Goal: Information Seeking & Learning: Learn about a topic

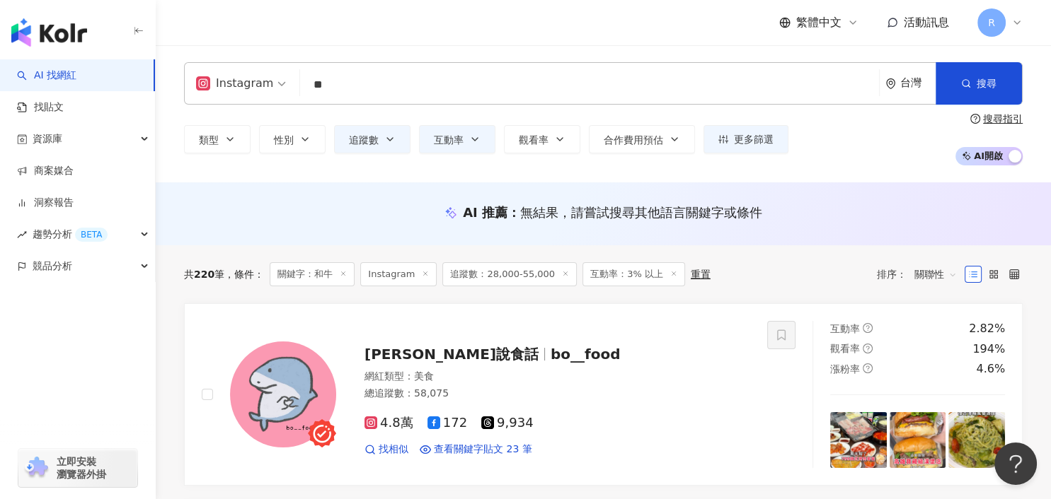
click at [400, 93] on input "**" at bounding box center [589, 84] width 567 height 27
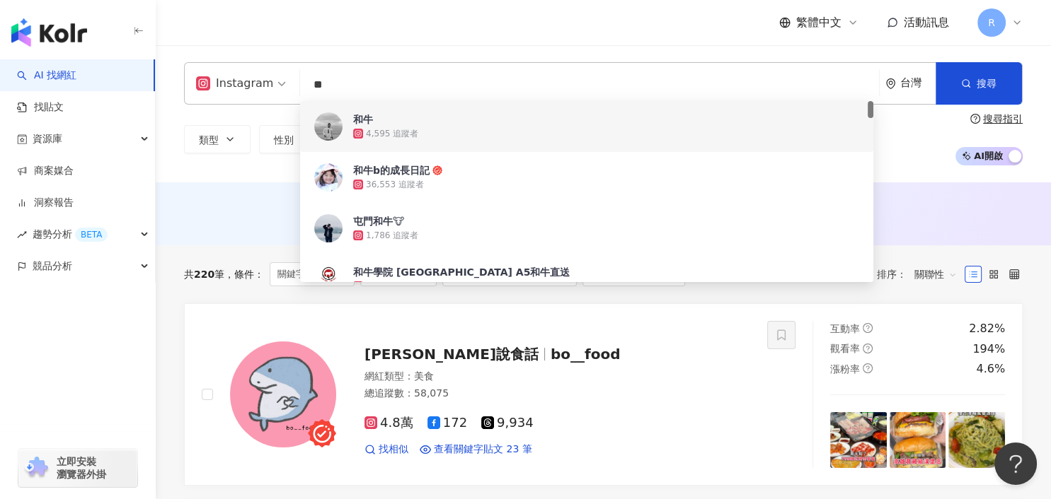
drag, startPoint x: 379, startPoint y: 88, endPoint x: 291, endPoint y: 79, distance: 88.3
click at [296, 82] on div "Instagram ** 台灣 搜尋 bed6d18c-326a-4f9d-aec0-f86cc19b7750 6e87cf74-375c-4c82-a6e4…" at bounding box center [603, 83] width 838 height 42
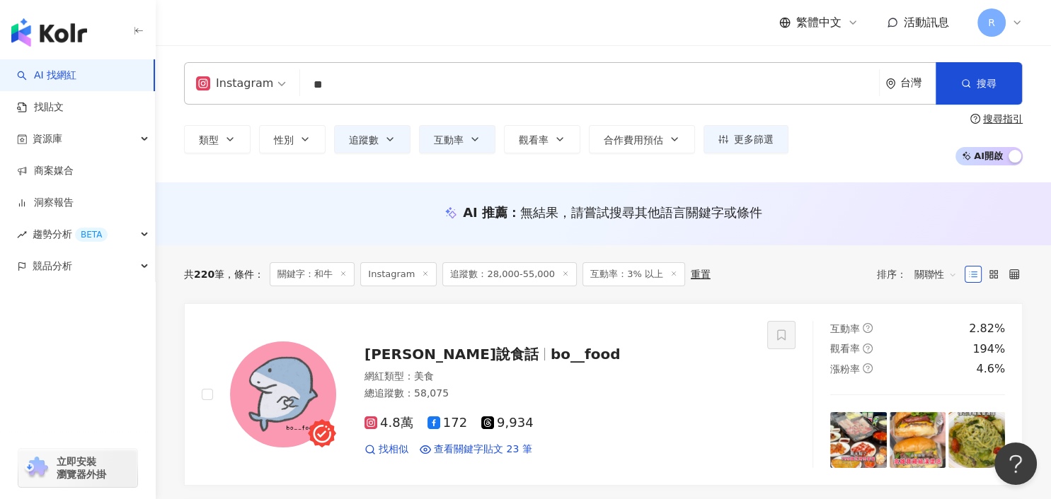
type input "*"
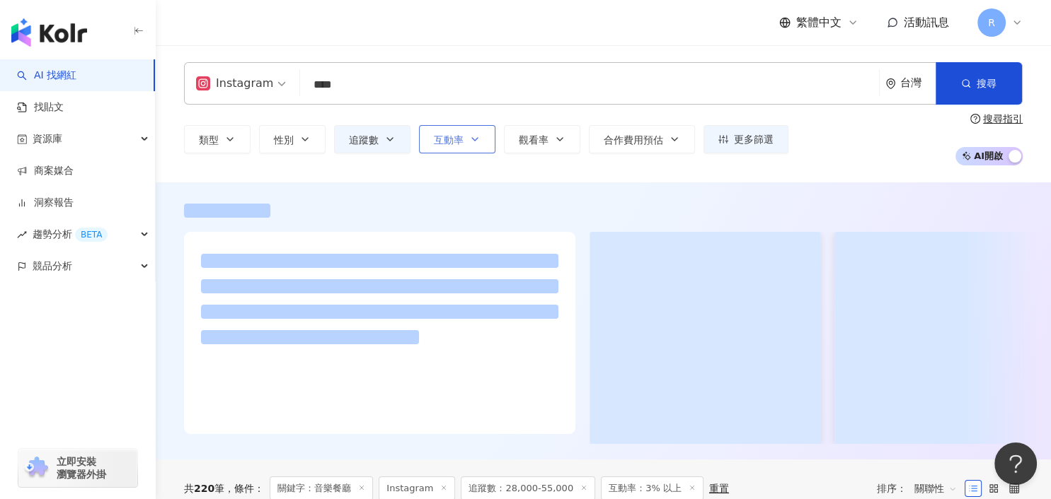
click at [453, 142] on span "互動率" at bounding box center [449, 139] width 30 height 11
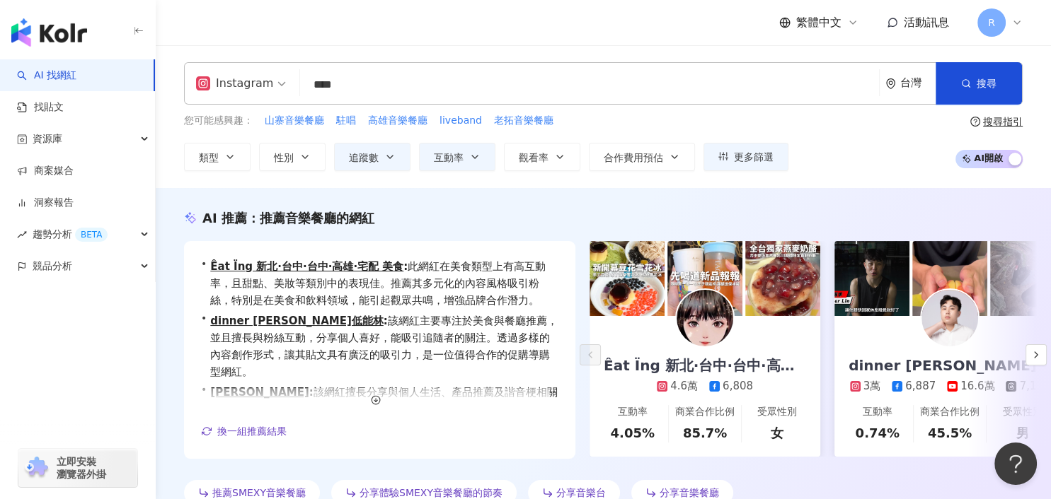
click at [553, 59] on div "Instagram **** 台灣 搜尋 loading 搜尋名稱、敘述、貼文含有關鍵字 “ 音樂餐廳 ” 的網紅 您可能感興趣： 山寨音樂餐廳 駐唱 高雄音…" at bounding box center [603, 116] width 895 height 143
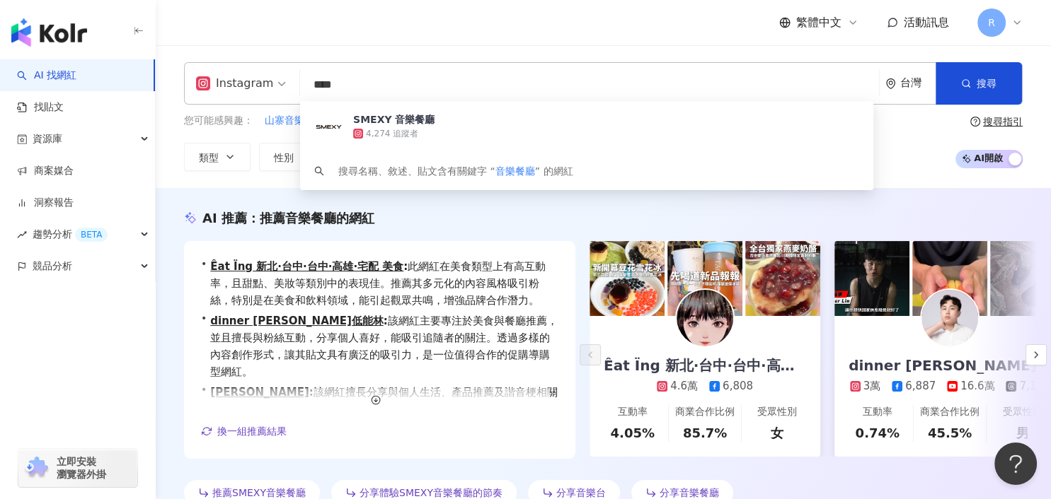
drag, startPoint x: 373, startPoint y: 85, endPoint x: 256, endPoint y: 90, distance: 116.8
click at [257, 90] on div "Instagram **** 台灣 搜尋 ca2140bb-d821-4a44-bebd-e0868c82014d SMEXY 音樂餐廳 4,274 追蹤者 …" at bounding box center [603, 83] width 838 height 42
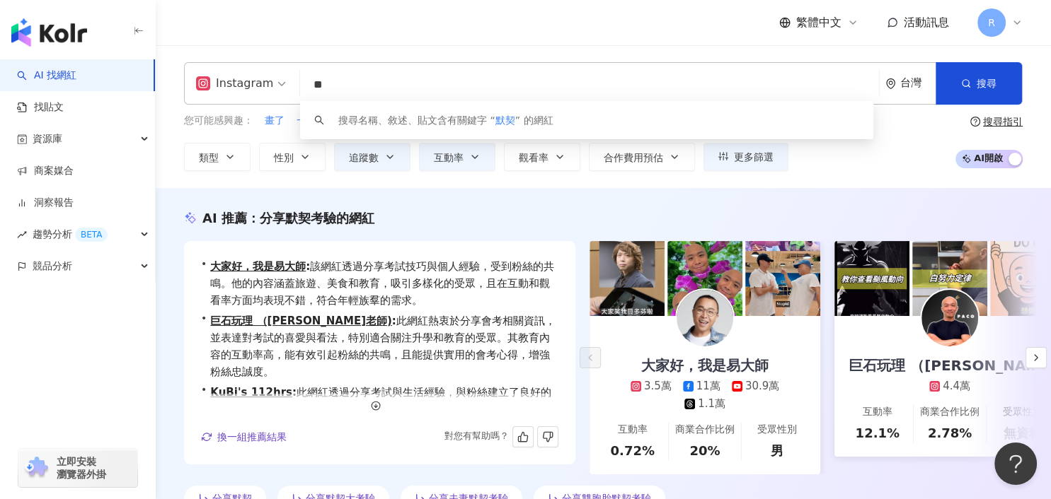
type input "*"
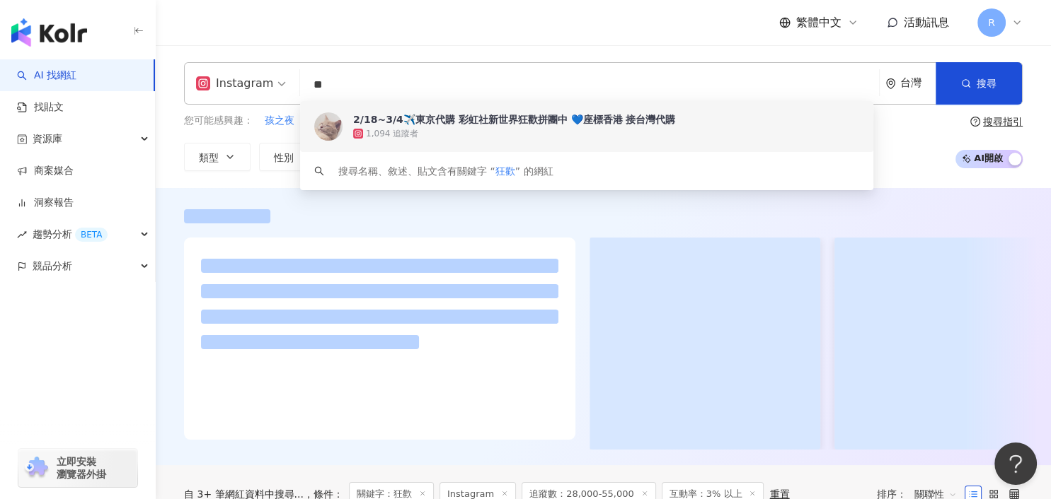
click at [457, 47] on div "Instagram ** 台灣 搜尋 a4d98374-994f-4dbc-90b8-dadddba6d35d keyword 2/18~3/4✈️東京代購 …" at bounding box center [603, 116] width 895 height 143
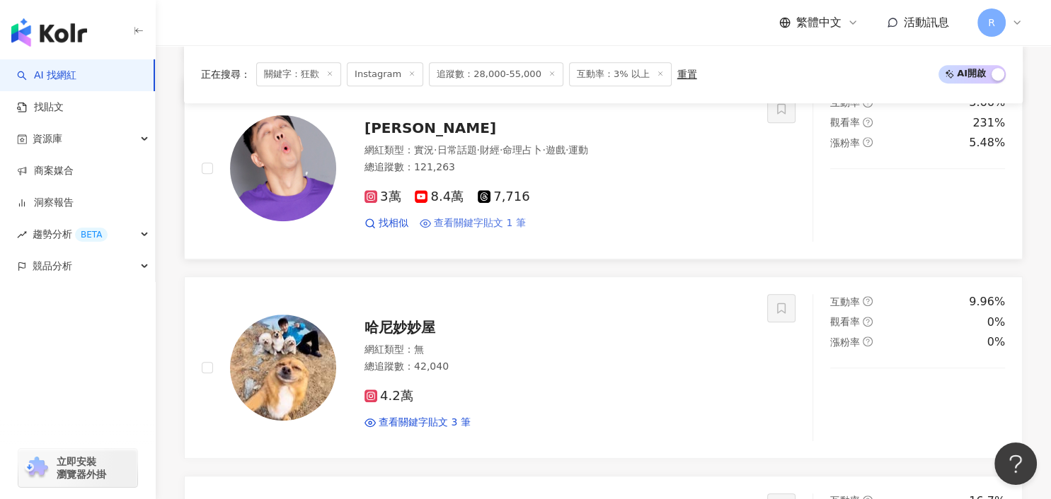
scroll to position [779, 0]
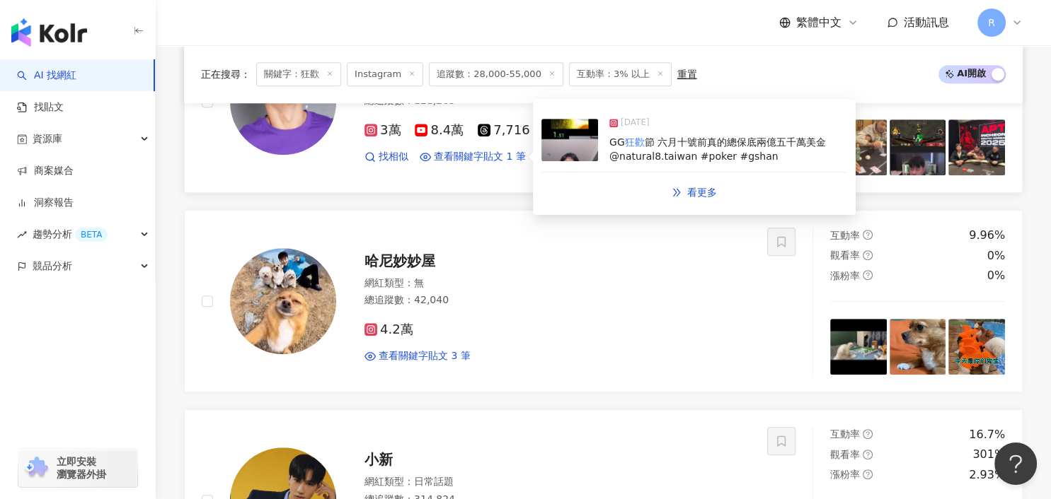
click at [729, 156] on div "GG 狂歡 節 六月十號前真的總保底兩億五千萬美金 @natural8.taiwan #poker #gshan" at bounding box center [728, 150] width 238 height 28
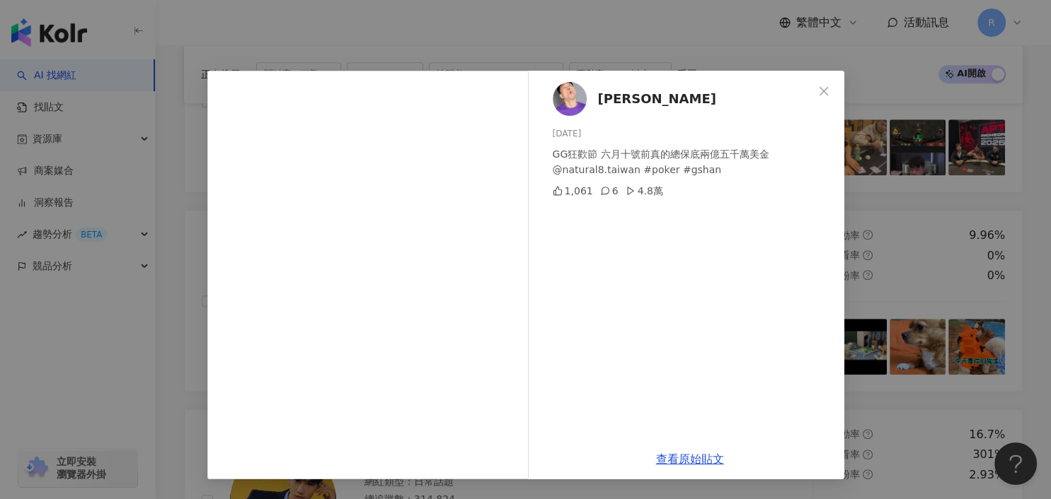
click at [920, 138] on div "Gshan吉祥 2025/5/18 GG狂歡節 六月十號前真的總保底兩億五千萬美金 @natural8.taiwan #poker #gshan 1,061 …" at bounding box center [525, 249] width 1051 height 499
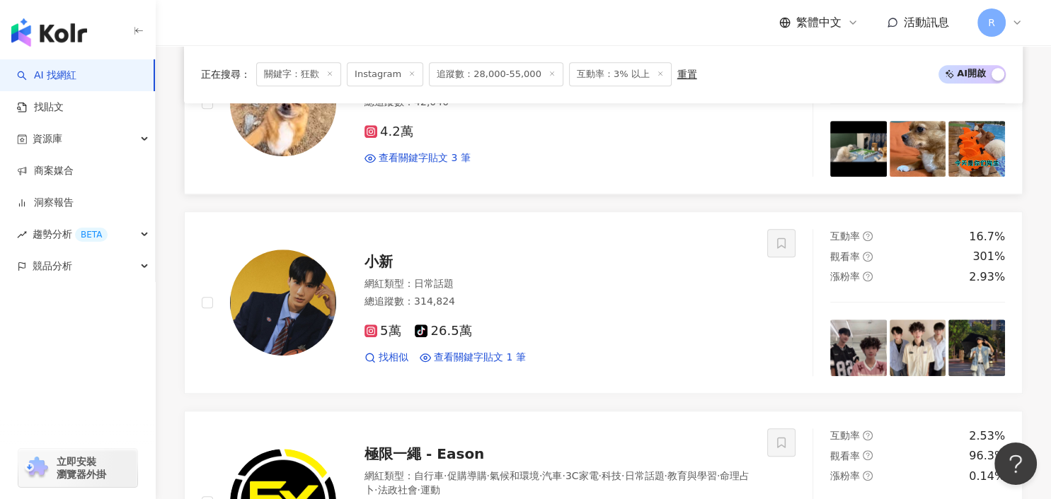
scroll to position [992, 0]
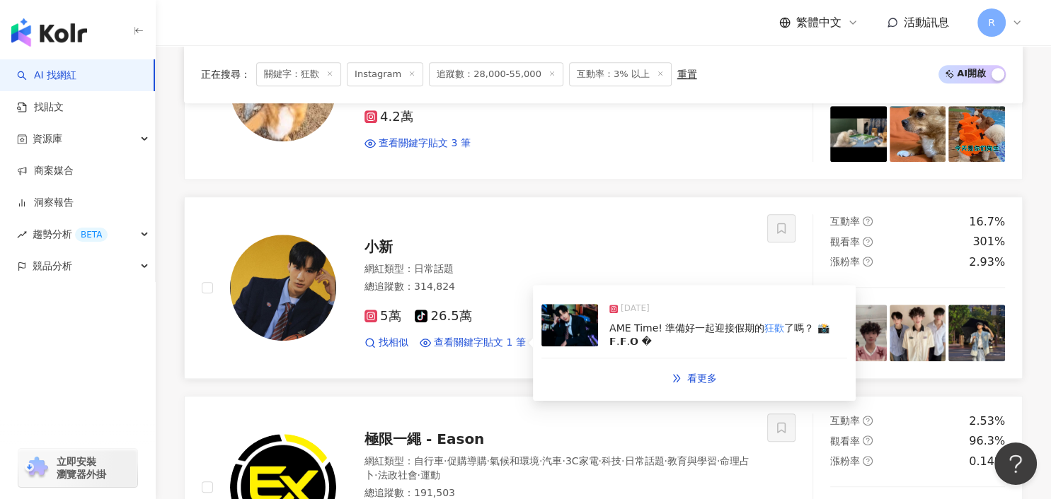
click at [621, 333] on span "AME Time! 準備好一起迎接假期的" at bounding box center [686, 328] width 155 height 11
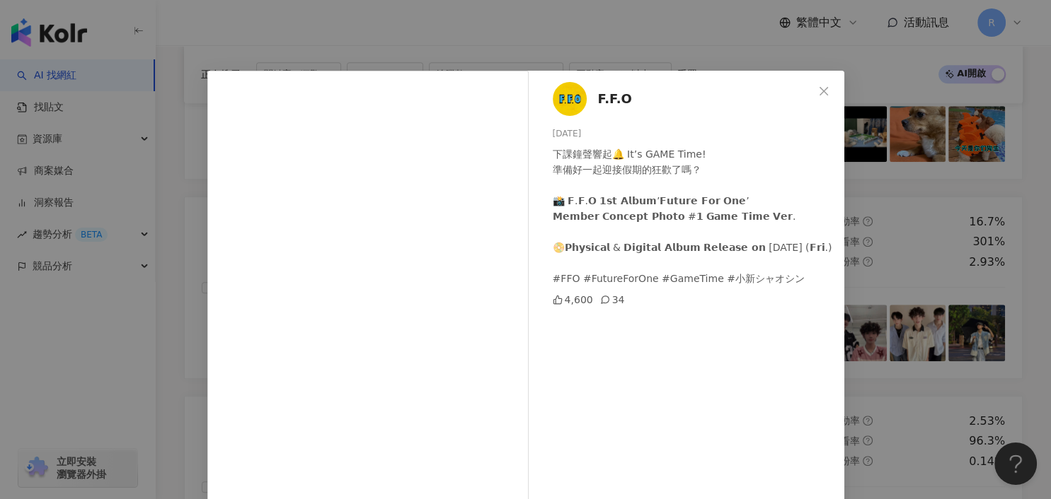
click at [914, 198] on div "F.F.O 2025/5/22 下課鐘聲響起🔔 It’s GAME Time! 準備好一起迎接假期的狂歡了嗎？ 📸 𝗙.𝗙.𝗢 𝟭𝘀𝘁 𝗔𝗹𝗯𝘂𝗺’𝗙𝘂𝘁𝘂𝗿…" at bounding box center [525, 249] width 1051 height 499
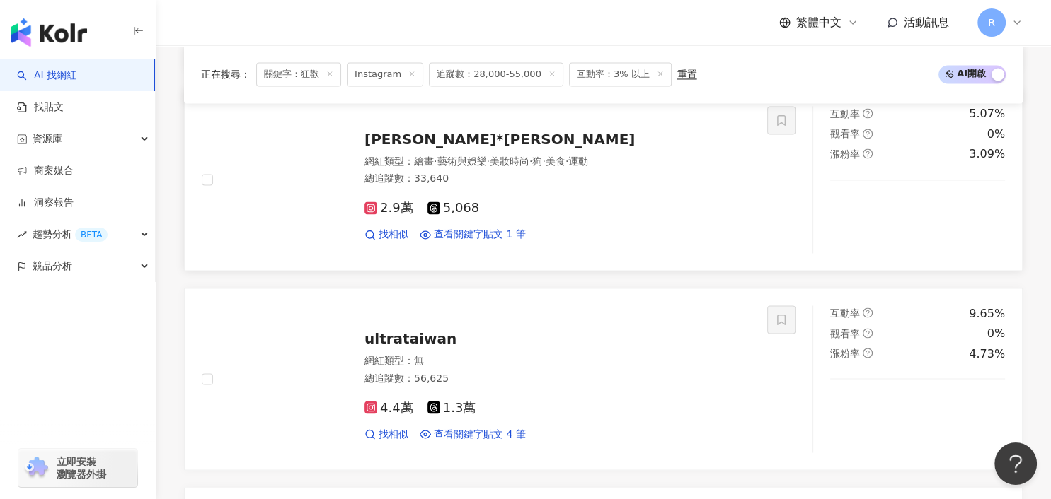
scroll to position [2533, 0]
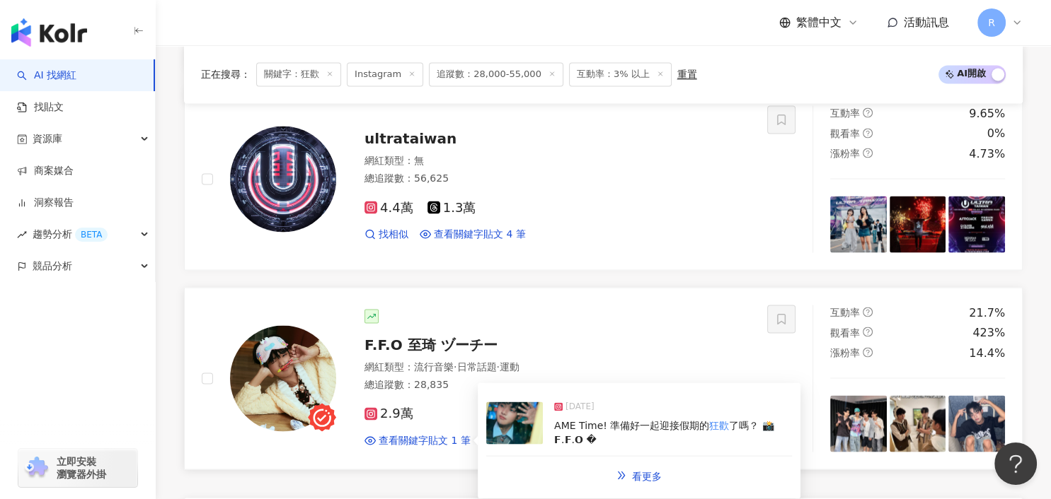
click at [618, 419] on div "AME Time! 準備好一起迎接假期的 狂歡 了嗎？ 📸 𝗙.𝗙.𝗢 �" at bounding box center [673, 433] width 238 height 28
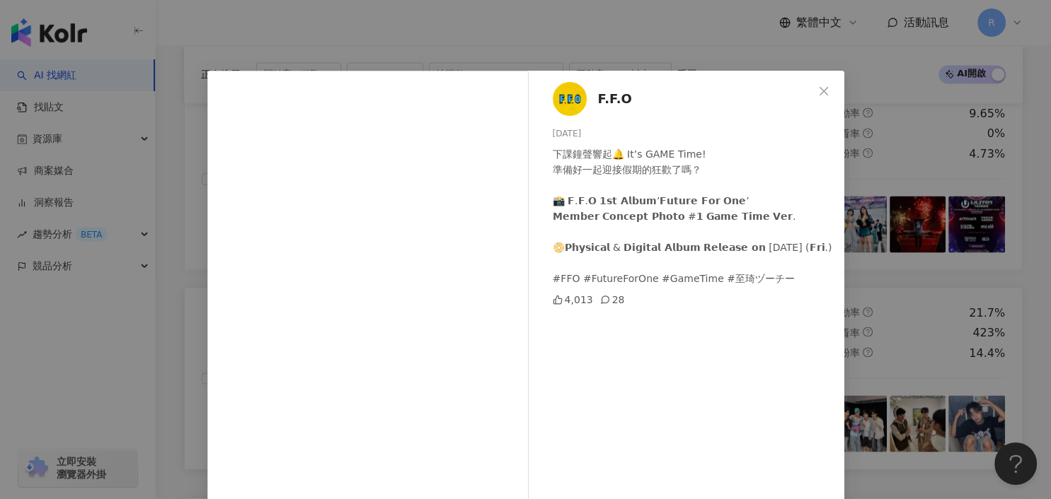
click at [908, 289] on div "F.F.O 2025/5/22 下課鐘聲響起🔔 It’s GAME Time! 準備好一起迎接假期的狂歡了嗎？ 📸 𝗙.𝗙.𝗢 𝟭𝘀𝘁 𝗔𝗹𝗯𝘂𝗺’𝗙𝘂𝘁𝘂𝗿…" at bounding box center [525, 249] width 1051 height 499
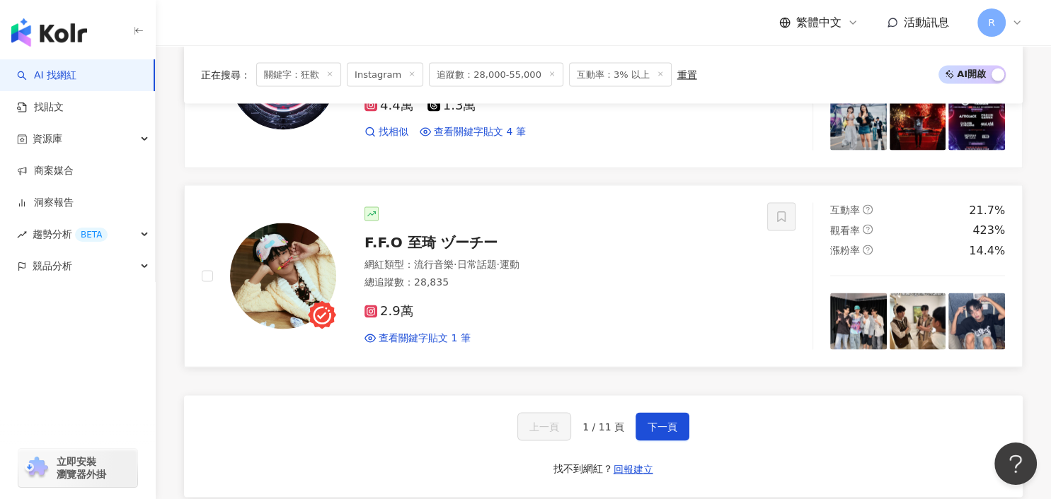
scroll to position [2635, 0]
click at [676, 413] on button "下一頁" at bounding box center [662, 427] width 54 height 28
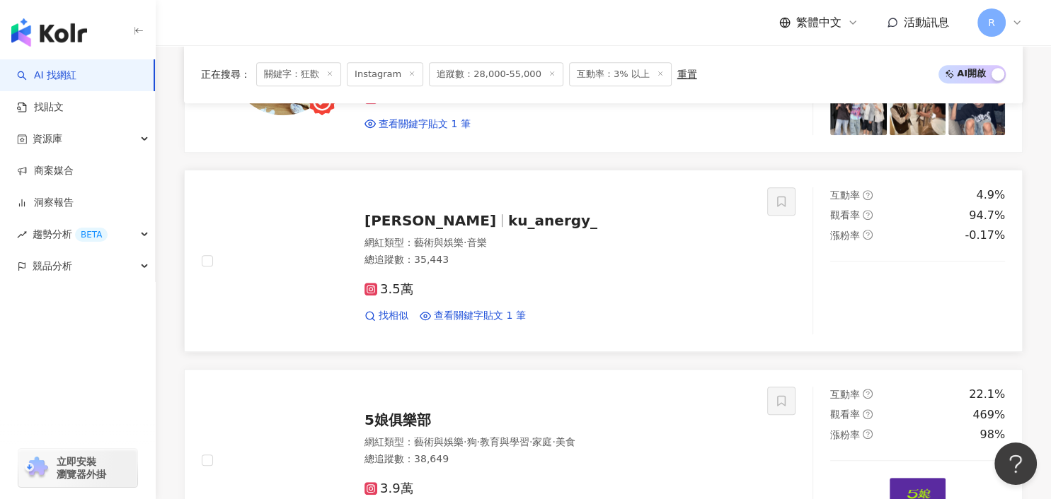
scroll to position [648, 0]
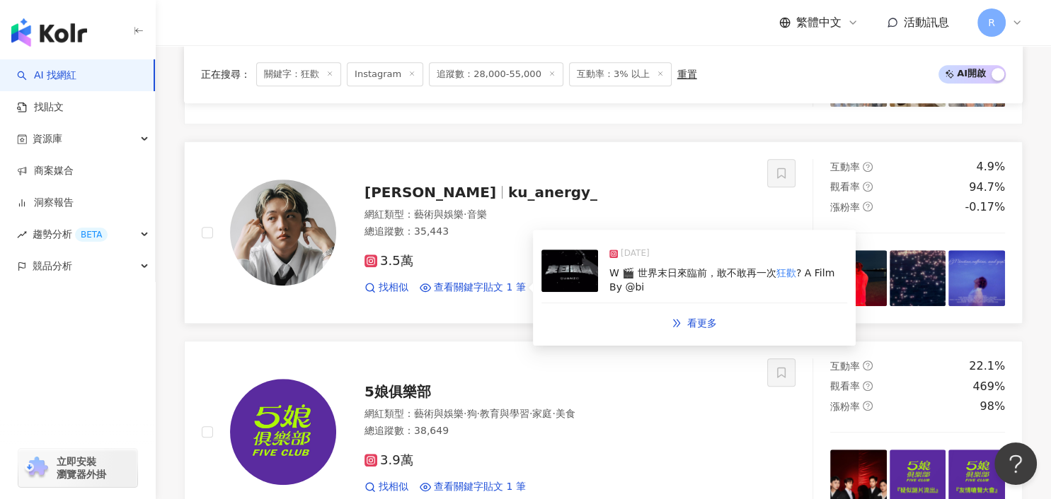
click at [694, 287] on div "W 🎬 世界末日來臨前，敢不敢再一次 狂歡 ? A Film By @bi" at bounding box center [728, 281] width 238 height 28
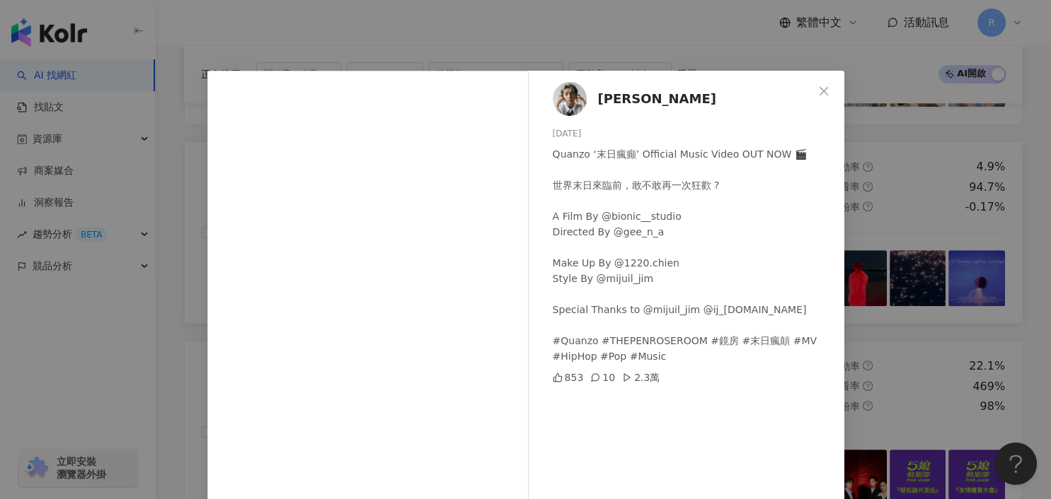
click at [865, 247] on div "劉士全 2024/9/11 Quanzo ‘末日瘋癲’ Official Music Video OUT NOW 🎬 世界末日來臨前，敢不敢再一次狂歡 ? A…" at bounding box center [525, 249] width 1051 height 499
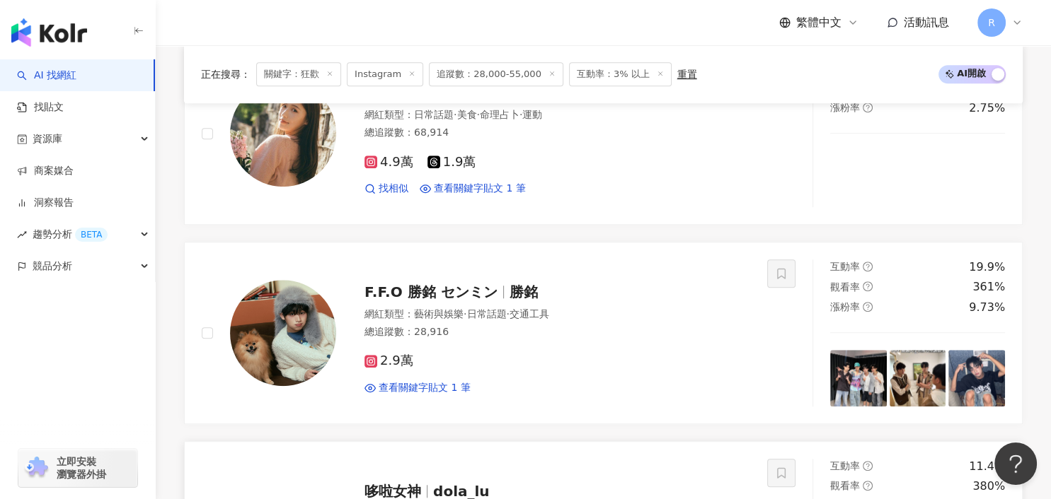
scroll to position [1348, 0]
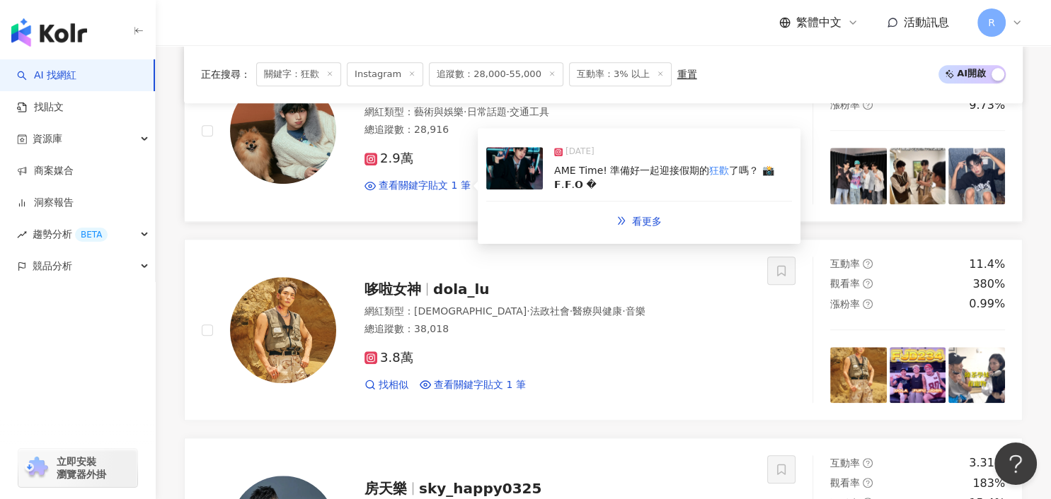
click at [681, 190] on div "AME Time! 準備好一起迎接假期的 狂歡 了嗎？ 📸 𝗙.𝗙.𝗢 �" at bounding box center [673, 178] width 238 height 28
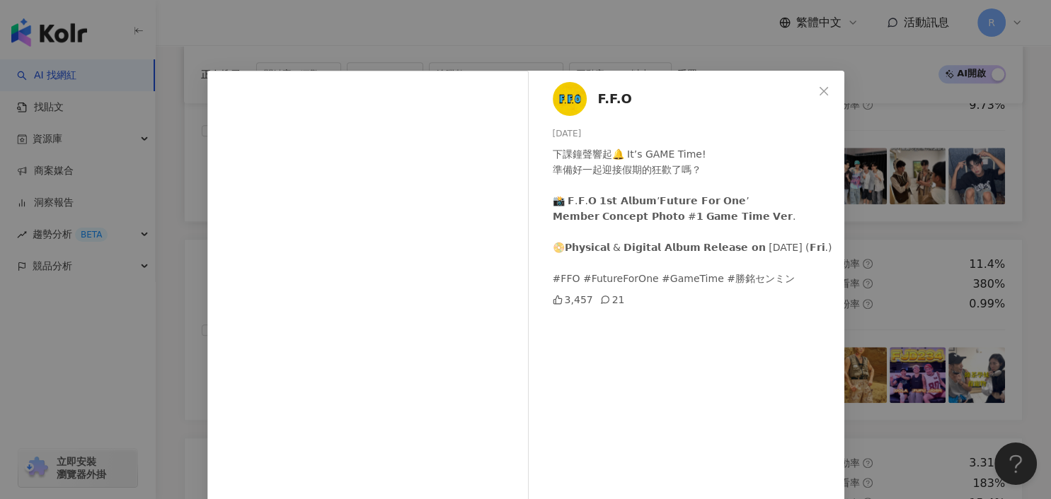
click at [918, 223] on div "F.F.O 2025/5/22 下課鐘聲響起🔔 It’s GAME Time! 準備好一起迎接假期的狂歡了嗎？ 📸 𝗙.𝗙.𝗢 𝟭𝘀𝘁 𝗔𝗹𝗯𝘂𝗺’𝗙𝘂𝘁𝘂𝗿…" at bounding box center [525, 249] width 1051 height 499
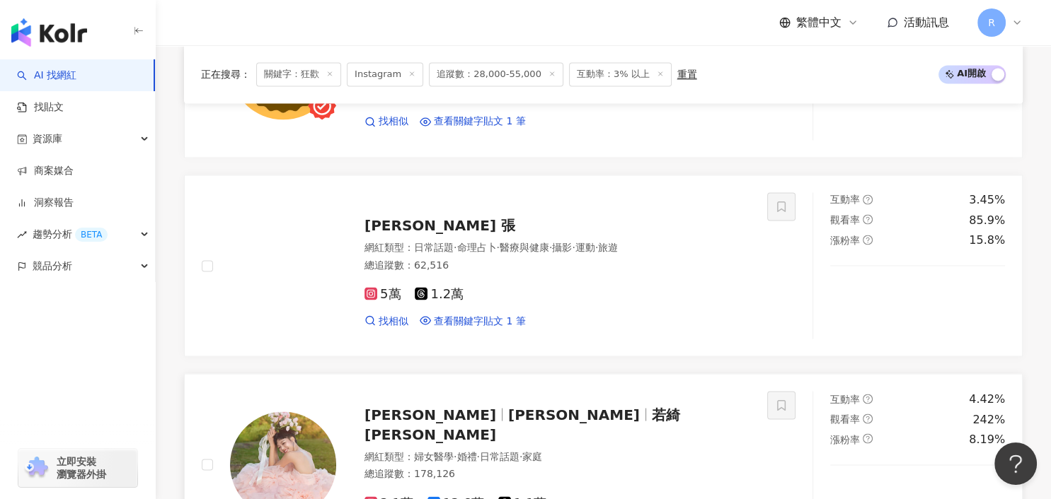
scroll to position [2573, 0]
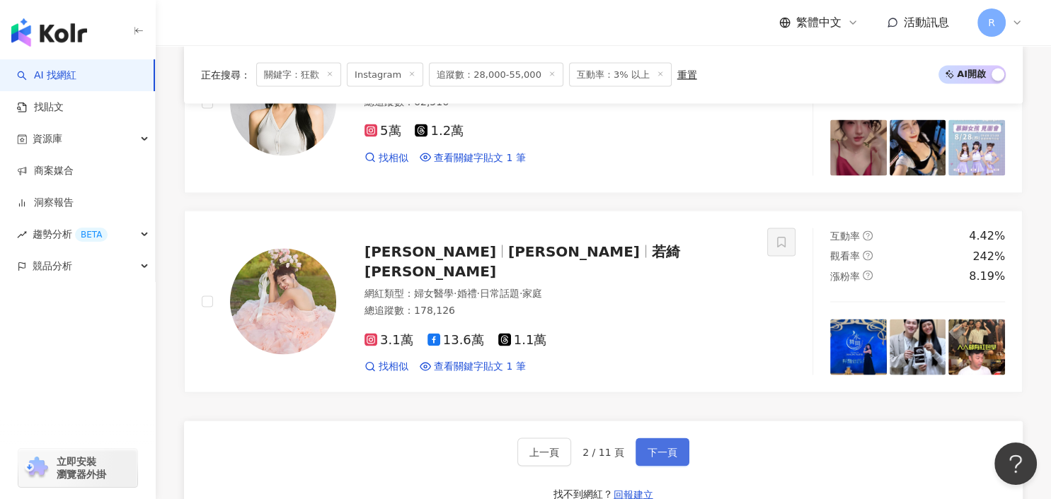
click at [657, 444] on button "下一頁" at bounding box center [662, 452] width 54 height 28
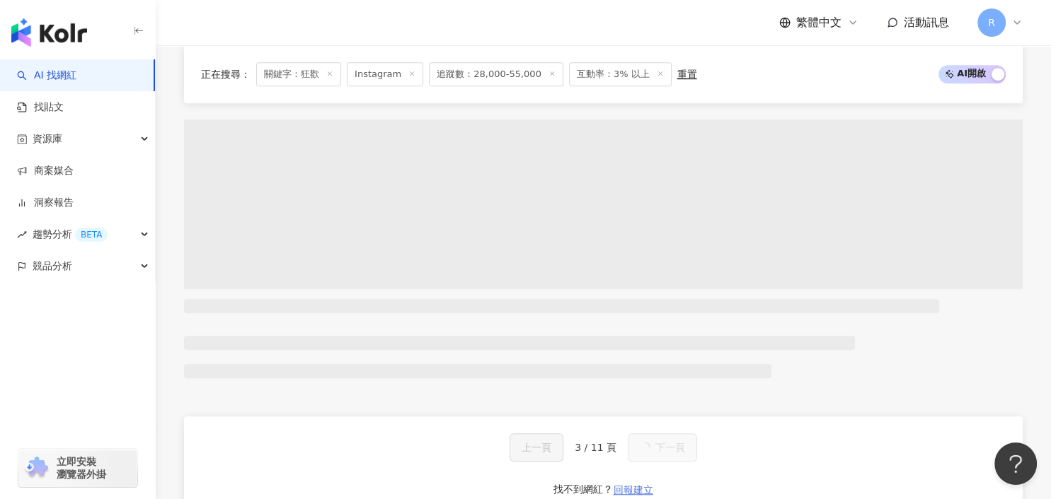
scroll to position [2584, 0]
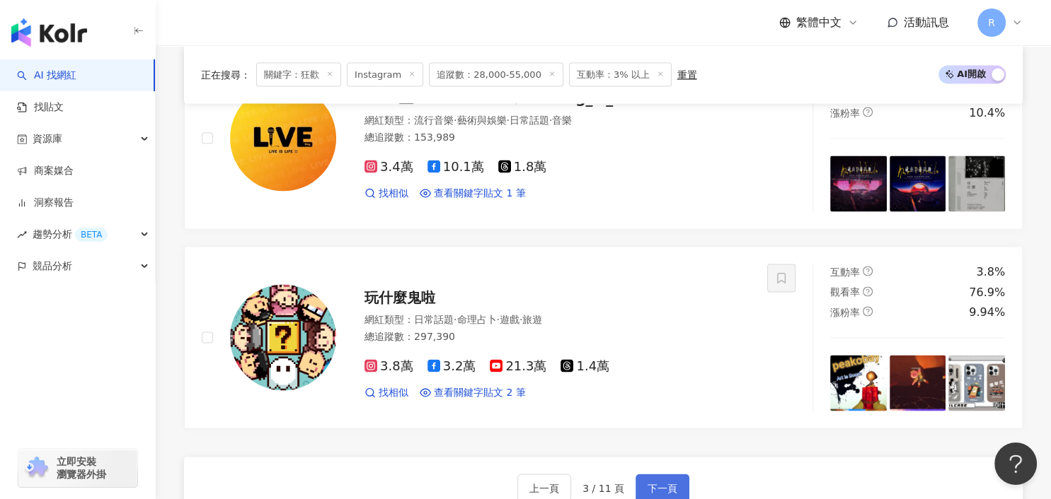
click at [650, 468] on div "上一頁 3 / 11 頁 下一頁 找不到網紅？ 回報建立" at bounding box center [603, 508] width 838 height 102
click at [654, 474] on button "下一頁" at bounding box center [662, 488] width 54 height 28
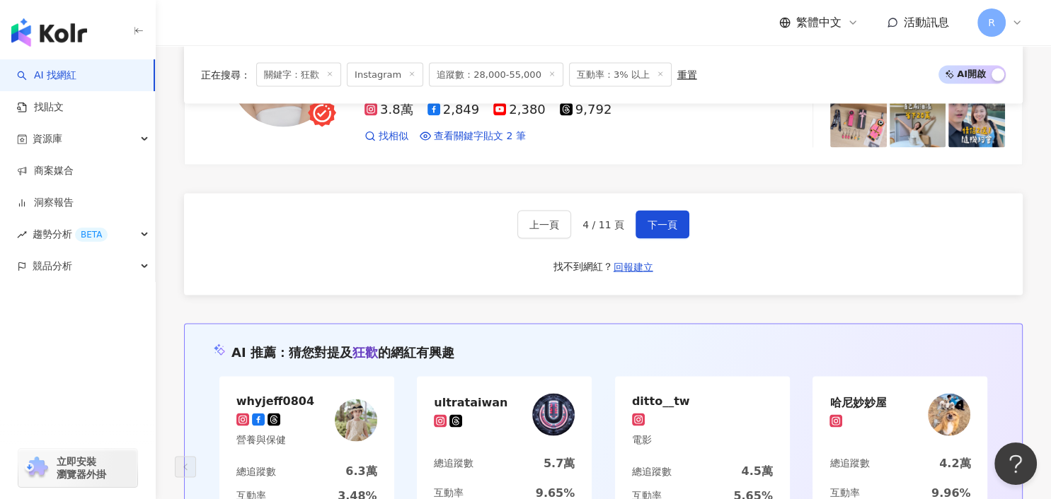
scroll to position [2802, 0]
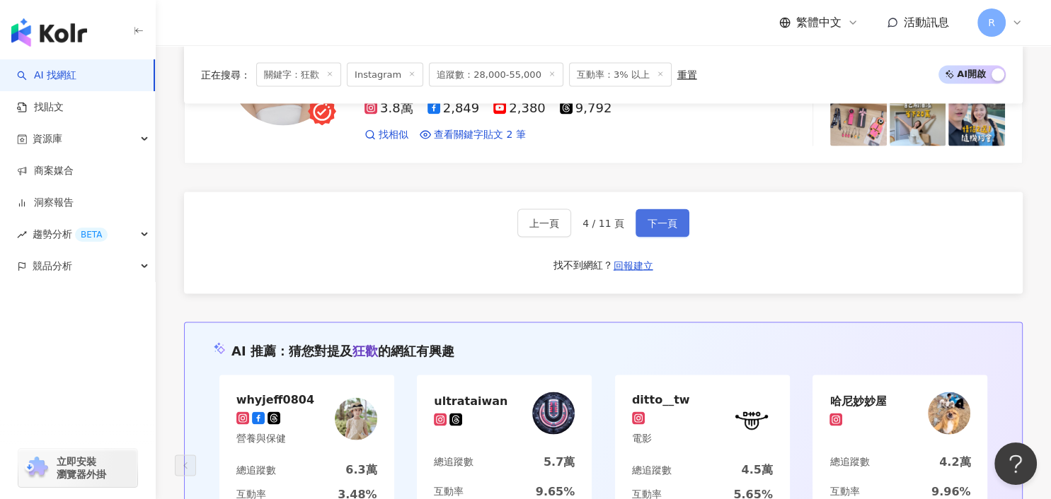
click at [669, 224] on span "下一頁" at bounding box center [662, 223] width 30 height 11
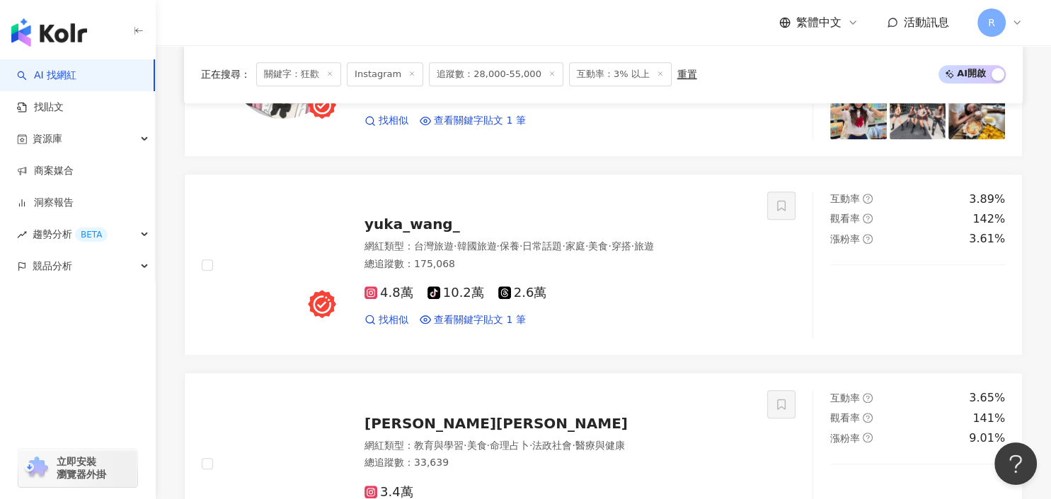
scroll to position [1298, 0]
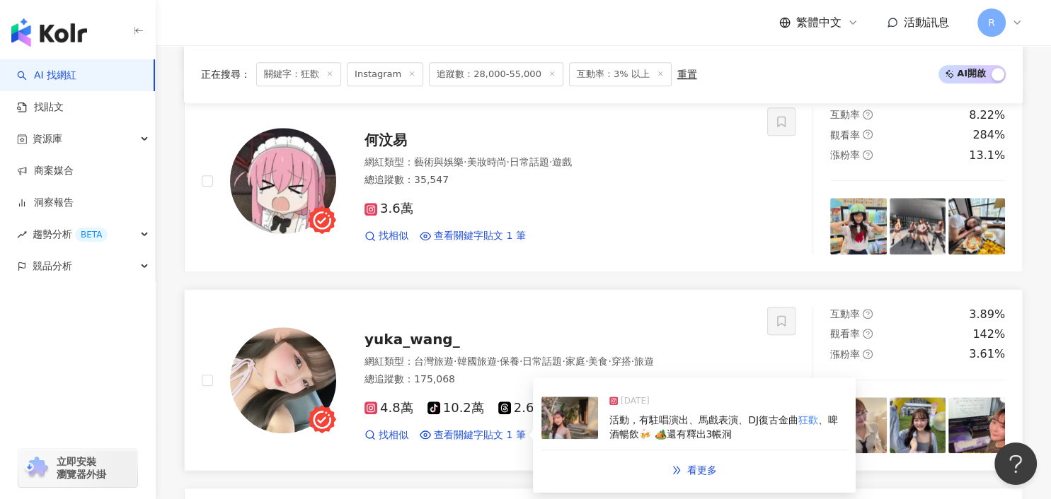
click at [705, 409] on div "2024/11/10" at bounding box center [728, 405] width 238 height 20
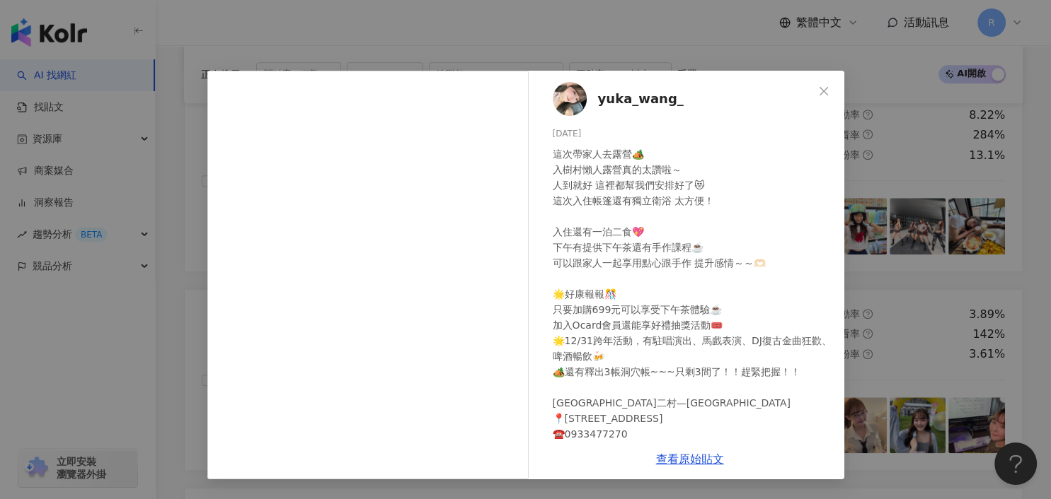
click at [886, 248] on div "yuka_wang_ 2024/11/10 這次帶家人去露營🏕️ 入樹村懶人露營真的太讚啦～ 人到就好 這裡都幫我們安排好了😻 這次入住帳篷還有獨立衛浴 太方…" at bounding box center [525, 249] width 1051 height 499
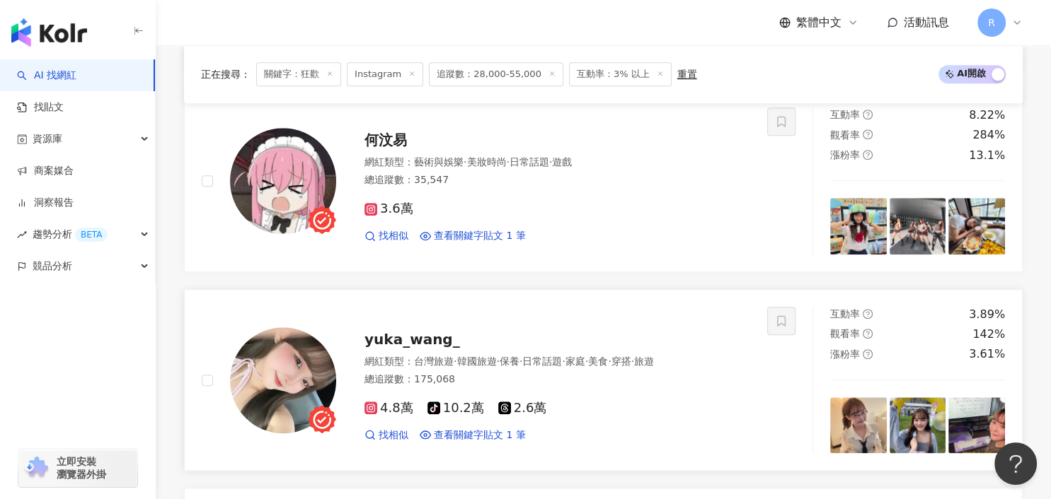
click at [306, 371] on img at bounding box center [283, 381] width 106 height 106
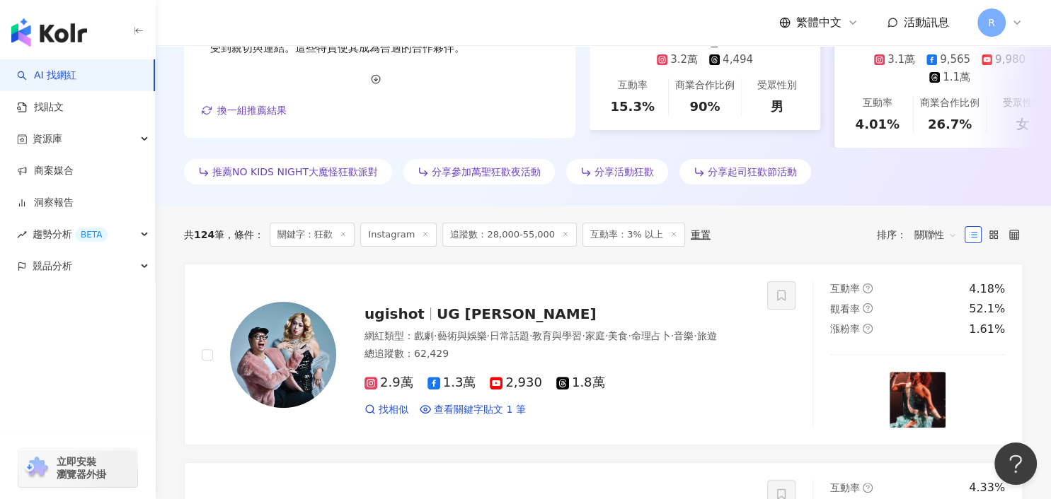
scroll to position [1206, 0]
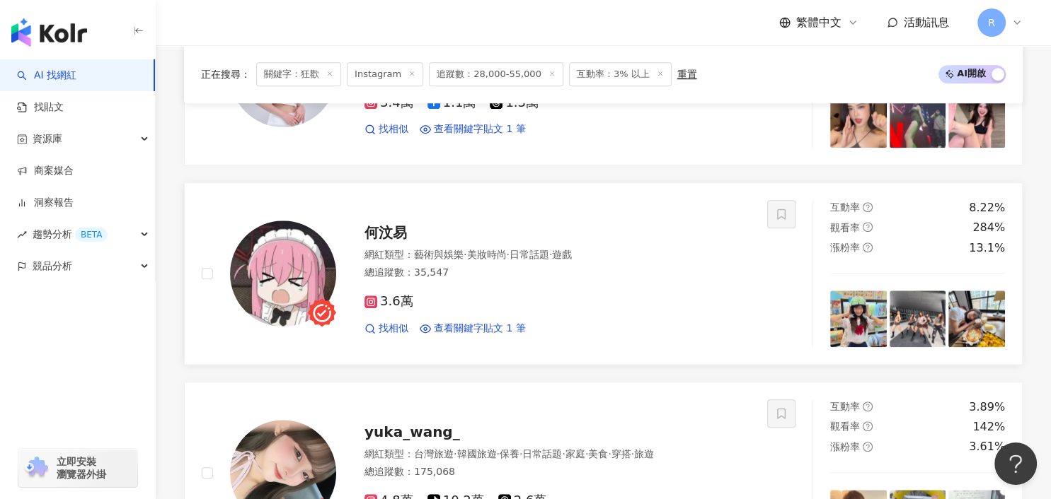
click at [853, 319] on img at bounding box center [858, 319] width 57 height 57
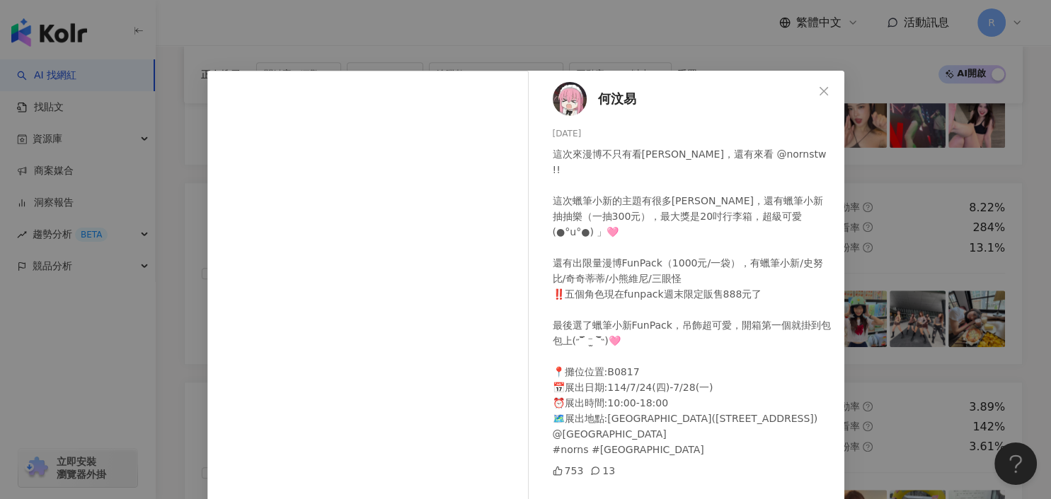
scroll to position [71, 0]
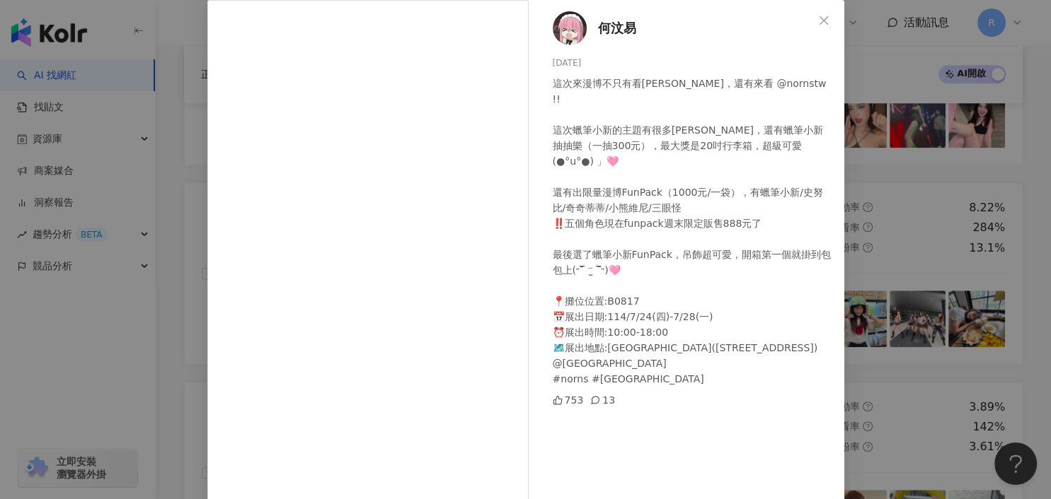
click at [870, 325] on div "何汶易 2025/7/26 這次來漫博不只有看莉可莉絲，還有來看 @nornstw !! 這次蠟筆小新的主題有很多周邊，還有蠟筆小新抽抽樂（一抽300元），最…" at bounding box center [525, 249] width 1051 height 499
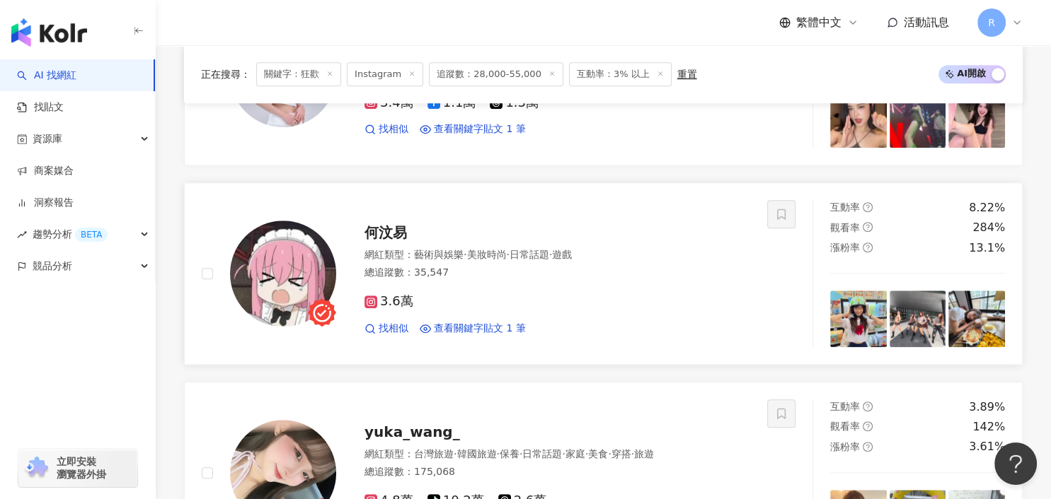
click at [311, 255] on img at bounding box center [283, 274] width 106 height 106
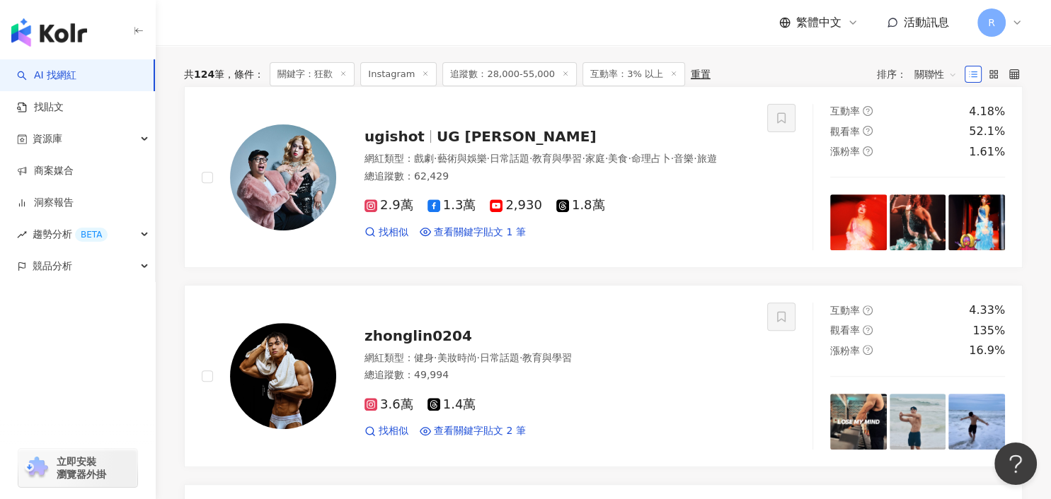
scroll to position [0, 0]
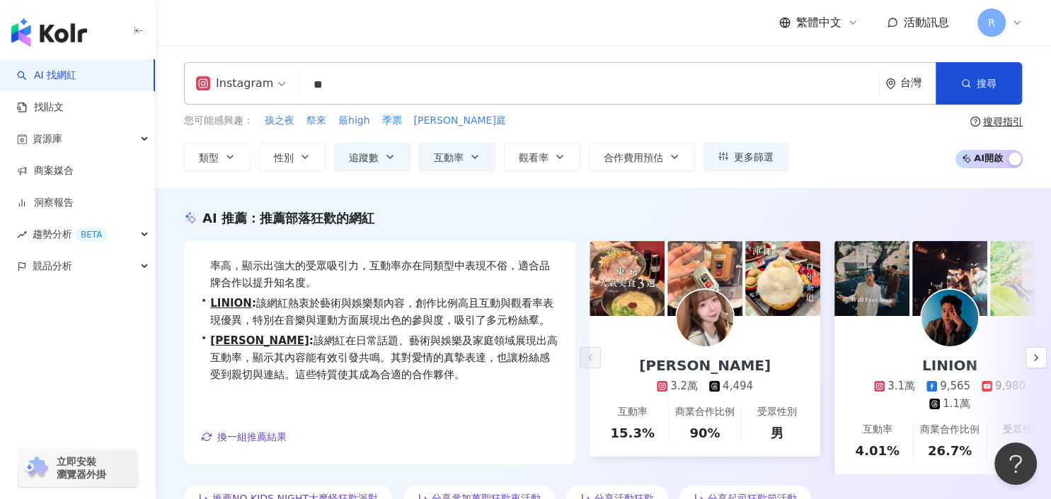
drag, startPoint x: 348, startPoint y: 88, endPoint x: 280, endPoint y: 86, distance: 67.9
click at [280, 86] on div "Instagram ** 台灣 搜尋 a4d98374-994f-4dbc-90b8-dadddba6d35d keyword 2/18~3/4✈️東京代購 …" at bounding box center [603, 83] width 838 height 42
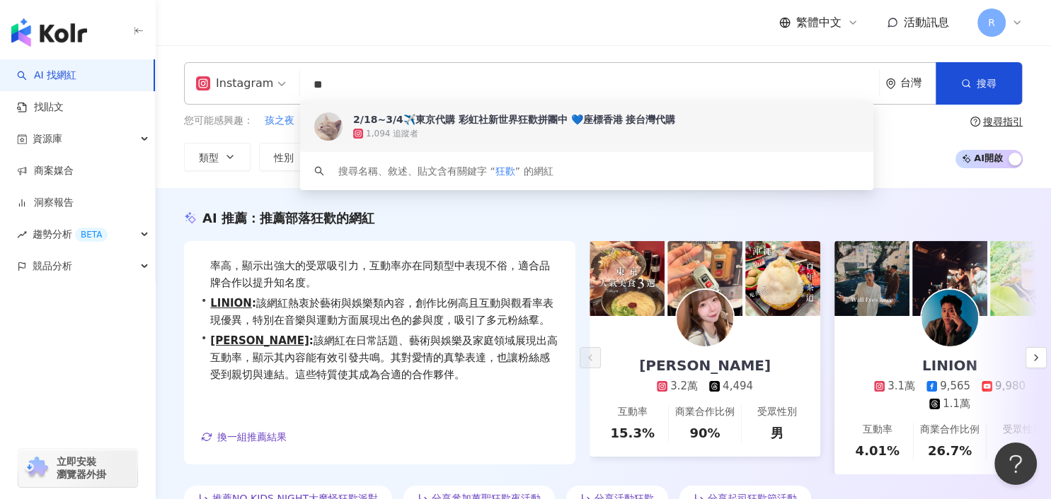
type input "*"
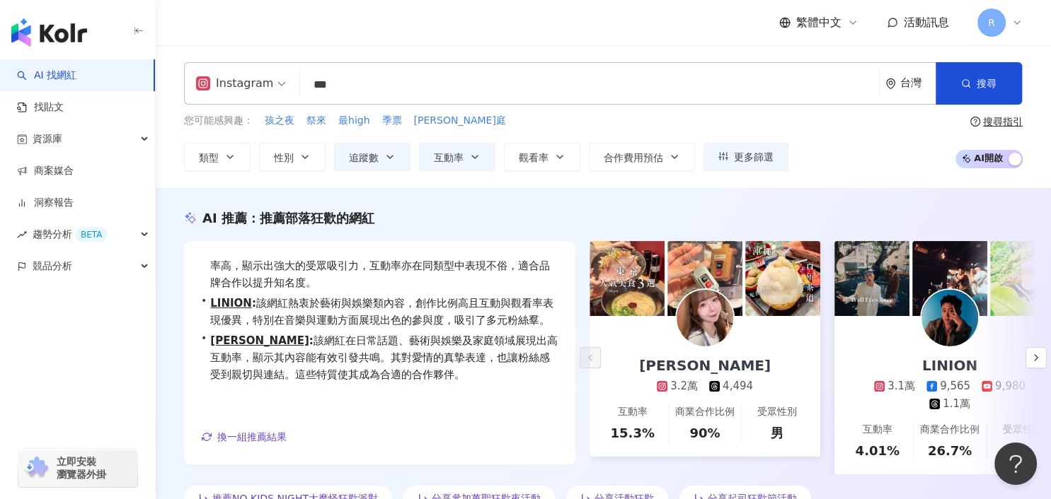
type input "***"
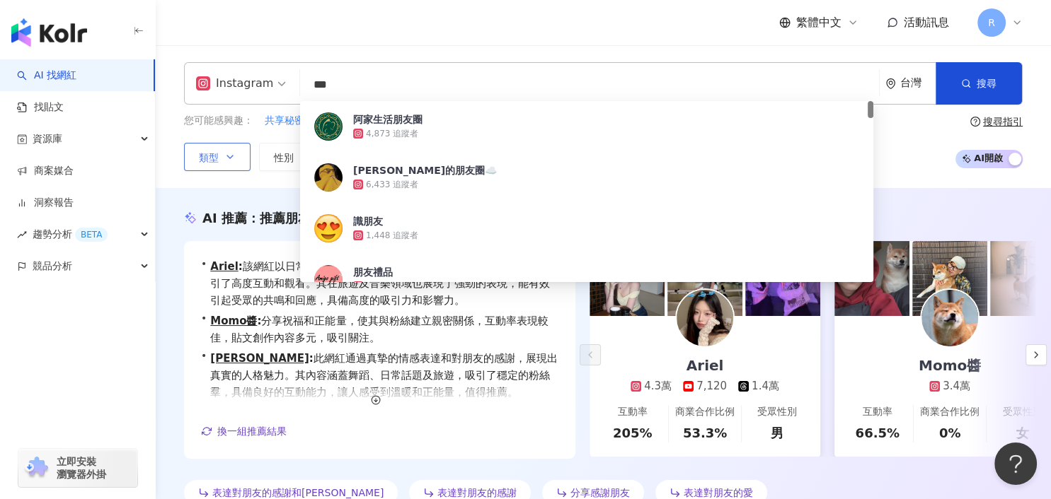
click at [207, 159] on span "類型" at bounding box center [209, 157] width 20 height 11
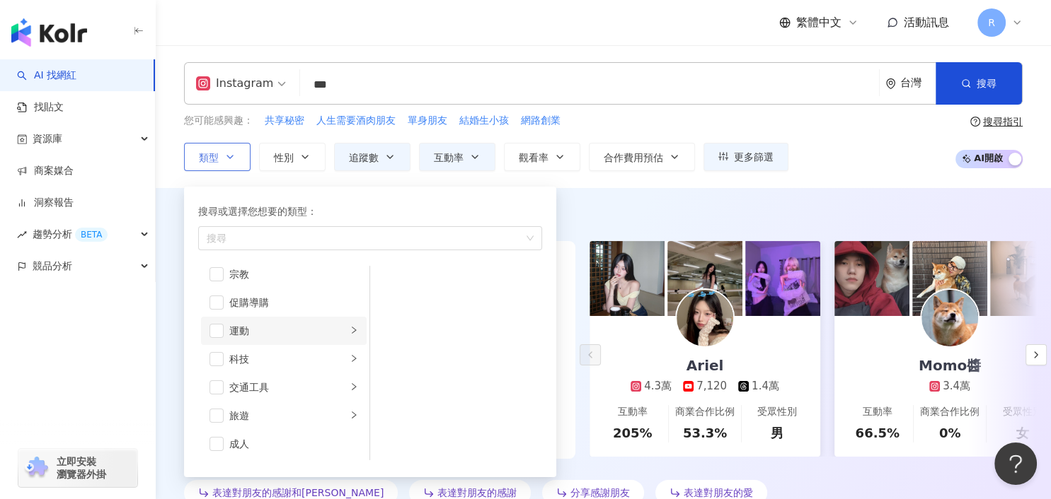
scroll to position [490, 0]
click at [288, 412] on div "旅遊" at bounding box center [287, 416] width 117 height 16
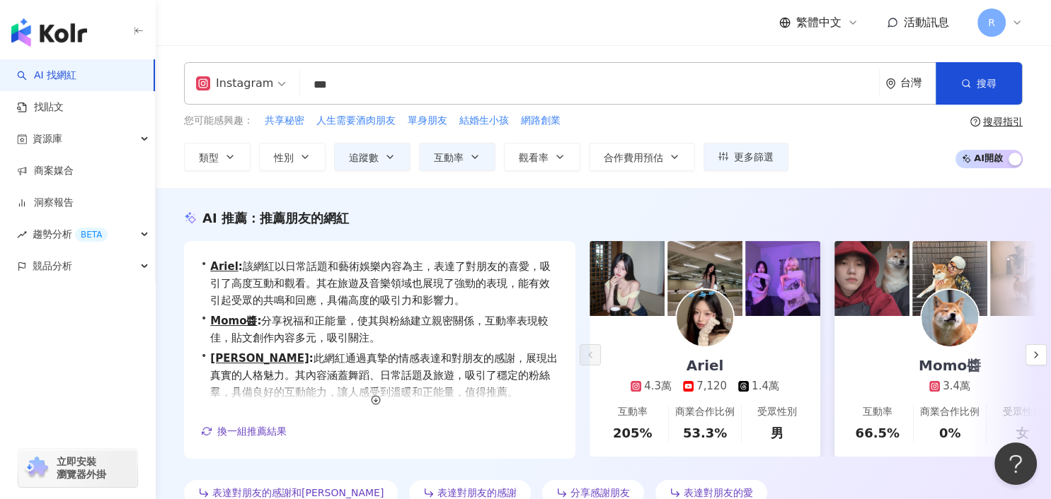
click at [532, 49] on div "Instagram *** 台灣 搜尋 484e8545-8f9b-4dd0-a6f7-d530257899bd 670049b0-483e-4b1d-af2…" at bounding box center [603, 116] width 895 height 143
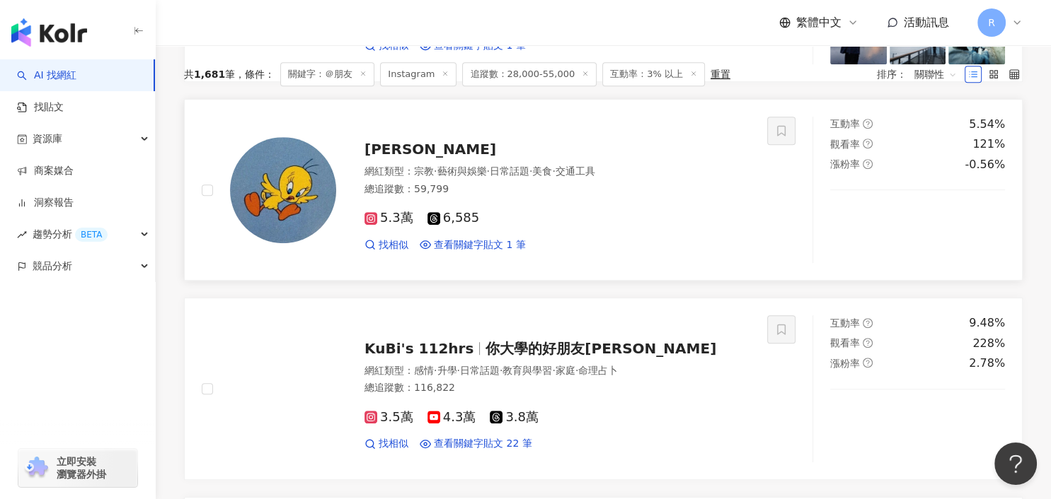
scroll to position [696, 0]
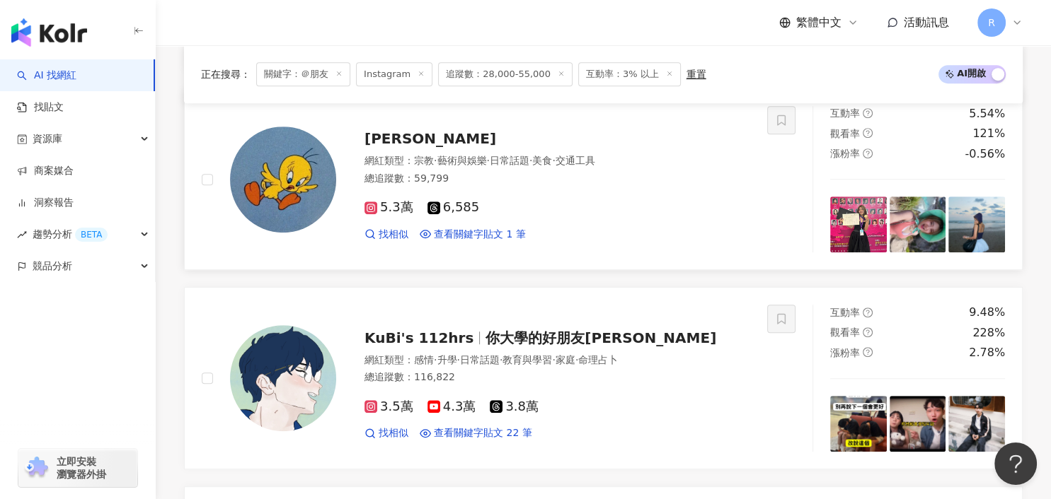
click at [268, 151] on img at bounding box center [283, 180] width 106 height 106
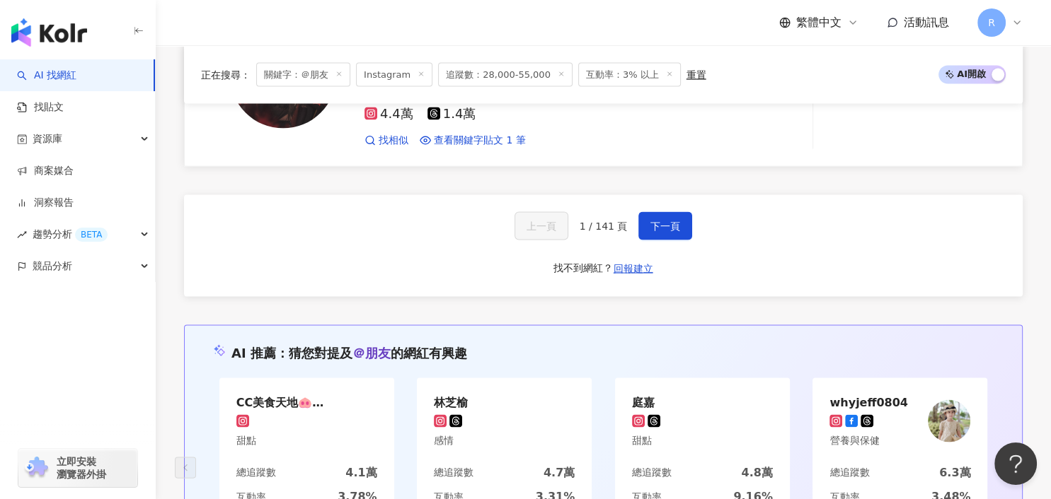
scroll to position [2677, 0]
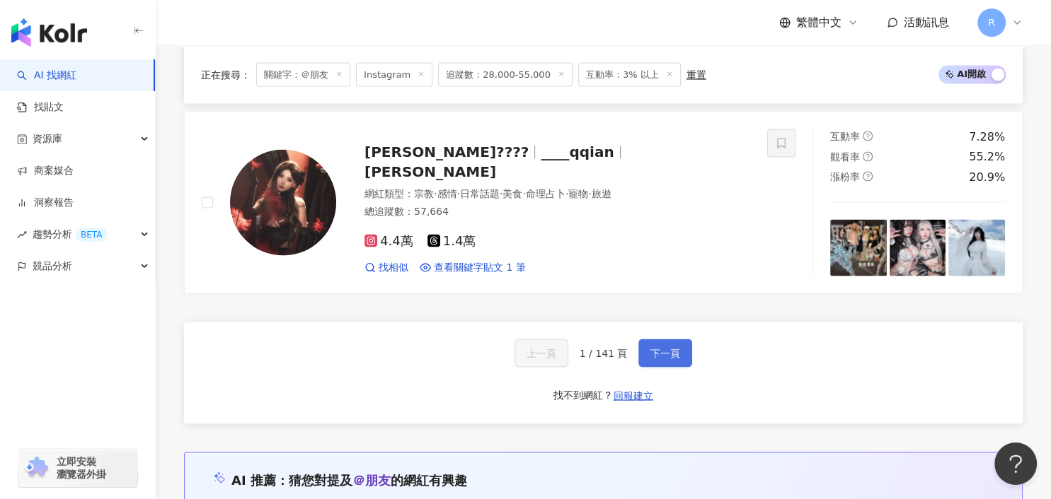
click at [650, 348] on span "下一頁" at bounding box center [665, 353] width 30 height 11
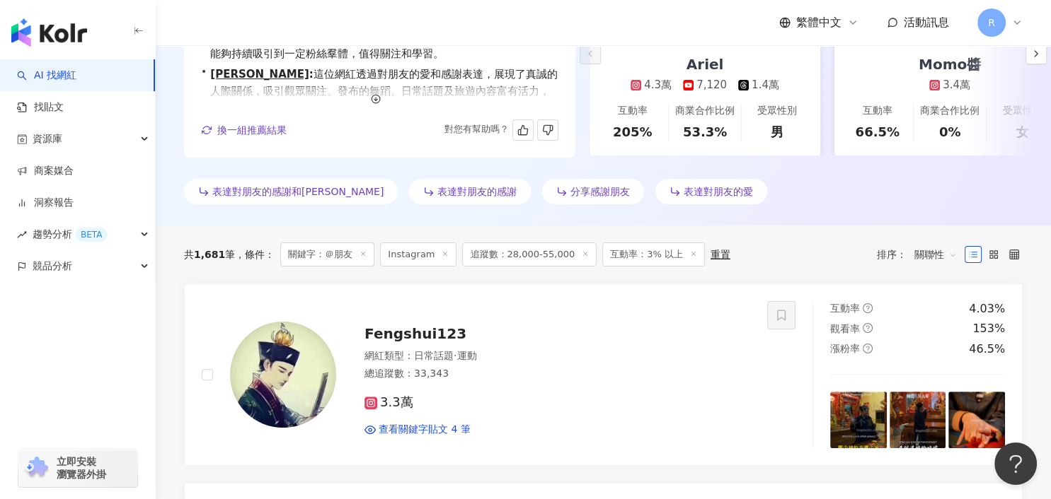
scroll to position [0, 0]
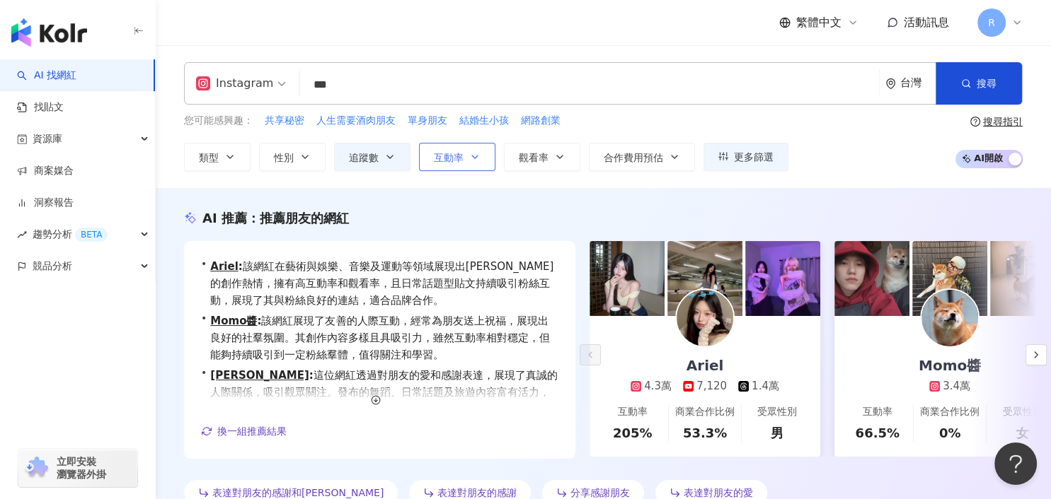
click at [466, 162] on button "互動率" at bounding box center [457, 157] width 76 height 28
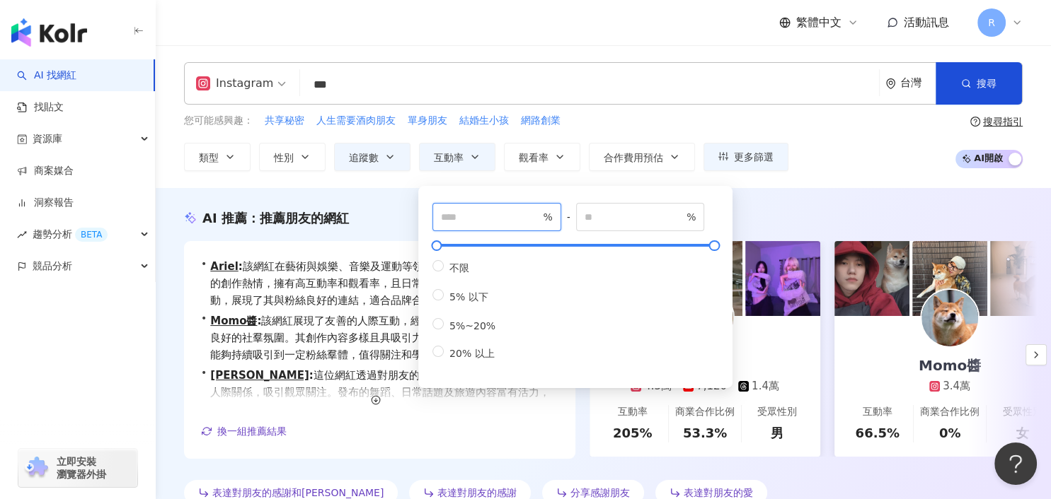
drag, startPoint x: 495, startPoint y: 212, endPoint x: 417, endPoint y: 212, distance: 77.8
type input "*"
click at [660, 132] on div "您可能感興趣： 共享秘密 人生需要酒肉朋友 單身朋友 結婚生小孩 網路創業 類型 性別 追蹤數 互動率 觀看率 合作費用預估 更多篩選 ***** - ***…" at bounding box center [486, 142] width 604 height 58
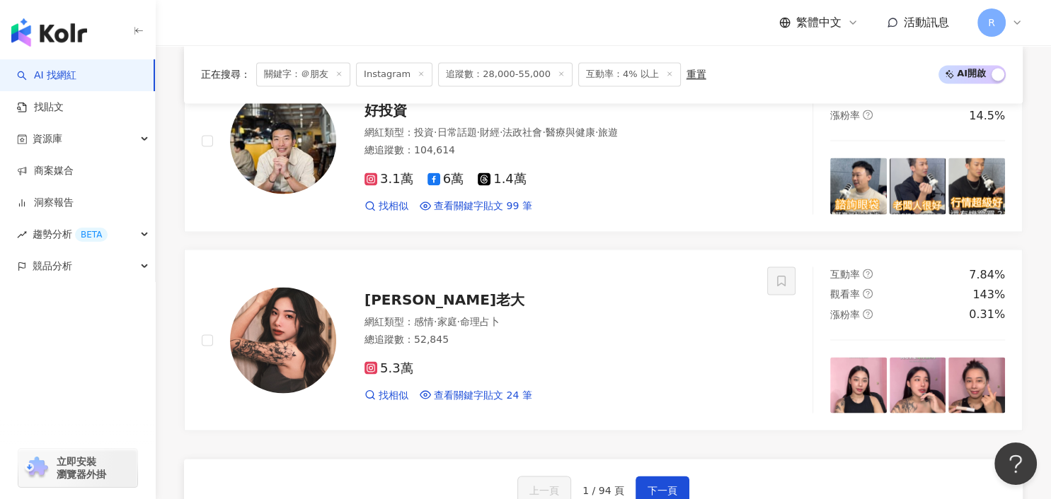
scroll to position [2652, 0]
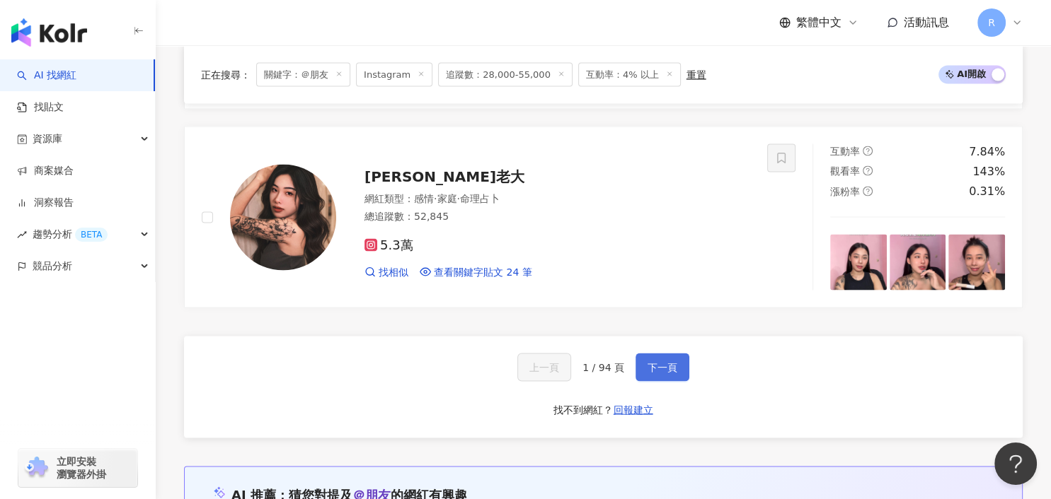
click at [658, 362] on span "下一頁" at bounding box center [662, 367] width 30 height 11
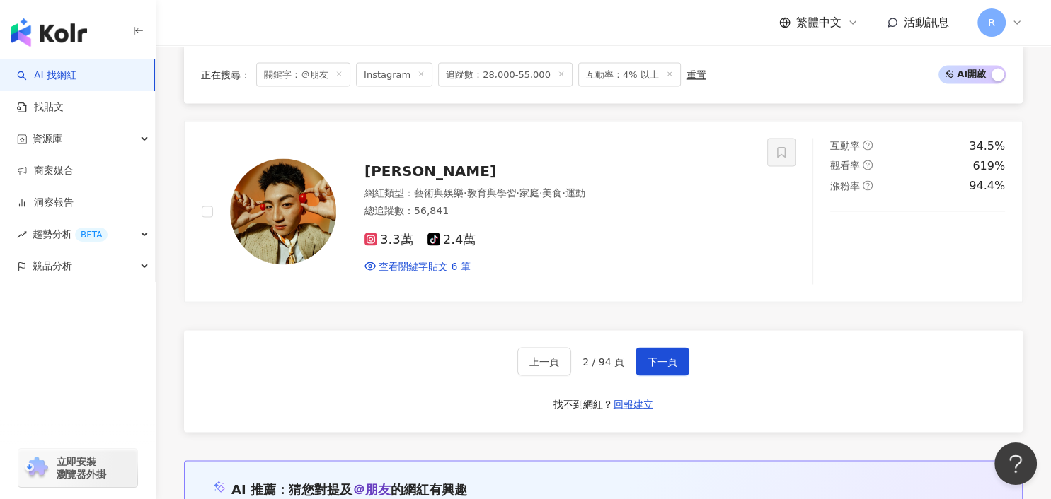
scroll to position [2560, 0]
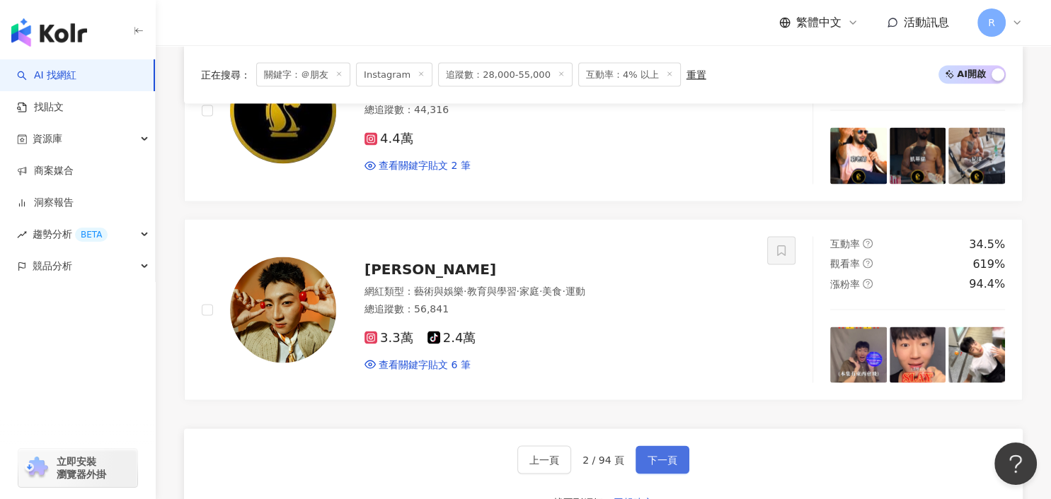
click at [649, 463] on button "下一頁" at bounding box center [662, 460] width 54 height 28
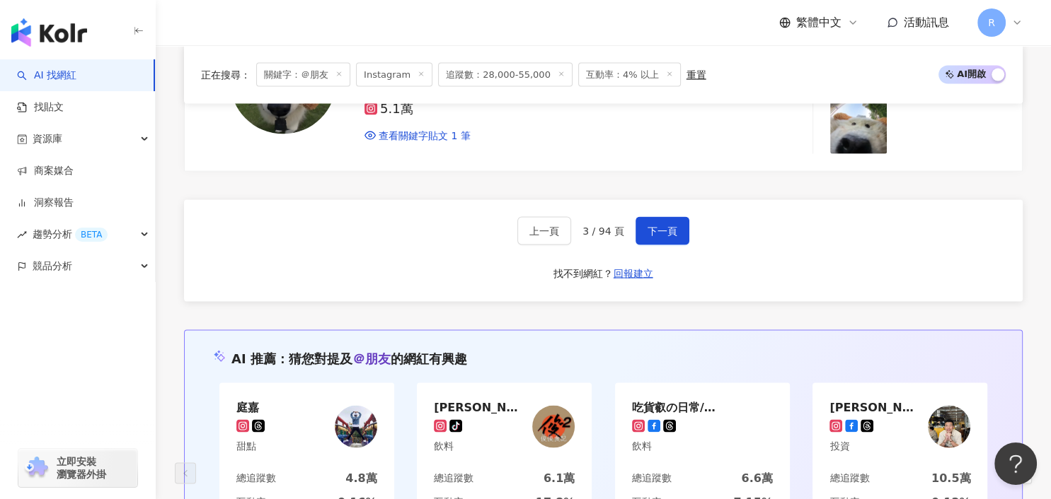
scroll to position [2790, 0]
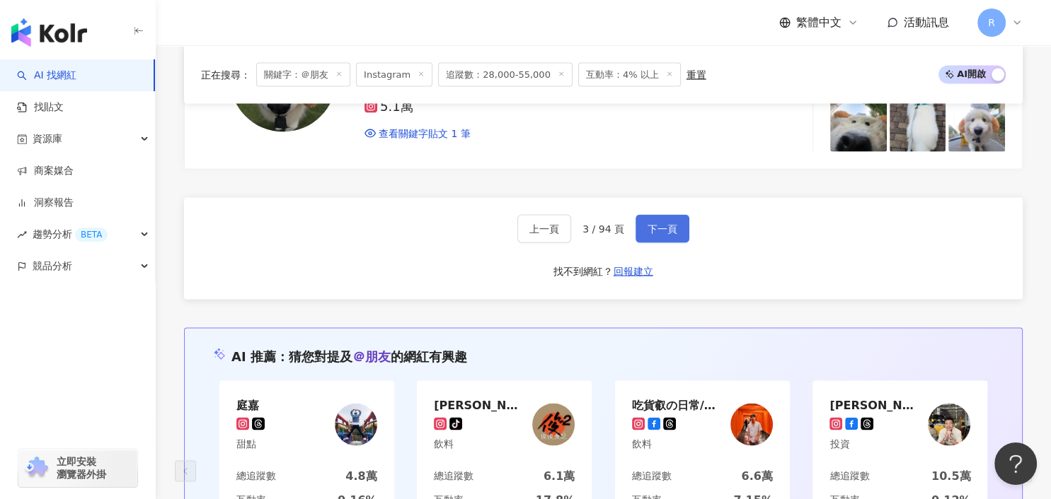
click at [661, 229] on button "下一頁" at bounding box center [662, 229] width 54 height 28
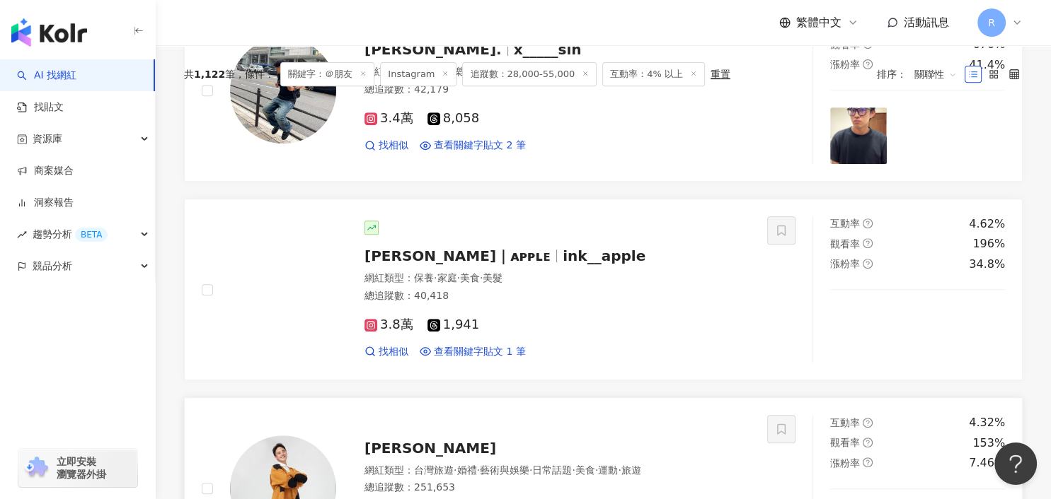
scroll to position [466, 0]
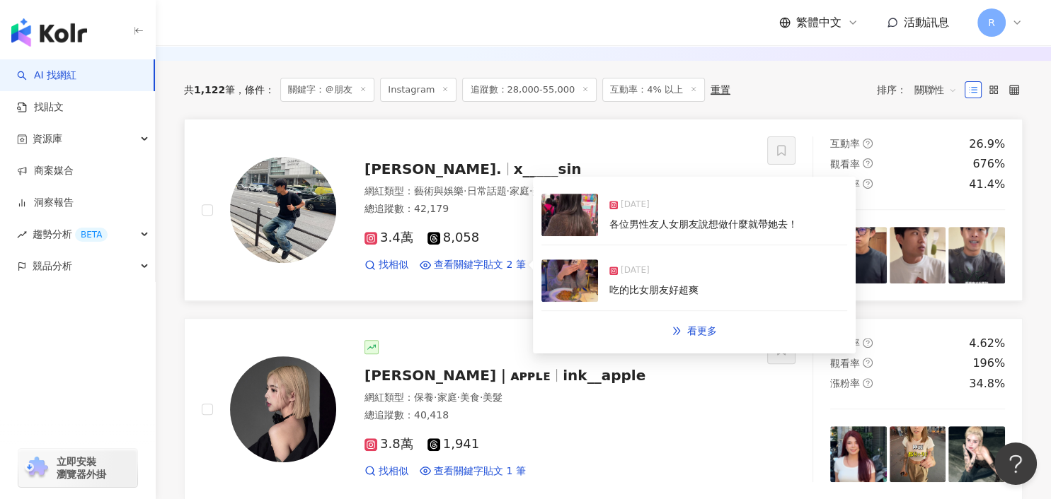
click at [669, 230] on div "各位男性友人女朋友說想做什麼就帶她去！" at bounding box center [703, 225] width 188 height 14
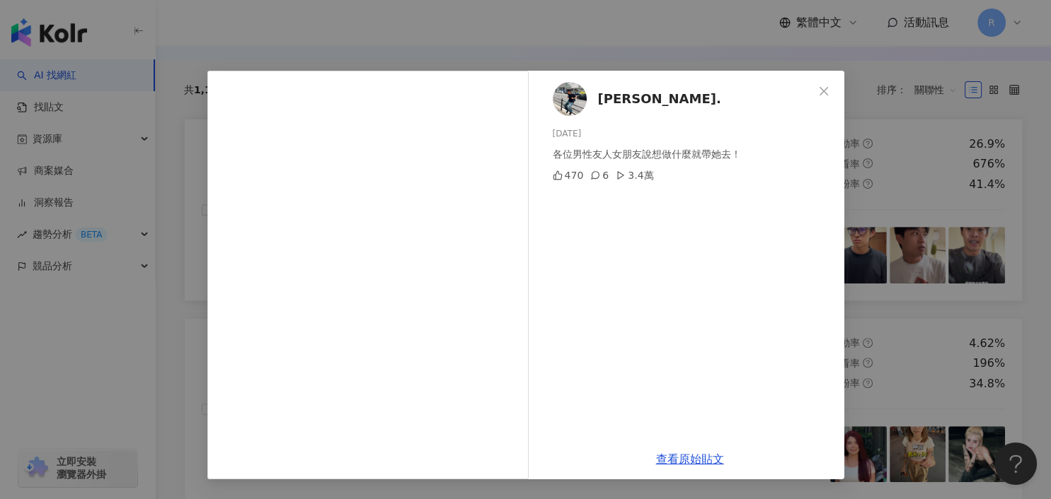
click at [871, 268] on div "朋煒. 2025/3/16 各位男性友人女朋友說想做什麼就帶她去！ 470 6 3.4萬 查看原始貼文" at bounding box center [525, 249] width 1051 height 499
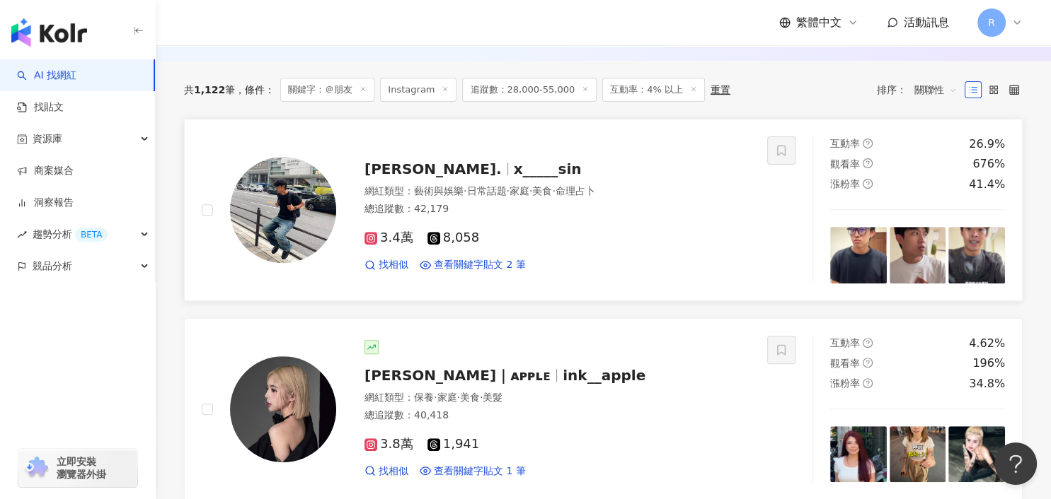
click at [291, 211] on img at bounding box center [283, 210] width 106 height 106
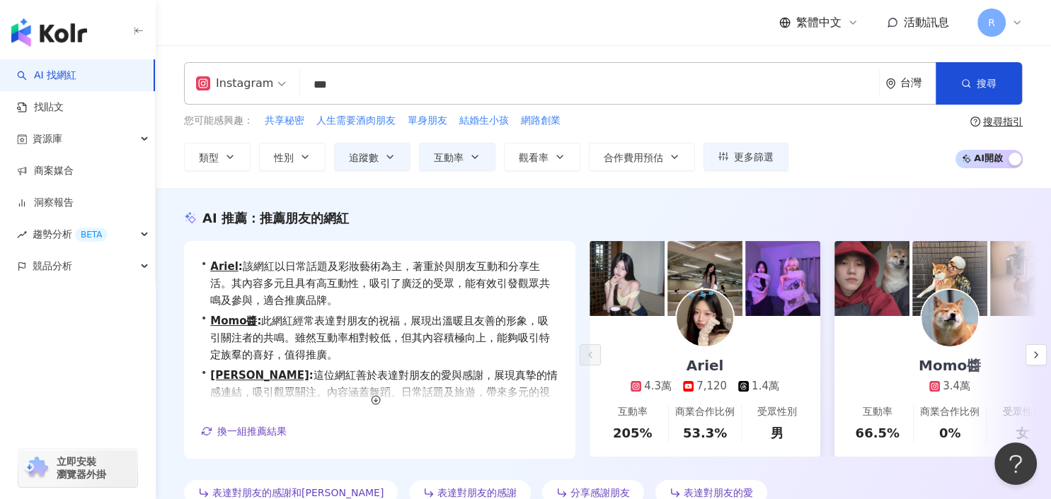
click at [253, 81] on div "Instagram *** 台灣 搜尋 484e8545-8f9b-4dd0-a6f7-d530257899bd 670049b0-483e-4b1d-af2…" at bounding box center [603, 83] width 838 height 42
click at [410, 82] on input "***" at bounding box center [589, 84] width 567 height 27
click at [346, 86] on input "***" at bounding box center [589, 84] width 567 height 27
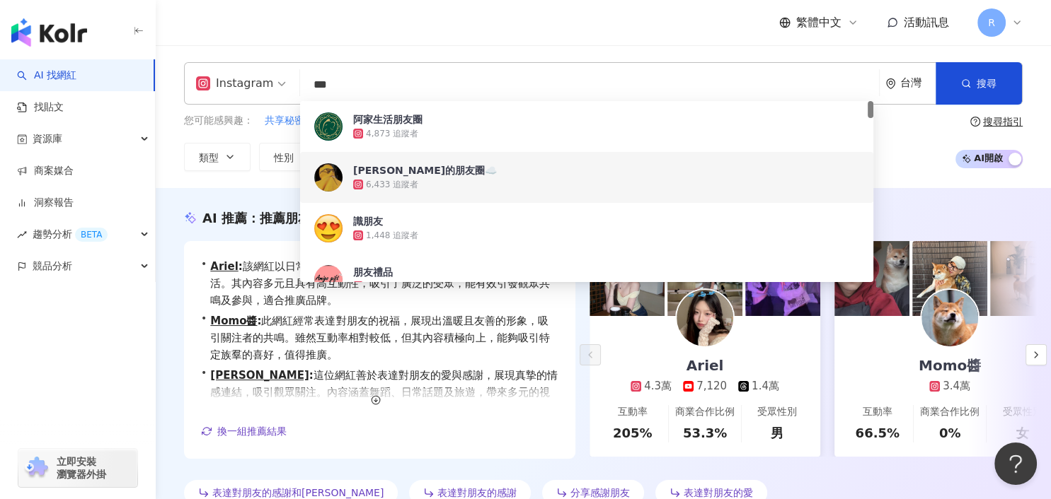
click at [278, 85] on div "Instagram *** 台灣 搜尋 484e8545-8f9b-4dd0-a6f7-d530257899bd 670049b0-483e-4b1d-af2…" at bounding box center [603, 83] width 838 height 42
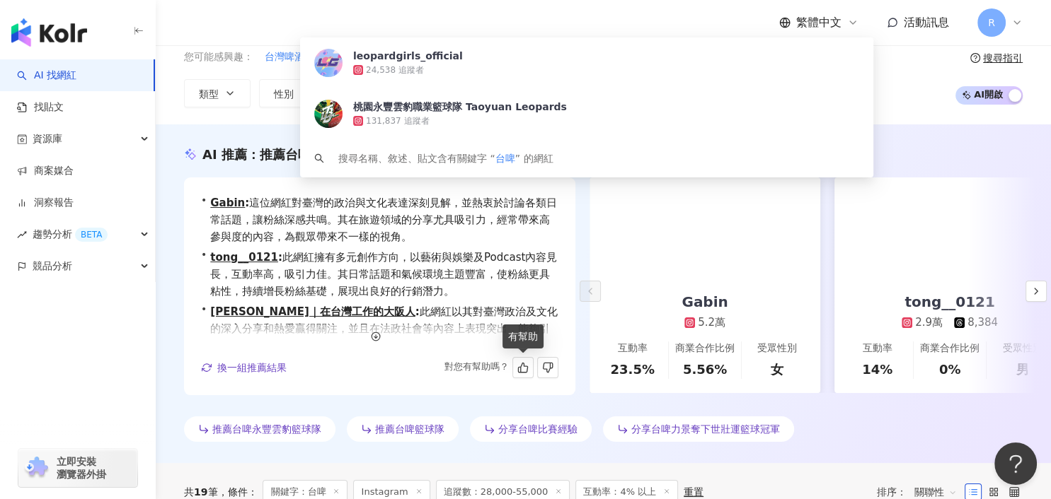
scroll to position [6, 0]
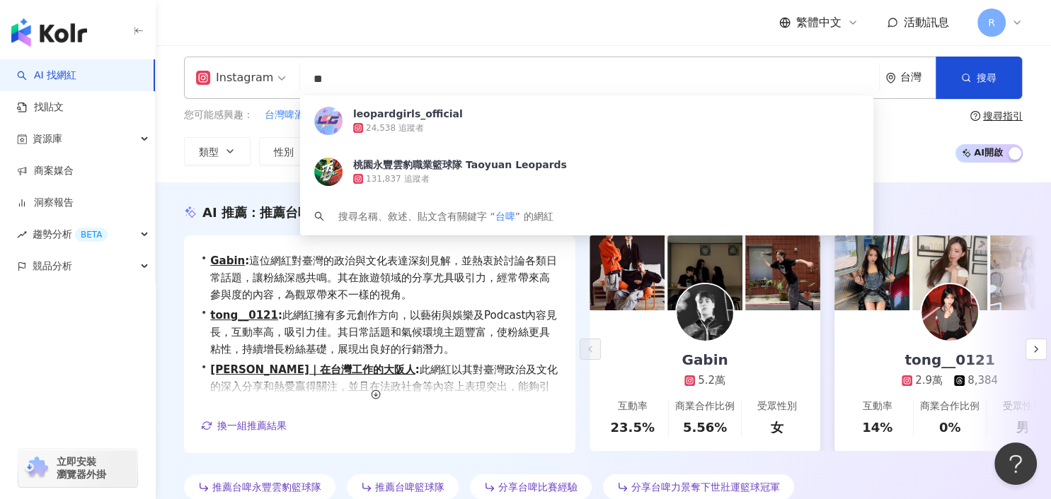
click at [214, 173] on div "Instagram ** 台灣 搜尋 43d43da5-b4db-4ae9-afce-65bd81a7d4bd leopardgirls_official 2…" at bounding box center [603, 111] width 895 height 143
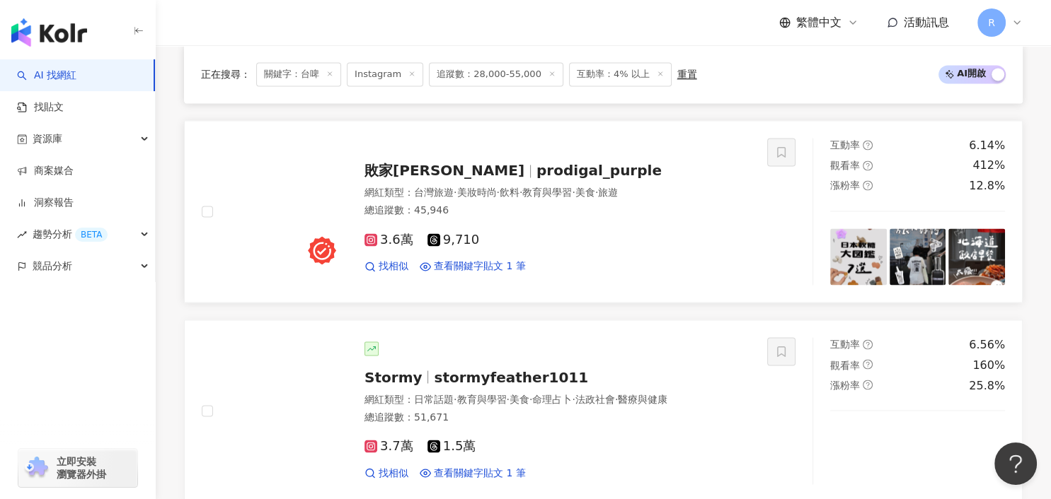
scroll to position [2059, 0]
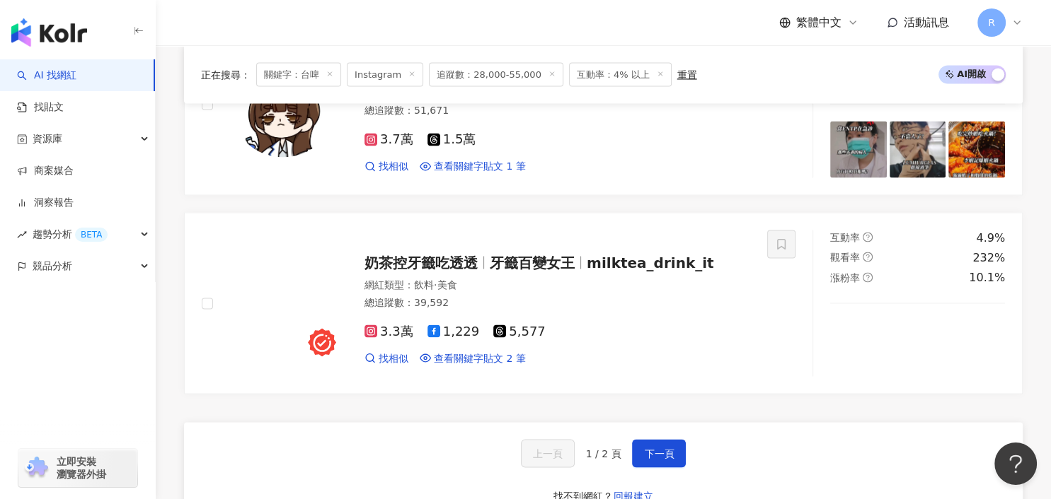
scroll to position [2649, 0]
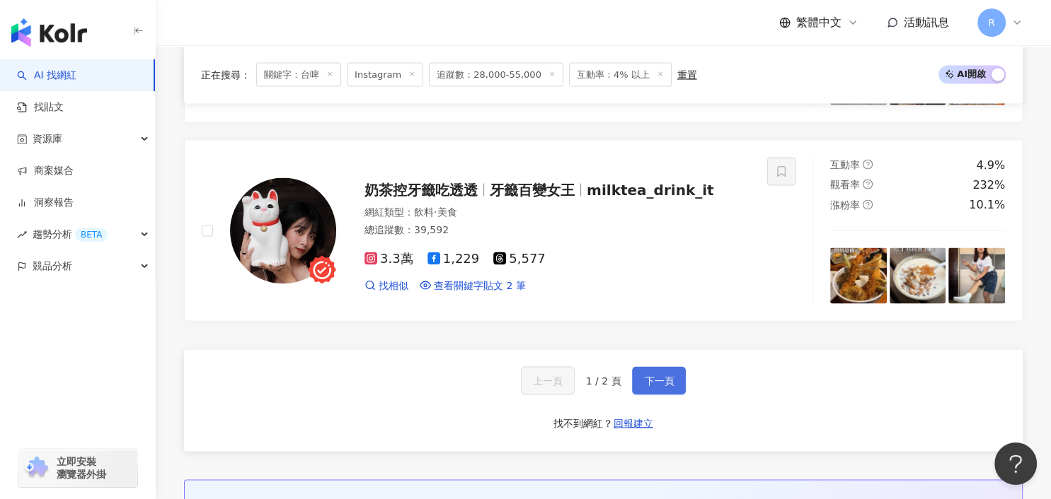
click at [667, 379] on span "下一頁" at bounding box center [659, 381] width 30 height 11
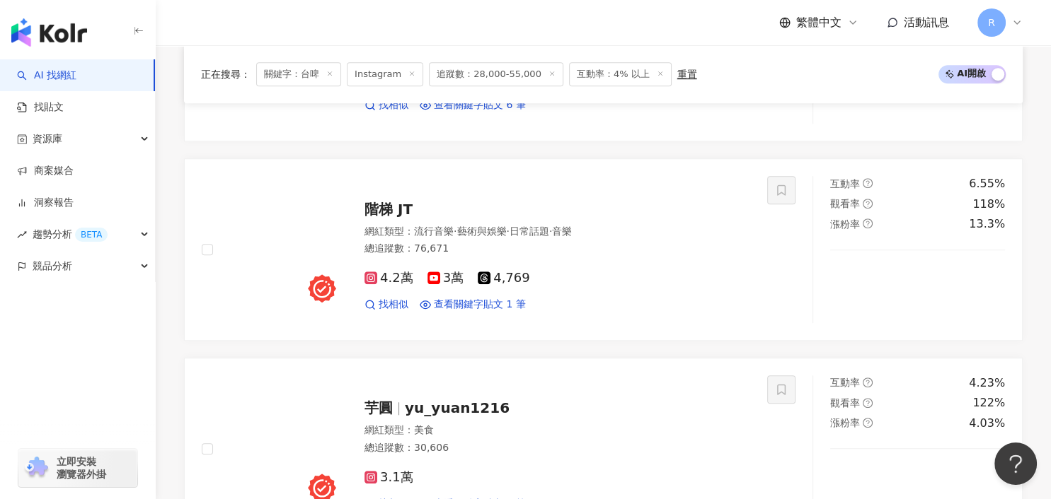
scroll to position [1530, 0]
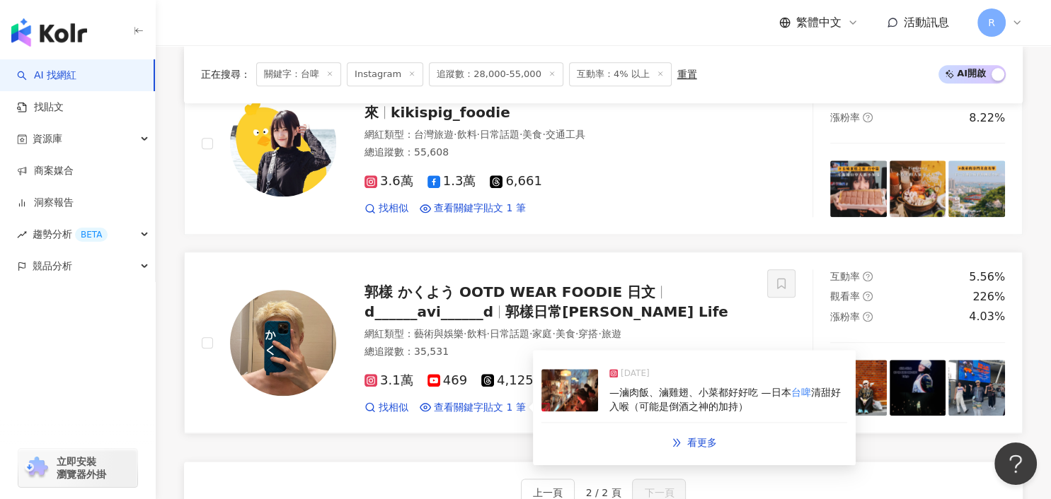
click at [674, 393] on span "—滷肉飯、滷雞翅、小菜都好好吃 —日本" at bounding box center [699, 392] width 181 height 11
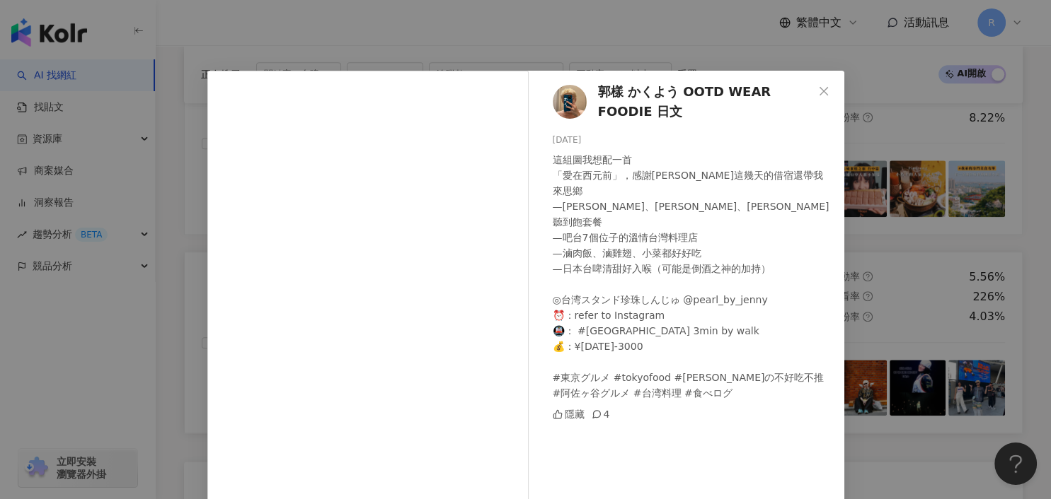
click at [892, 292] on div "郭樣 かくよう OOTD WEAR FOODIE 日文 2024/9/19 這組圖我想配一首 「愛在西元前」，感謝馬克這幾天的借宿還帶我來思鄉 —陳綺貞、竇靖…" at bounding box center [525, 249] width 1051 height 499
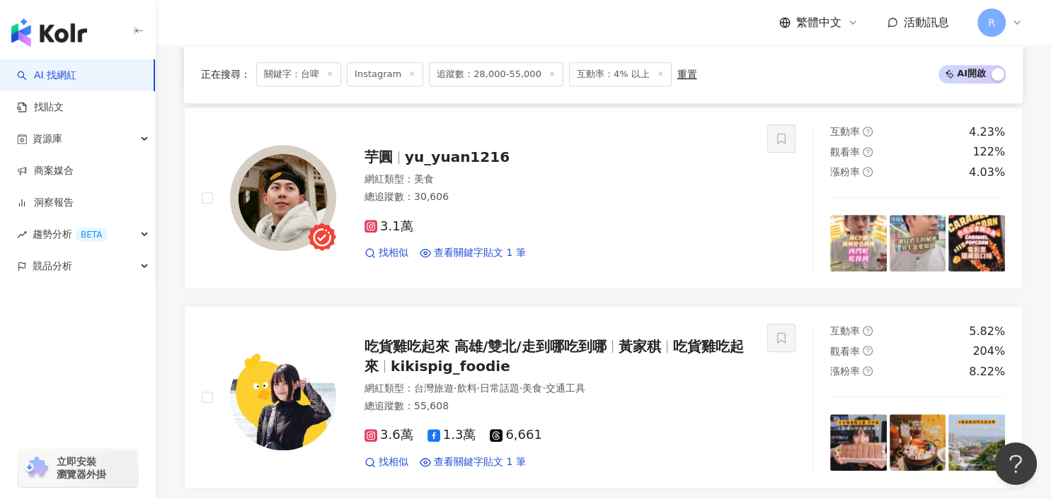
scroll to position [1262, 0]
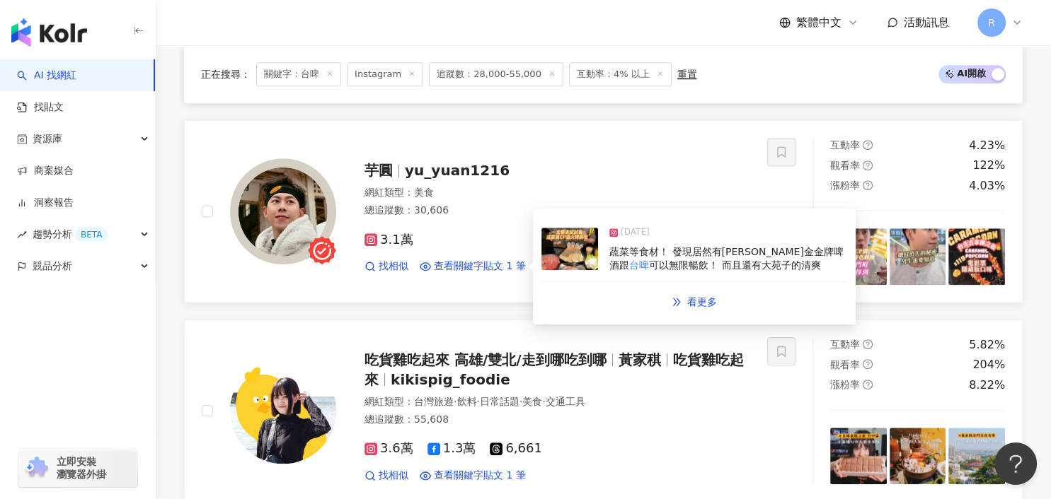
click at [743, 252] on span "蔬菜等食材！ 發現居然有柏克金金牌啤酒跟" at bounding box center [726, 258] width 234 height 25
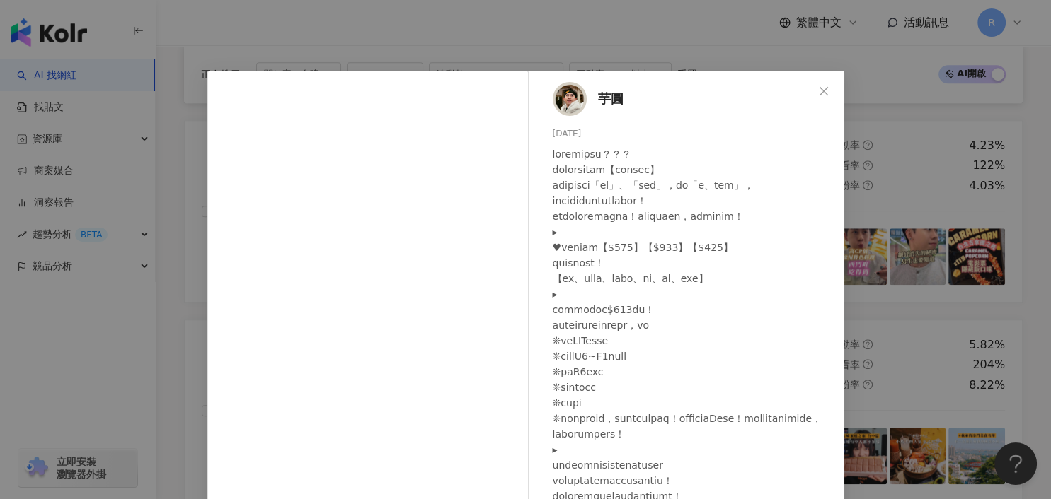
click at [622, 165] on div at bounding box center [693, 480] width 280 height 669
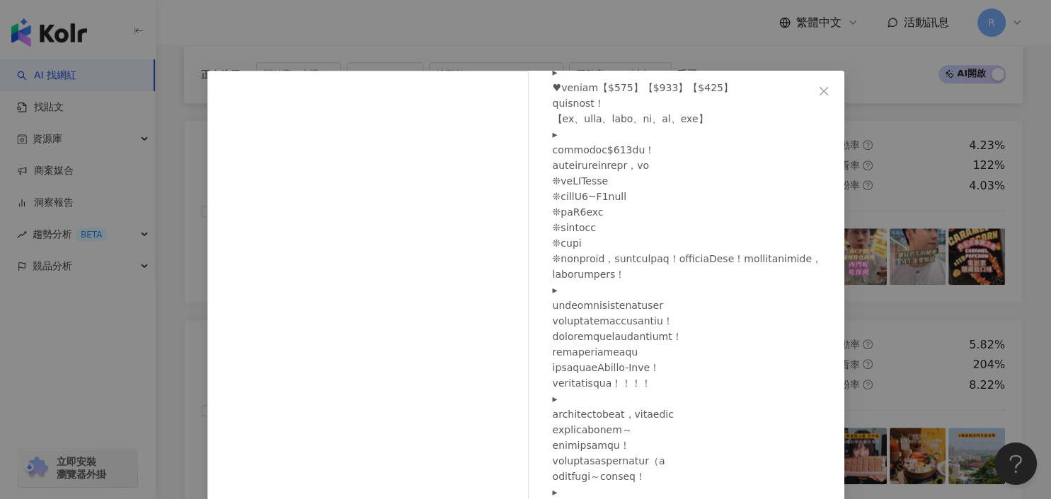
scroll to position [212, 0]
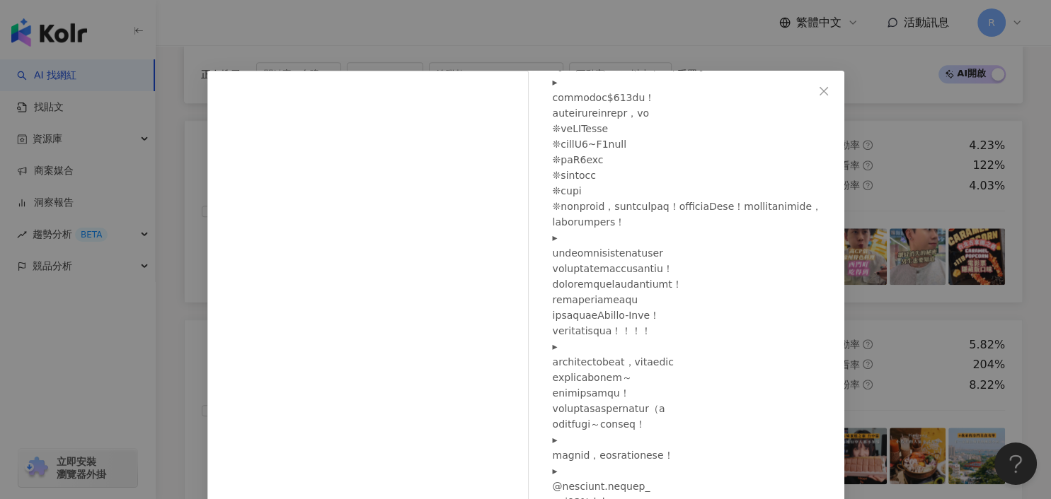
click at [877, 197] on div "芋圓 2025/3/7 1,738 44 10.8萬 查看原始貼文" at bounding box center [525, 249] width 1051 height 499
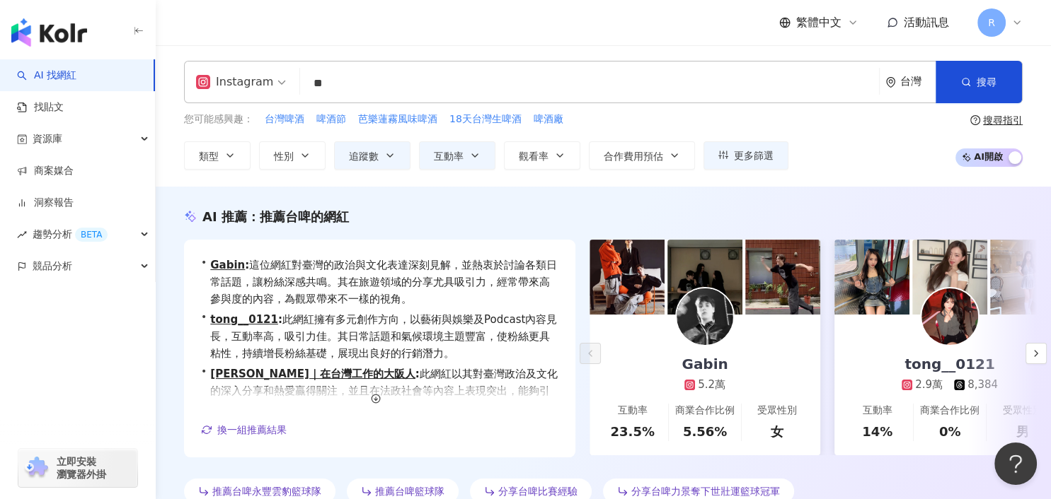
scroll to position [0, 0]
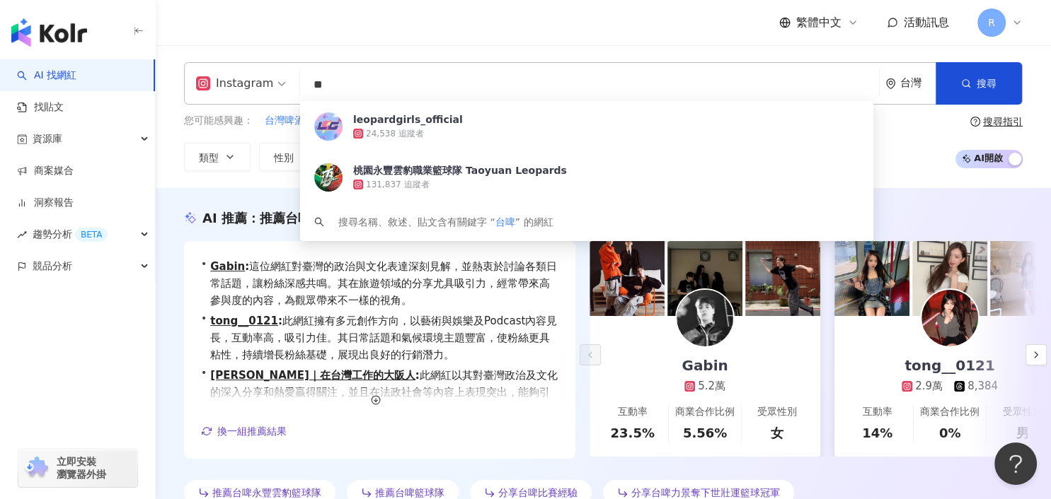
click at [350, 81] on input "**" at bounding box center [589, 84] width 567 height 27
drag, startPoint x: 348, startPoint y: 81, endPoint x: 262, endPoint y: 81, distance: 85.6
click at [262, 81] on div "Instagram ** 台灣 搜尋 43d43da5-b4db-4ae9-afce-65bd81a7d4bd leopardgirls_official 2…" at bounding box center [603, 83] width 838 height 42
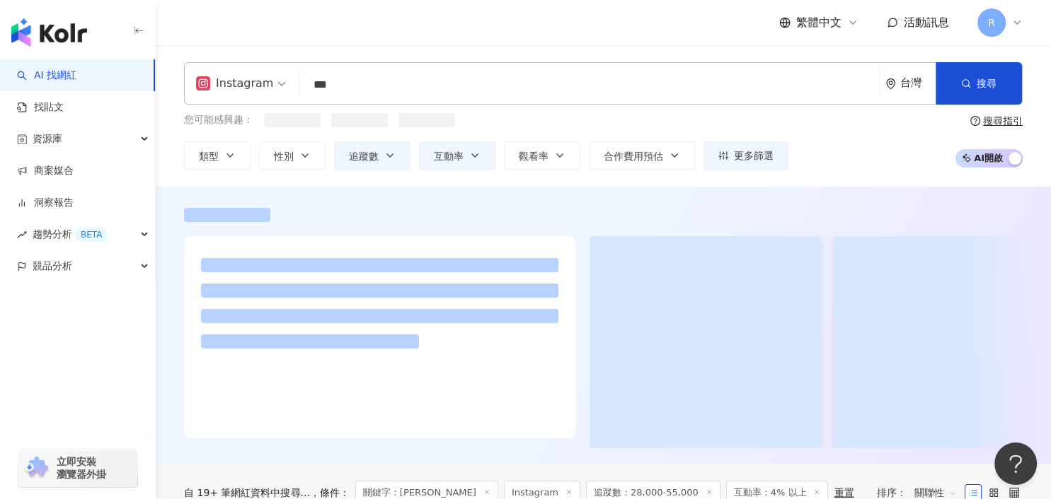
type input "***"
click at [454, 30] on div "繁體中文 活動訊息 R" at bounding box center [603, 22] width 838 height 45
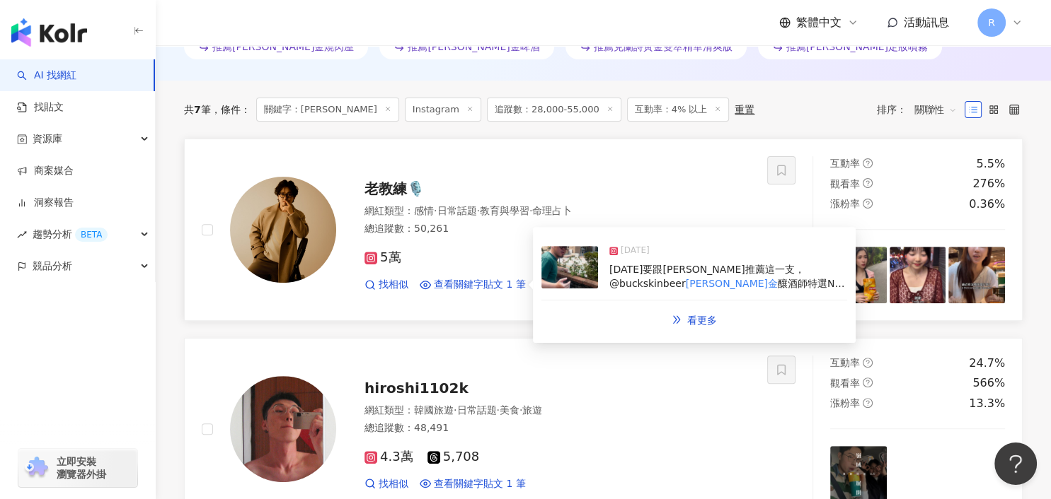
scroll to position [450, 0]
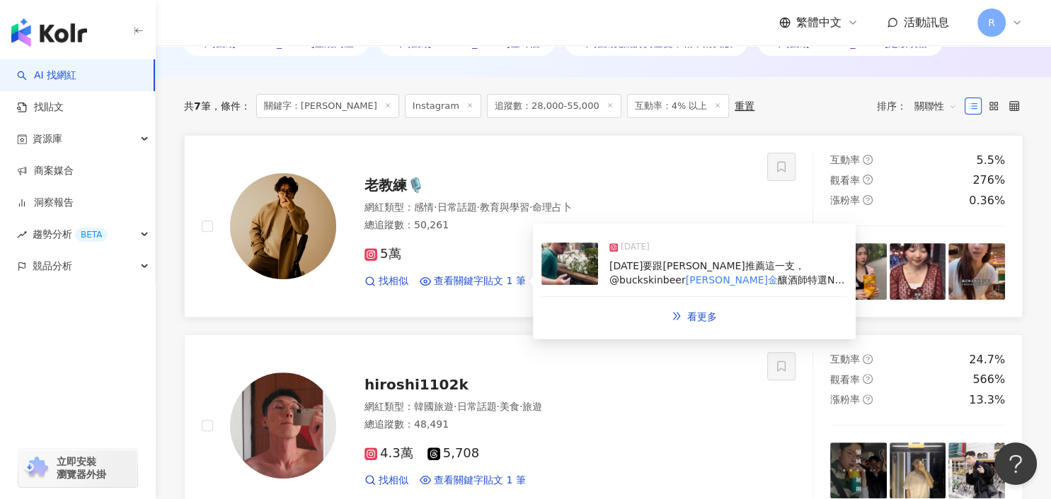
click at [634, 264] on span "今天要跟大家推薦這一支， @buckskinbeer" at bounding box center [706, 272] width 195 height 25
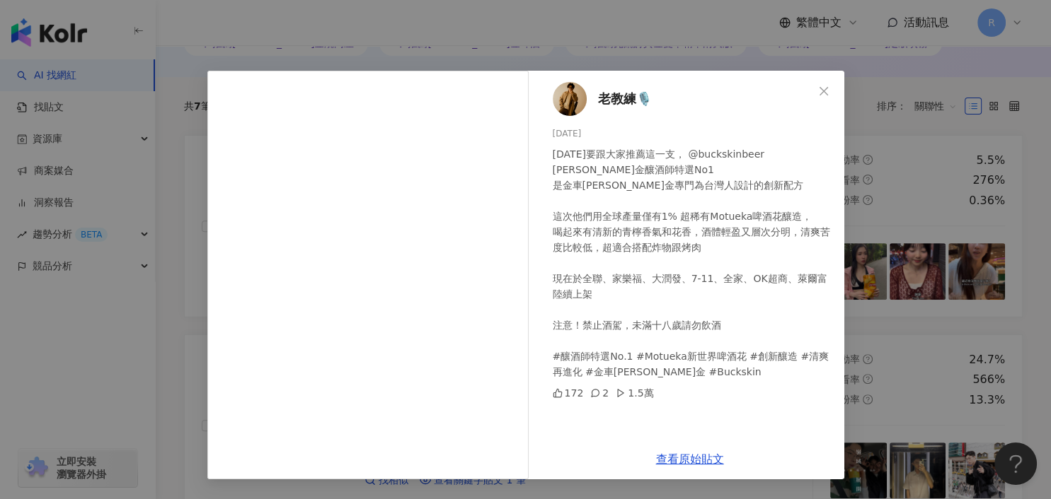
click at [848, 274] on div "老教練🎙️ 2024/9/16 今天要跟大家推薦這一支， @buckskinbeer 柏克金釀酒師特選No1 是金車柏克金專門為台灣人設計的創新配方 這次他們…" at bounding box center [525, 249] width 1051 height 499
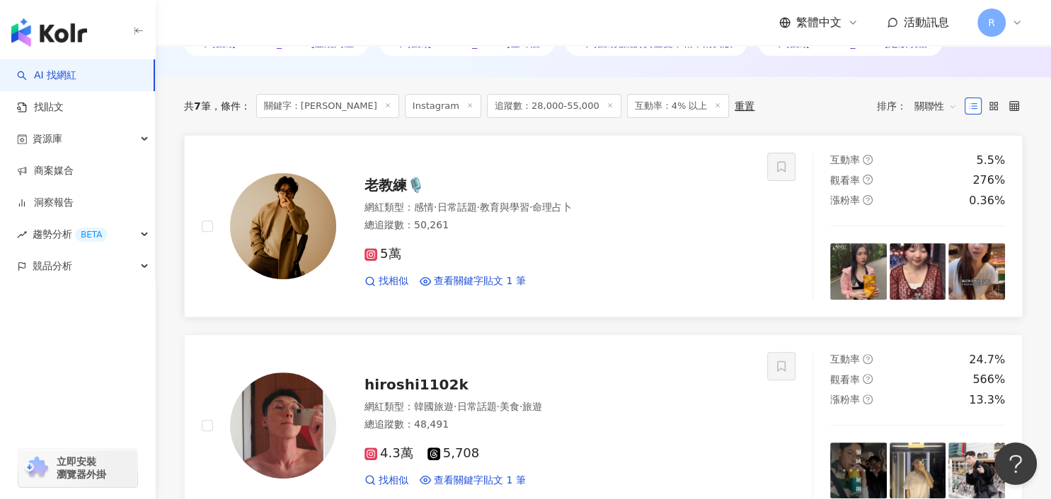
click at [874, 282] on img at bounding box center [858, 271] width 57 height 57
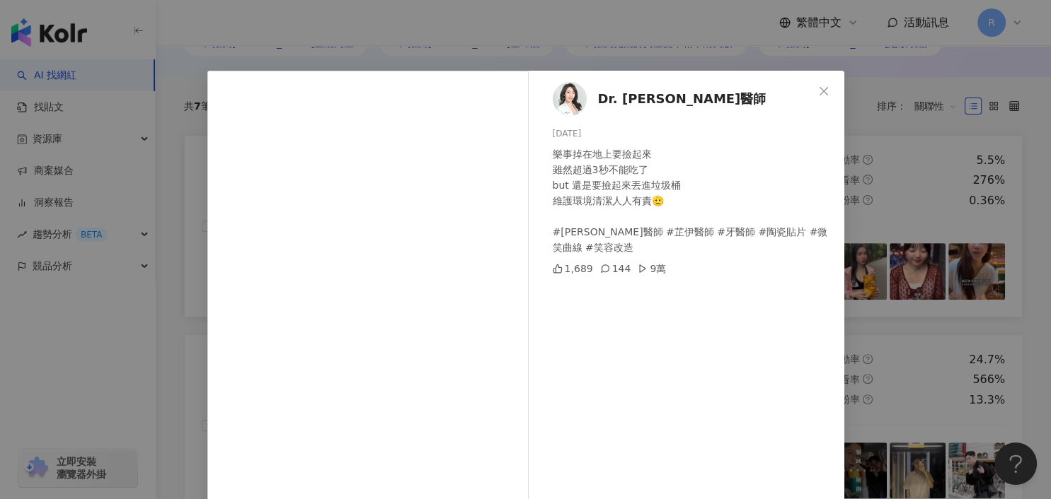
click at [969, 200] on div "Dr. Chavelle 劉芷伊醫師 2025/8/9 樂事掉在地上要撿起來 雖然超過3秒不能吃了 but 還是要撿起來丟進垃圾桶 維護環境清潔人人有責🫡 #…" at bounding box center [525, 249] width 1051 height 499
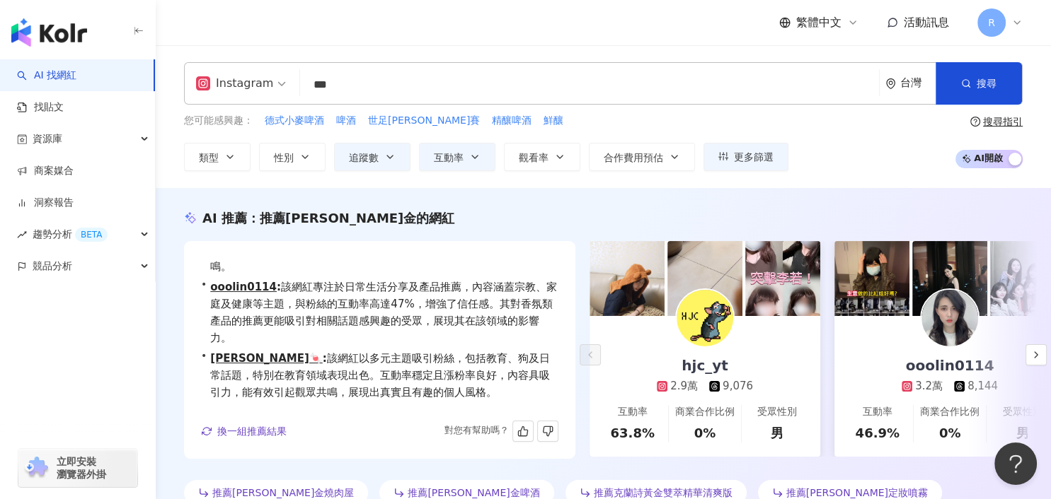
scroll to position [0, 0]
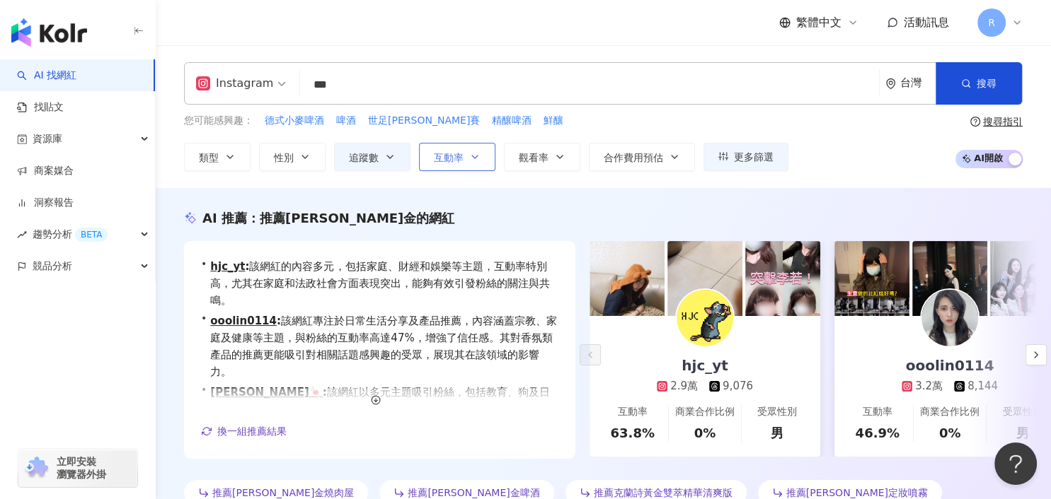
click at [472, 158] on icon "button" at bounding box center [474, 156] width 11 height 11
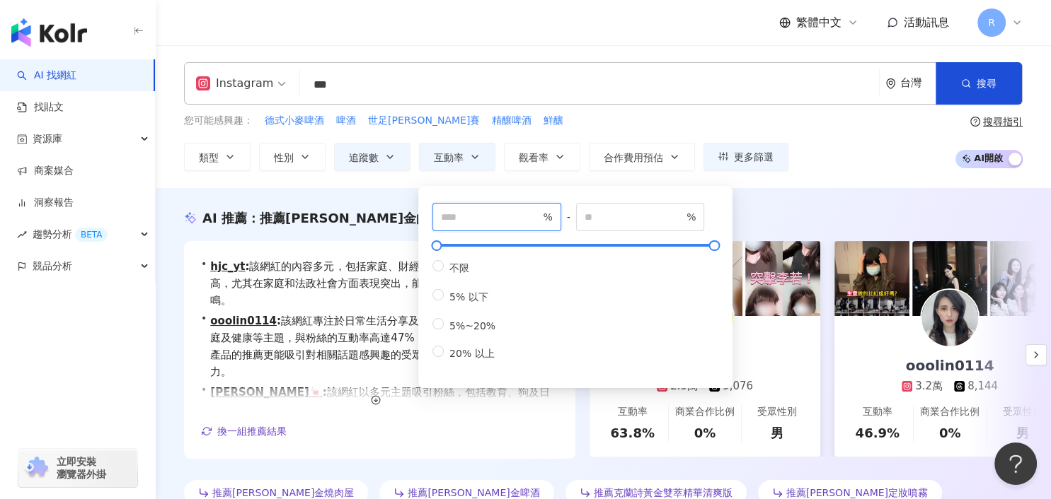
drag, startPoint x: 490, startPoint y: 221, endPoint x: 413, endPoint y: 220, distance: 77.1
type input "*"
click at [635, 115] on div "您可能感興趣： 德式小麥啤酒 啤酒 世足季軍賽 精釀啤酒 鮮釀" at bounding box center [486, 121] width 604 height 16
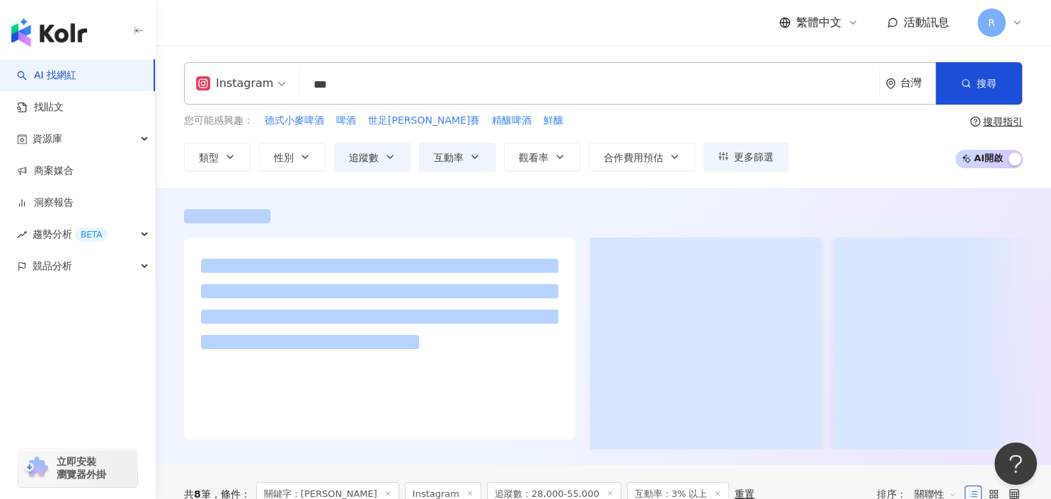
click at [569, 21] on div "繁體中文 活動訊息 R" at bounding box center [603, 22] width 838 height 45
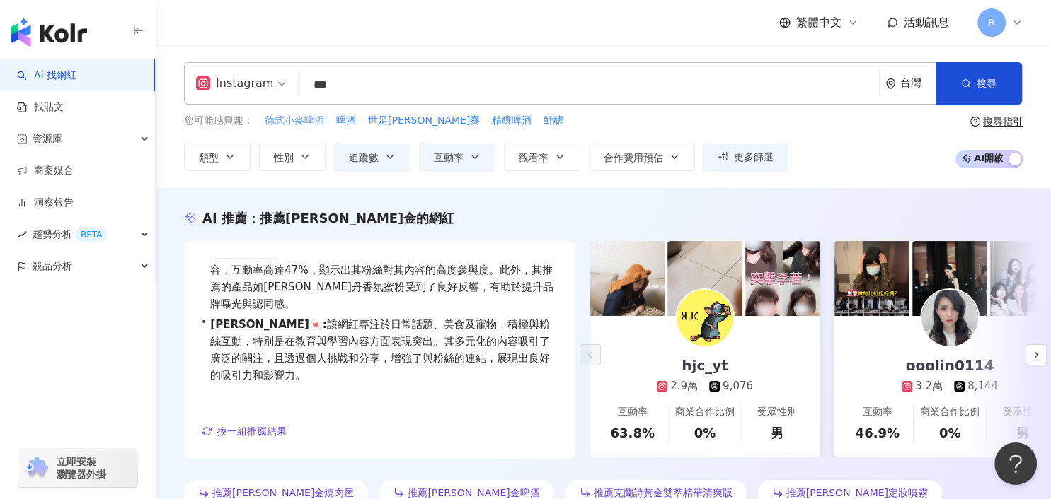
click at [306, 118] on span "德式小麥啤酒" at bounding box center [294, 121] width 59 height 14
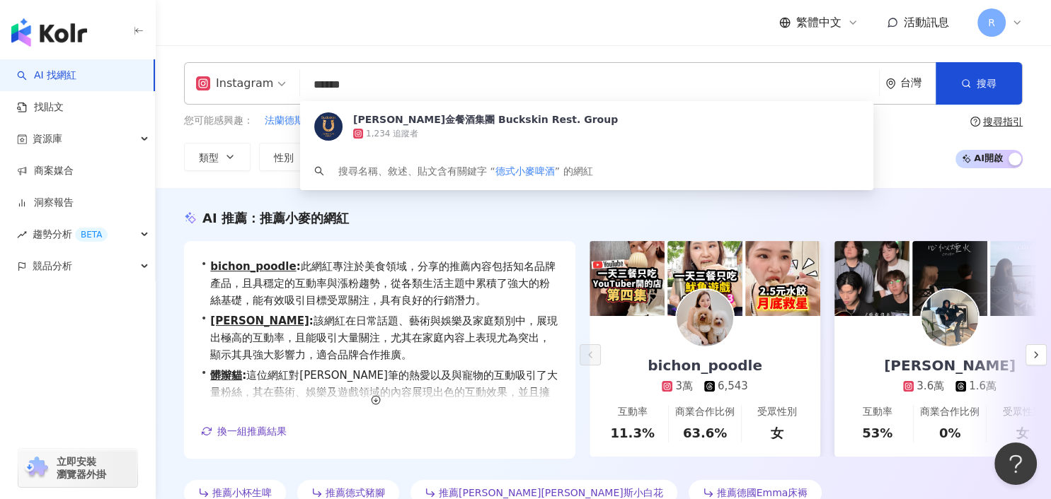
drag, startPoint x: 398, startPoint y: 86, endPoint x: 238, endPoint y: 81, distance: 160.7
click at [238, 81] on div "Instagram ****** 台灣 搜尋 918f53c3-b513-4194-95a1-b8ae33fdeabf 柏克金餐酒集團 Buckskin Re…" at bounding box center [603, 83] width 838 height 42
paste input "search"
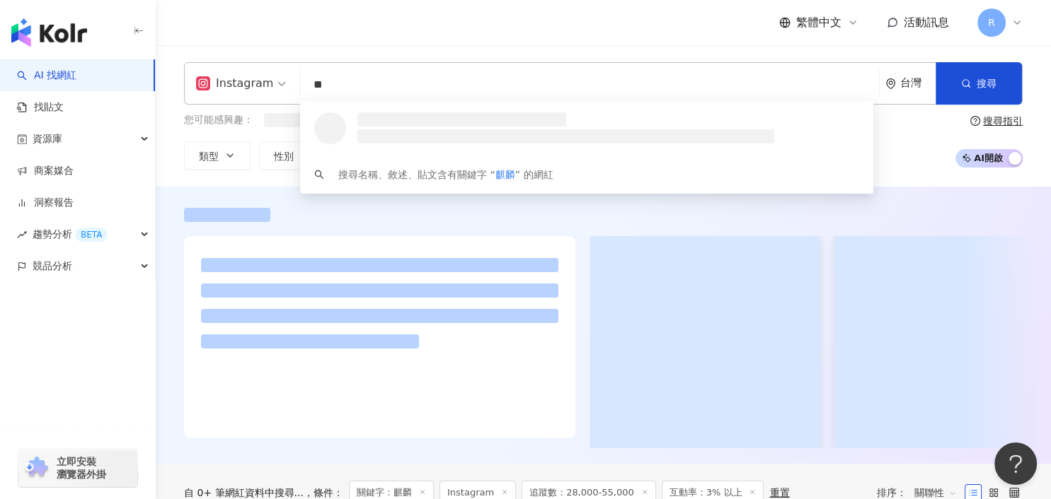
click at [464, 46] on div "Instagram ** 台灣 搜尋 loading 搜尋名稱、敘述、貼文含有關鍵字 “ 麒麟 ” 的網紅 您可能感興趣： 類型 性別 追蹤數 互動率 觀看率…" at bounding box center [603, 115] width 895 height 141
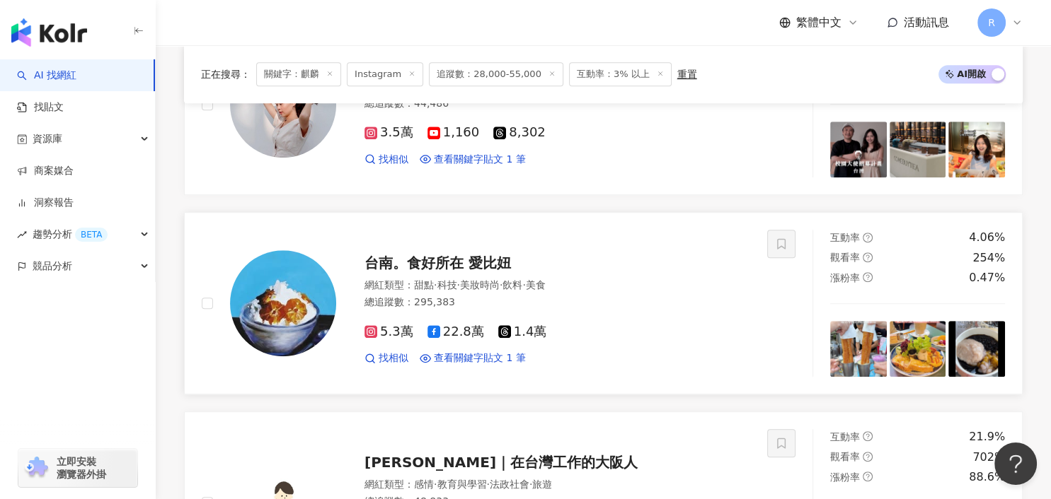
scroll to position [805, 0]
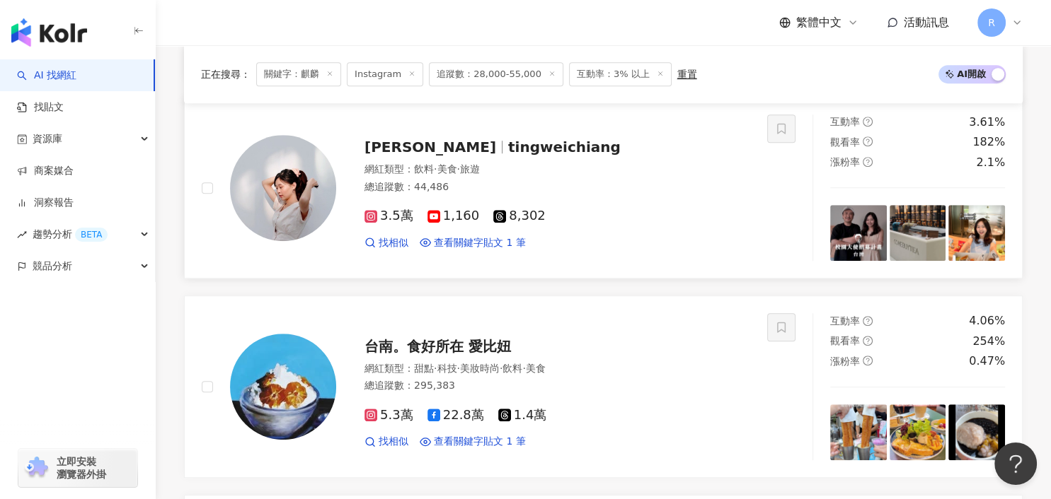
click at [848, 236] on img at bounding box center [858, 233] width 57 height 57
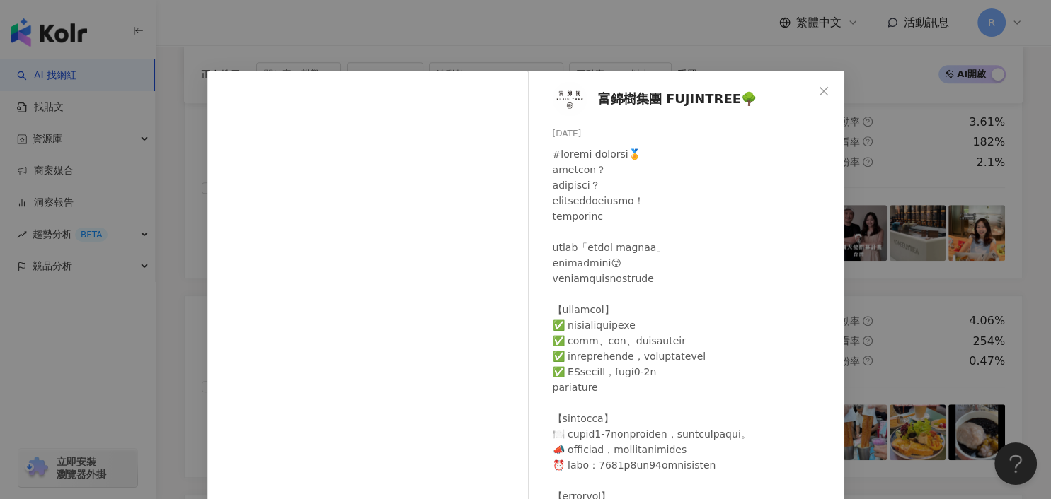
click at [893, 237] on div "富錦樹集團 FUJINTREE🌳 2025/8/7 520 6 3.2萬 查看原始貼文" at bounding box center [525, 249] width 1051 height 499
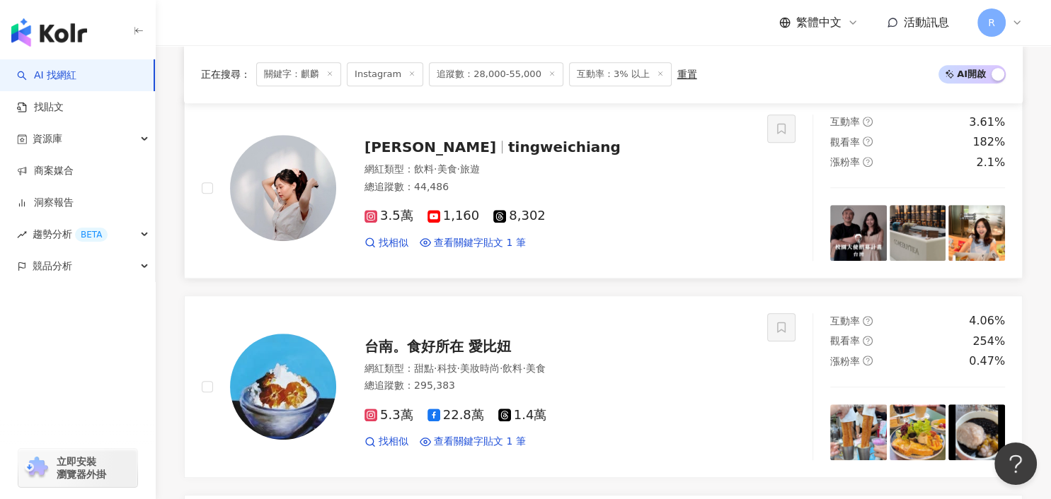
click at [267, 171] on img at bounding box center [283, 188] width 106 height 106
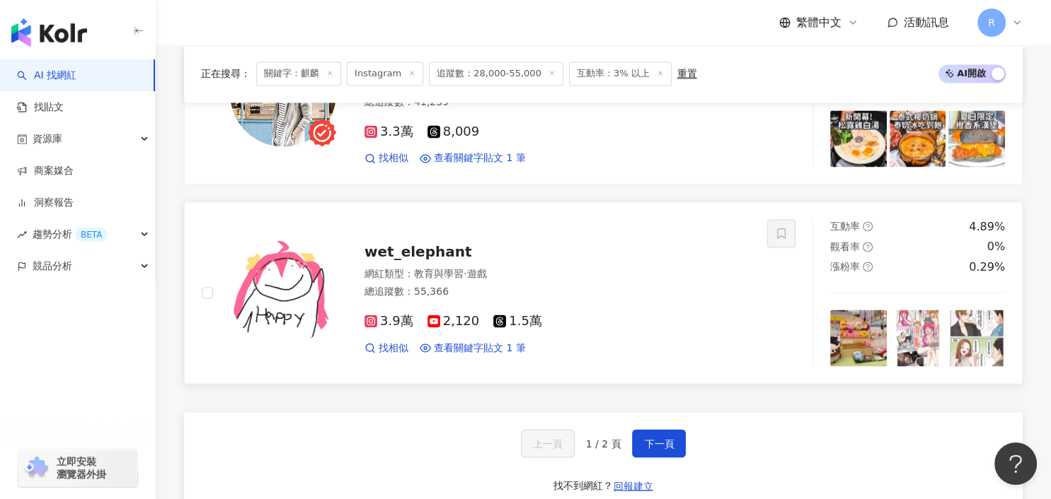
scroll to position [2374, 0]
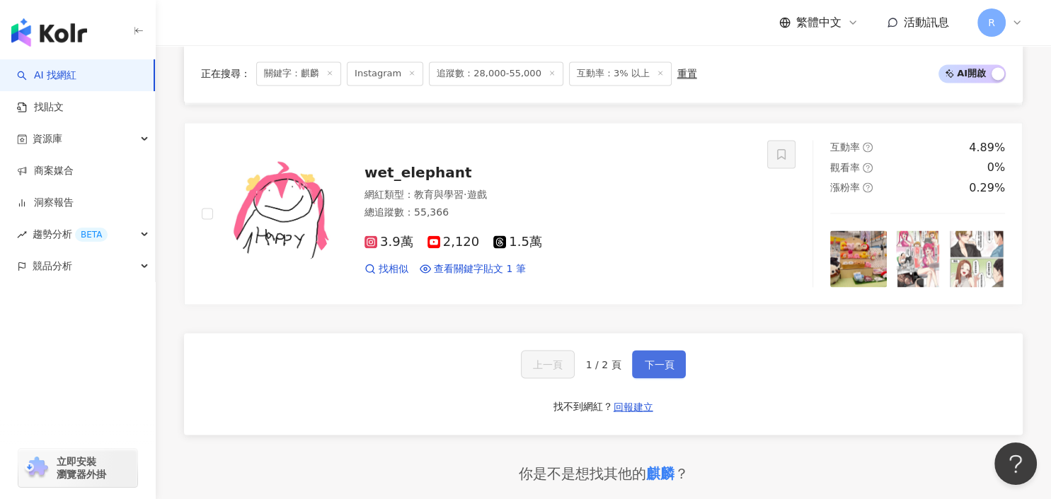
click at [642, 359] on button "下一頁" at bounding box center [659, 364] width 54 height 28
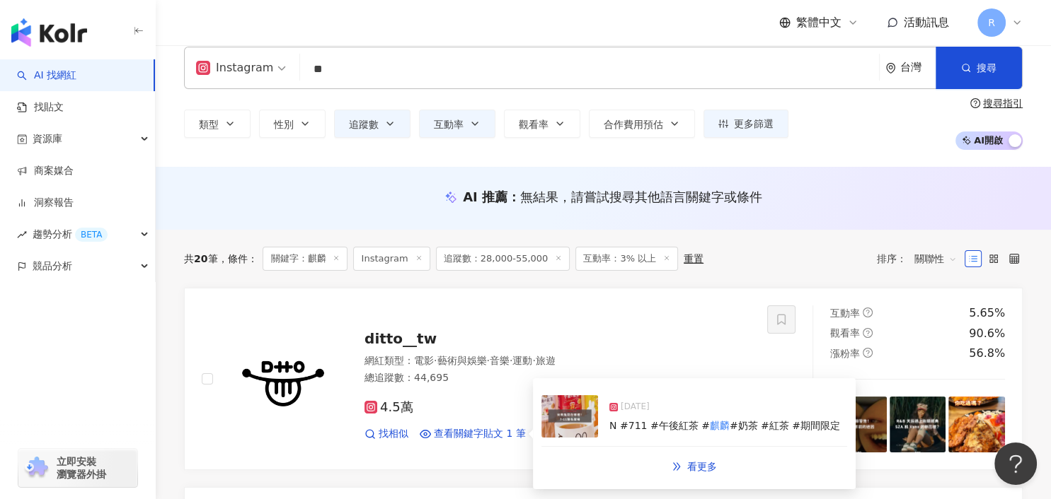
scroll to position [0, 0]
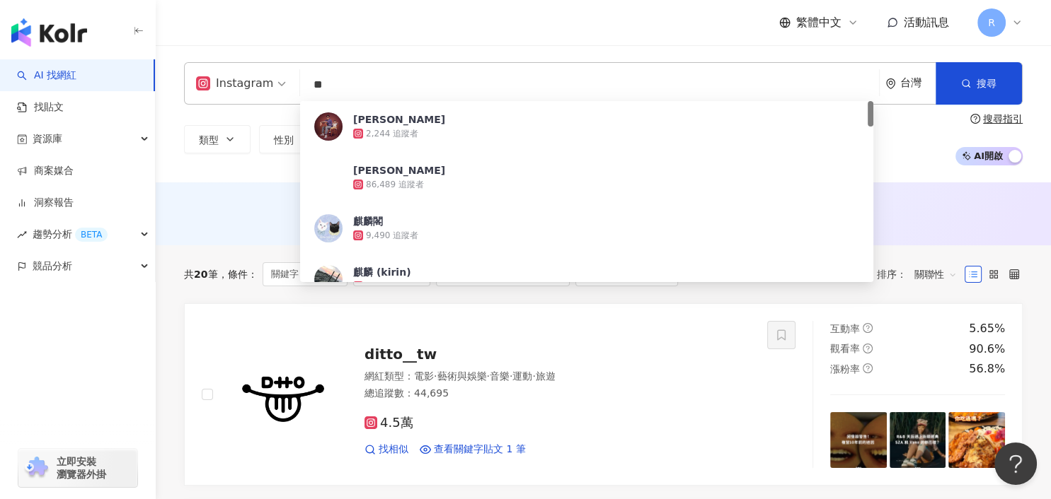
drag, startPoint x: 339, startPoint y: 86, endPoint x: 258, endPoint y: 86, distance: 81.4
click at [262, 86] on div "Instagram ** 台灣 搜尋 c88d9791-2786-4236-8ee4-8646e05d73a0 蘇麒麟 2,244 追蹤者 郭麒麟 86,48…" at bounding box center [603, 83] width 838 height 42
paste input "***"
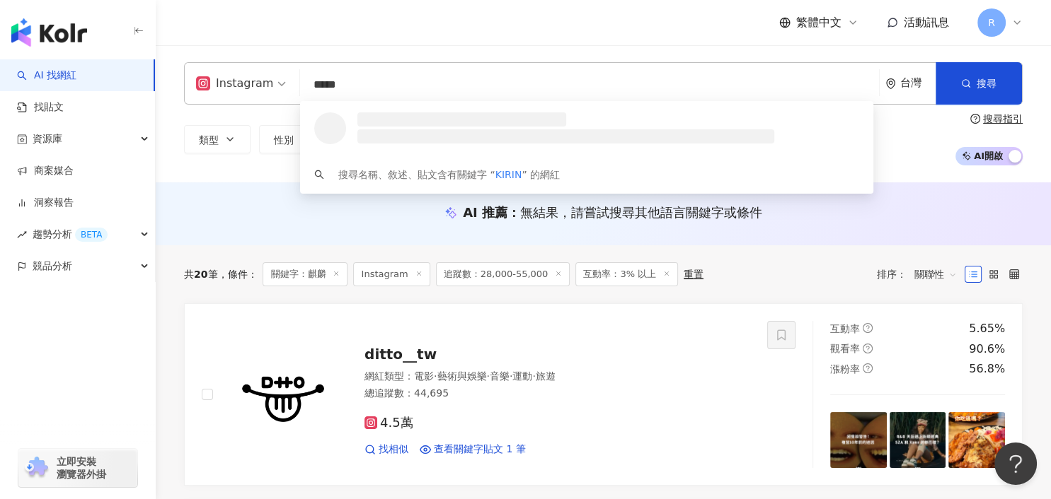
type input "*****"
click at [478, 42] on div "繁體中文 活動訊息 R" at bounding box center [603, 22] width 838 height 45
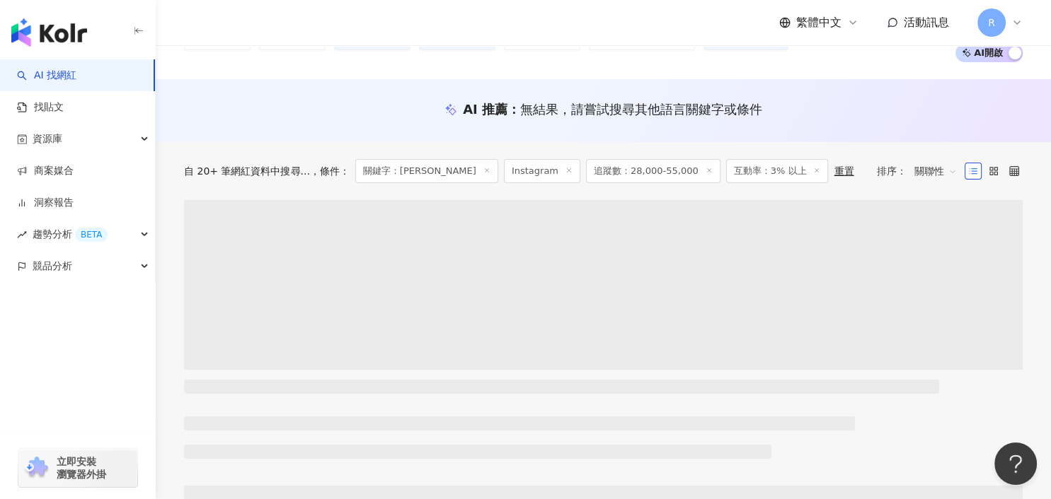
scroll to position [145, 0]
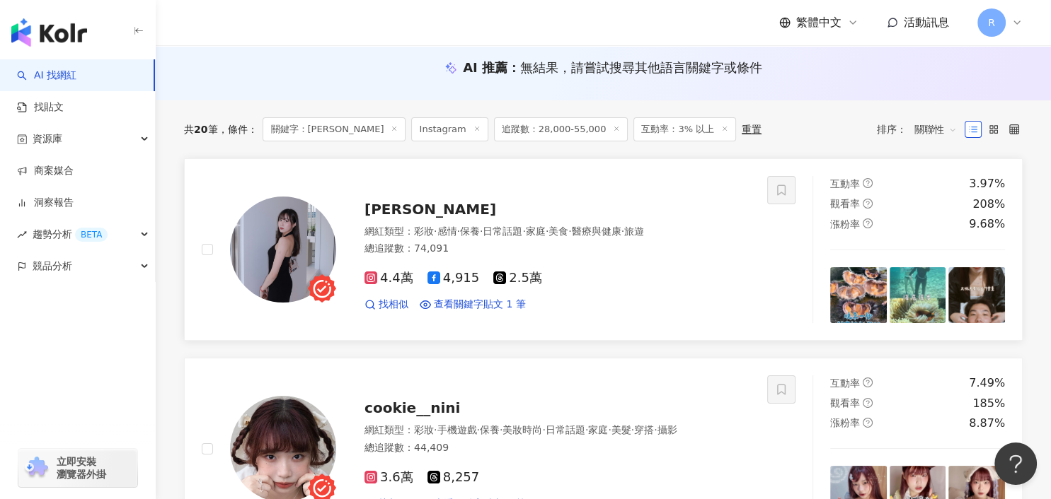
click at [513, 324] on link "高采葳 網紅類型 ： 彩妝 · 感情 · 保養 · 日常話題 · 家庭 · 美食 · 醫療與健康 · 旅遊 總追蹤數 ： 74,091 4.4萬 4,915 …" at bounding box center [603, 249] width 838 height 183
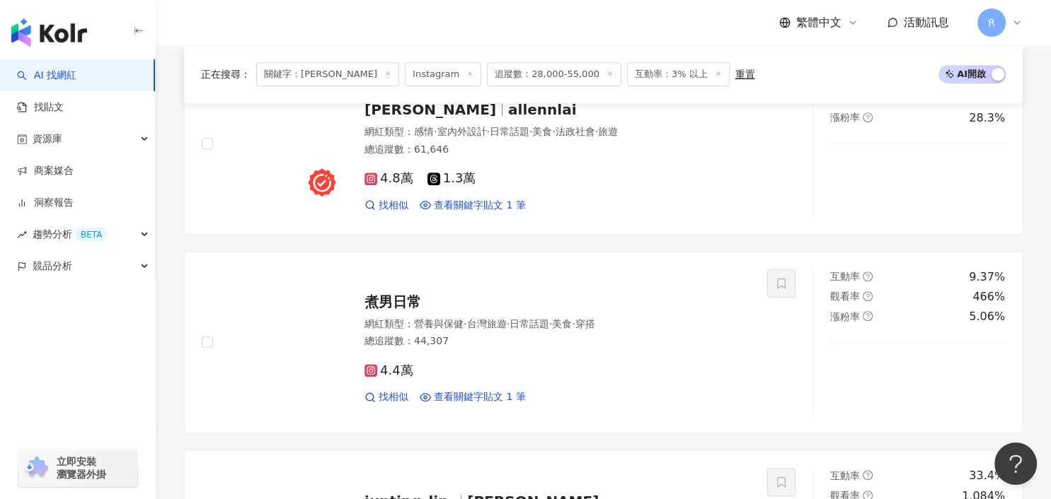
scroll to position [835, 0]
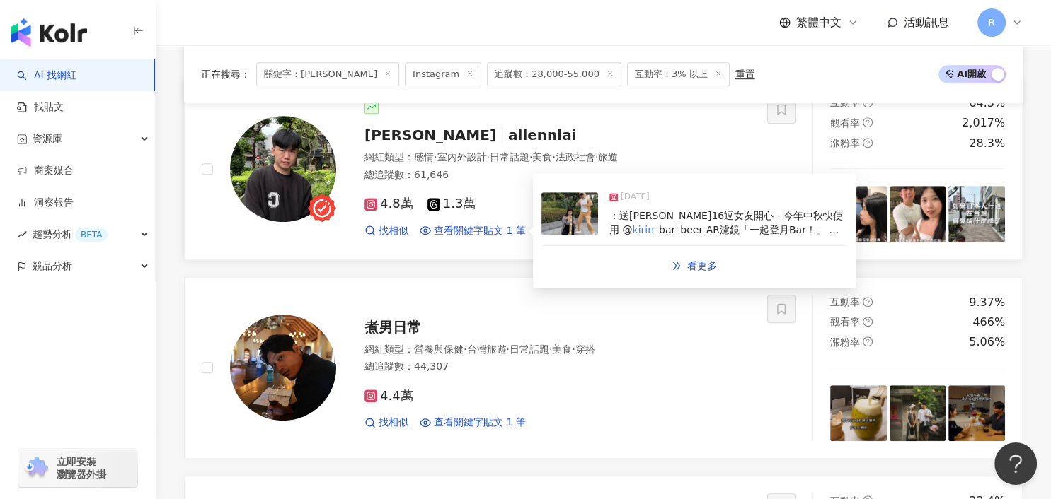
click at [661, 224] on span "_bar_beer AR濾鏡「一起登月Bar！」 送Bar火箭上月球，和嫦娥一起乾一杯！挑戰排行還能拿獨家好禮喔！快點進 @" at bounding box center [726, 243] width 235 height 39
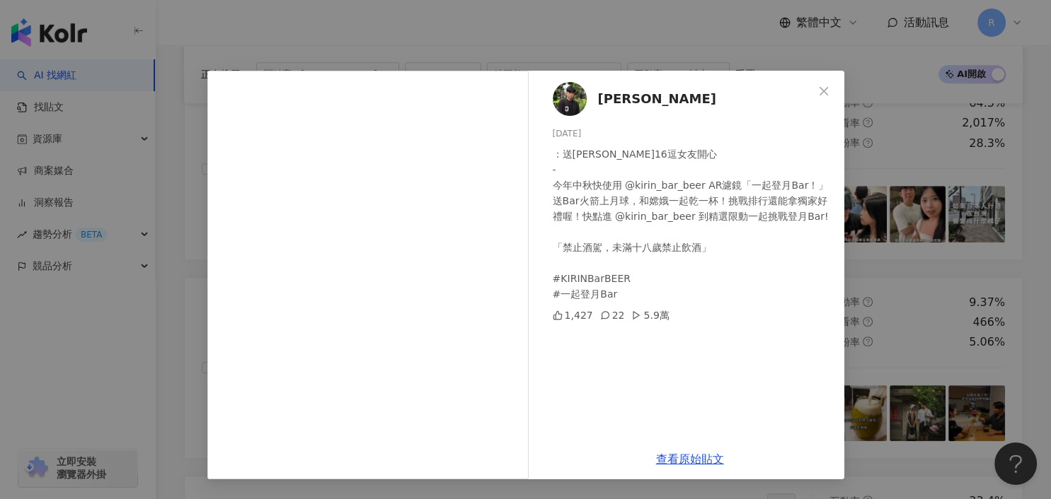
click at [898, 262] on div "賴Allen 2024/9/13 ：送愛鳳16逗女友開心 - 今年中秋快使用 @kirin_bar_beer AR濾鏡「一起登月Bar！」 送Bar火箭上月球…" at bounding box center [525, 249] width 1051 height 499
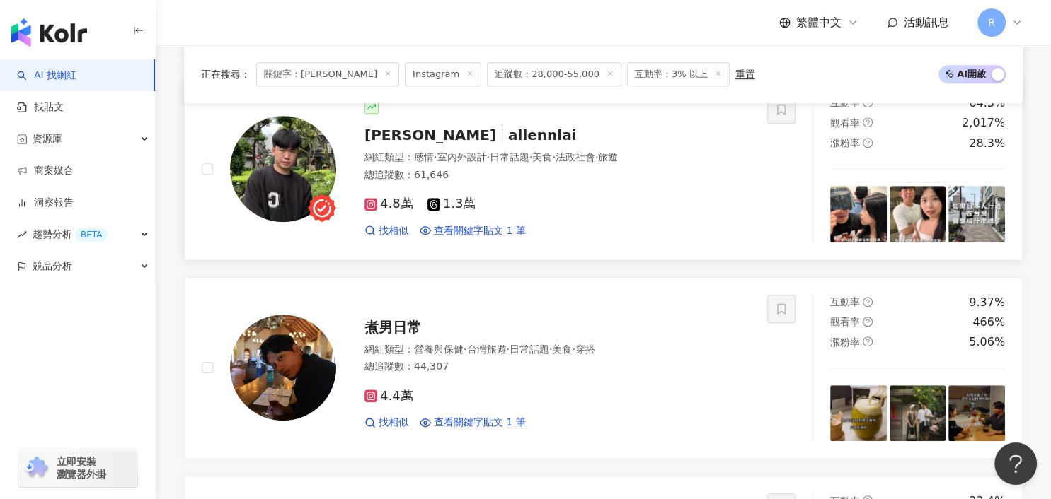
click at [867, 192] on img at bounding box center [858, 214] width 57 height 57
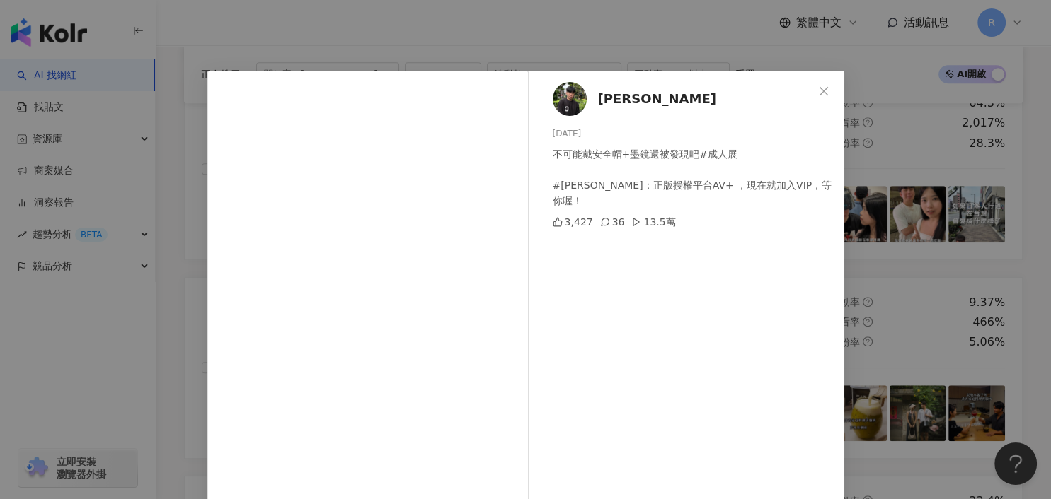
click at [909, 204] on div "賴Allen 2025/8/10 不可能戴安全帽+墨鏡還被發現吧#成人展 #七澤米亞：正版授權平台AV+ ，現在就加入VIP，等你喔！ 3,427 36 13…" at bounding box center [525, 249] width 1051 height 499
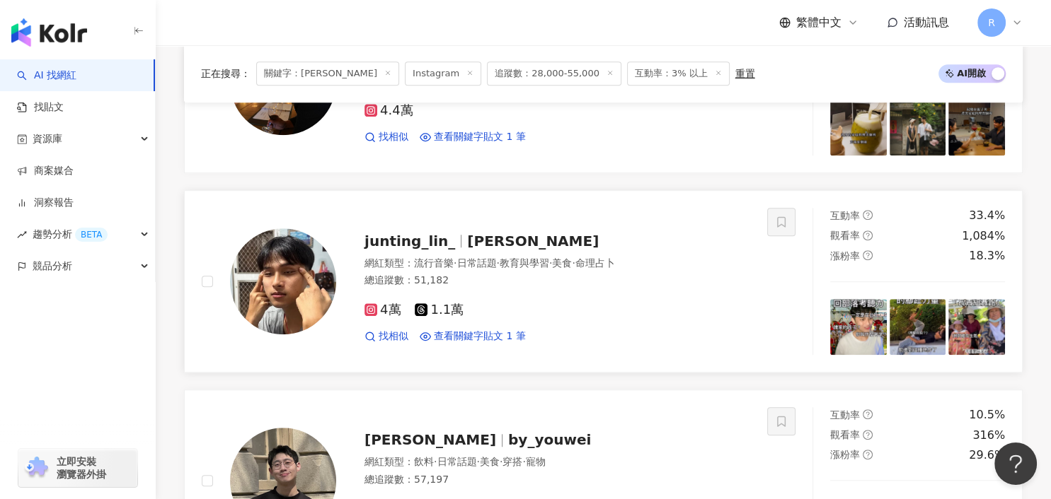
scroll to position [1121, 0]
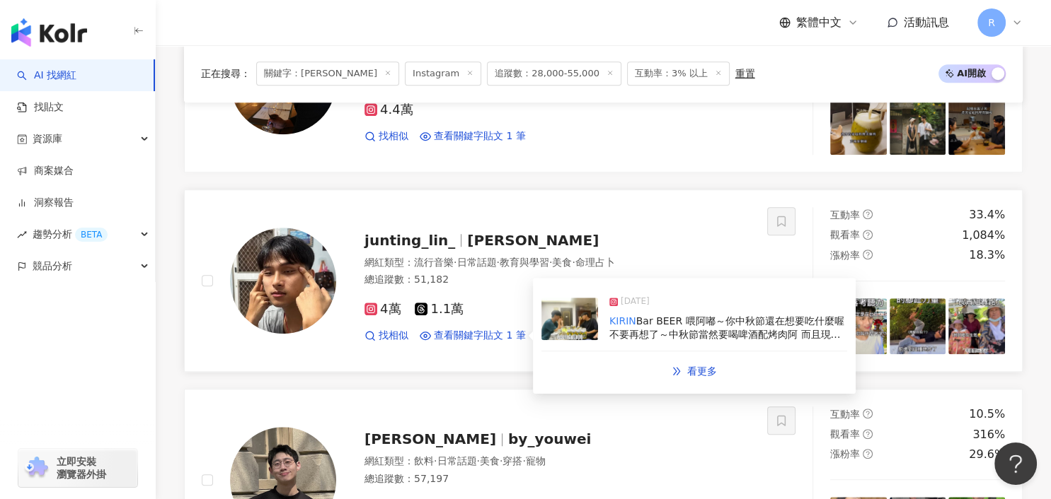
click at [645, 316] on span "Bar BEER 喂阿嘟～你中秋節還在想要吃什麼喔 不要再想了～中秋節當然要喝啤酒配烤肉阿 而且現在點進 @" at bounding box center [726, 335] width 235 height 39
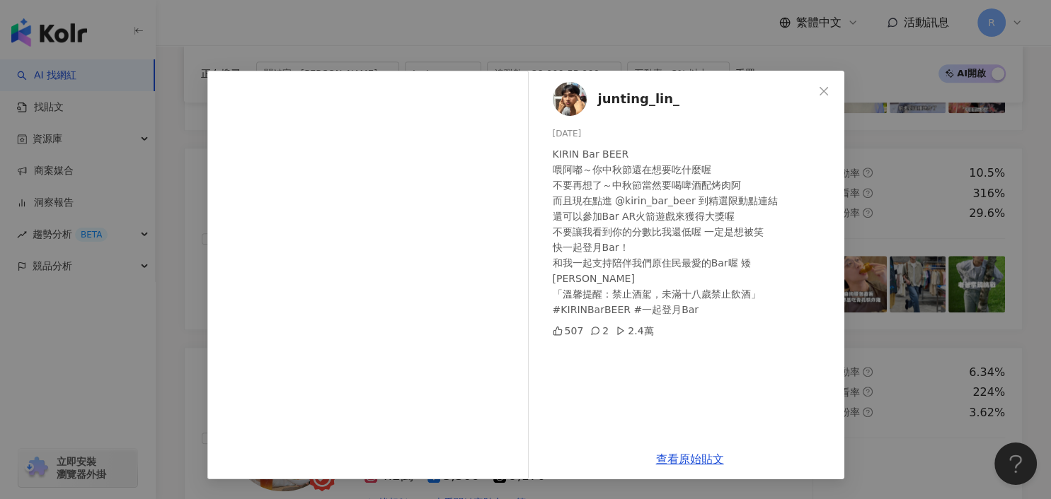
scroll to position [1493, 0]
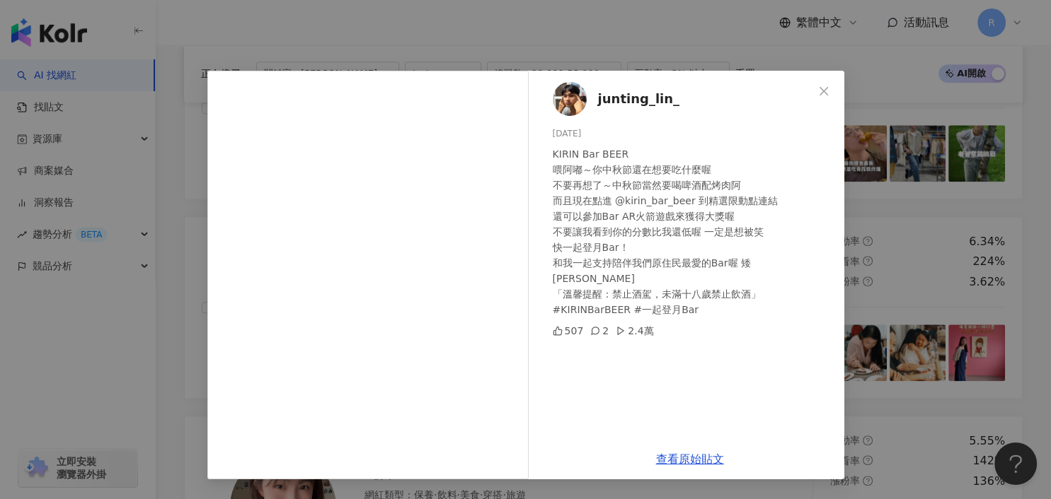
click at [865, 283] on div "junting_lin_ 2024/9/13 KIRIN Bar BEER 喂阿嘟～你中秋節還在想要吃什麼喔 不要再想了～中秋節當然要喝啤酒配烤肉阿 而且現在…" at bounding box center [525, 249] width 1051 height 499
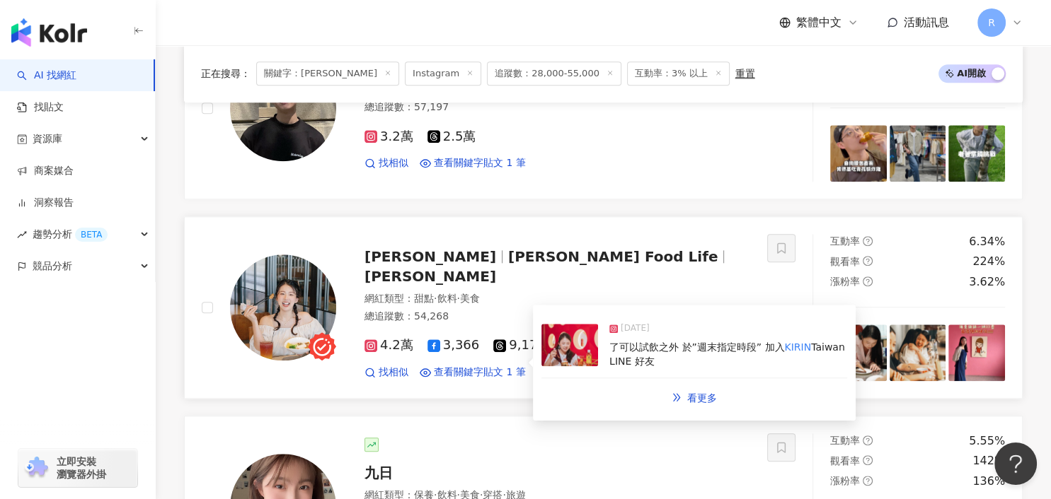
click at [667, 342] on span "了可以試飲之外 於”週末指定時段” 加入" at bounding box center [696, 347] width 175 height 11
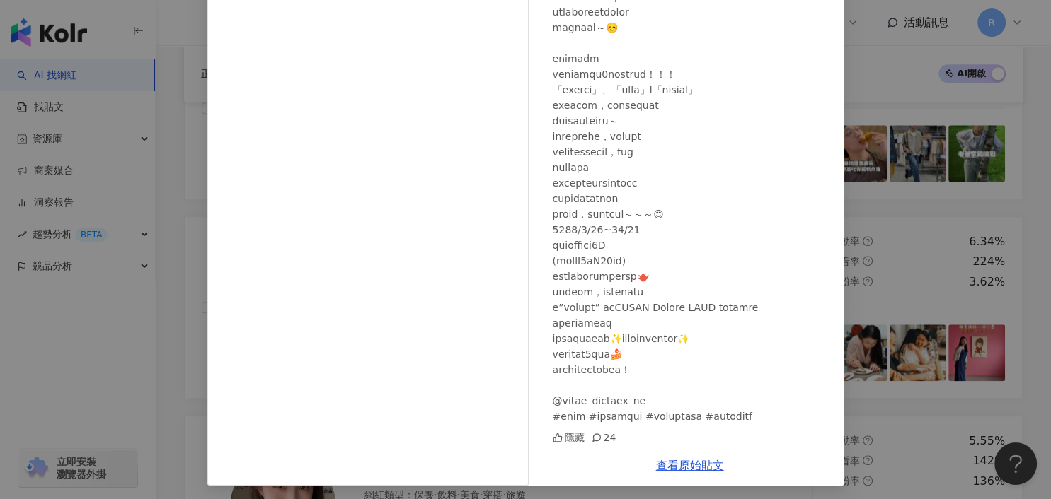
scroll to position [119, 0]
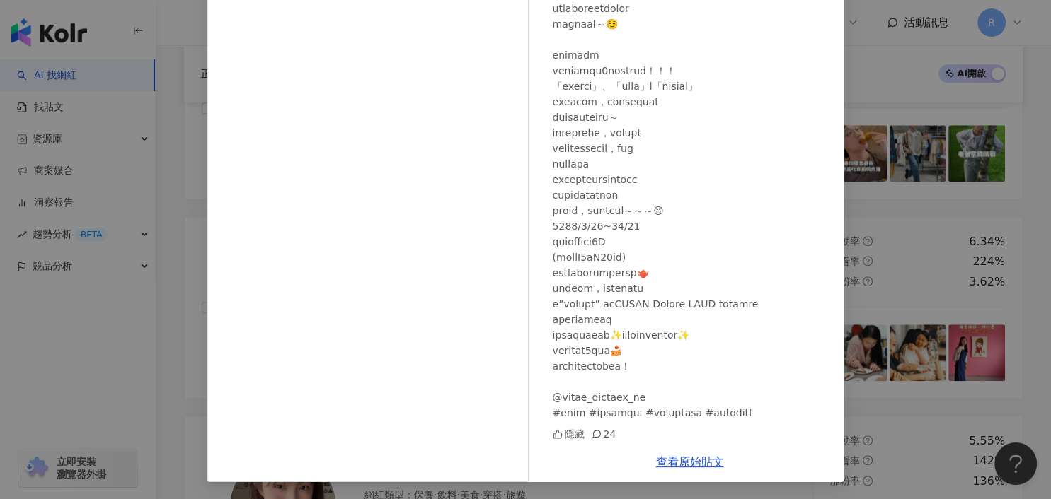
click at [894, 247] on div "CHELSEA 邱喜 2024/10/4 隱藏 24 查看原始貼文" at bounding box center [525, 249] width 1051 height 499
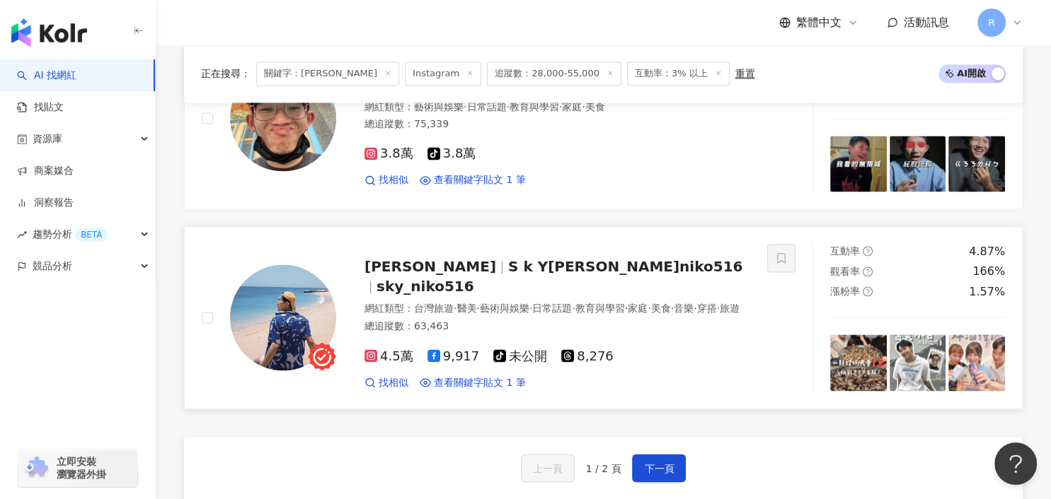
scroll to position [2550, 0]
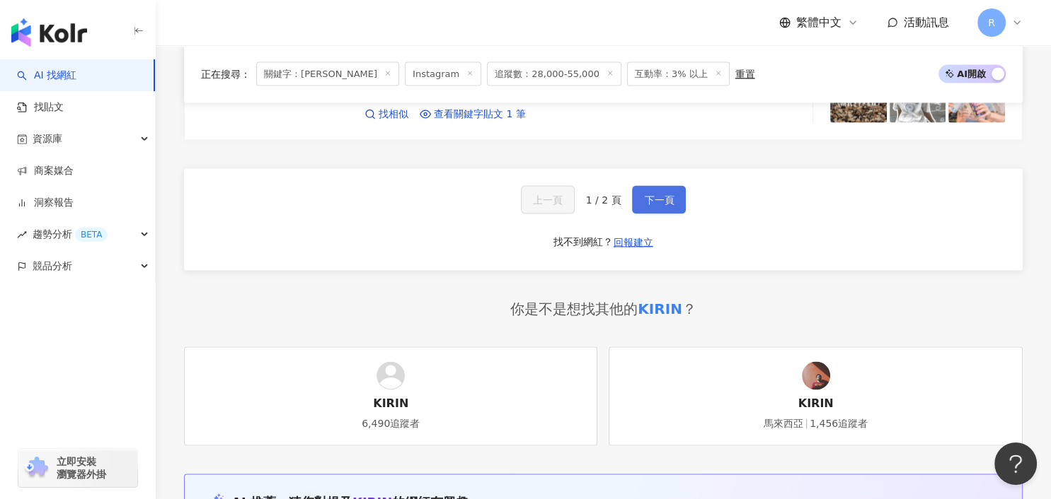
click at [652, 194] on span "下一頁" at bounding box center [659, 199] width 30 height 11
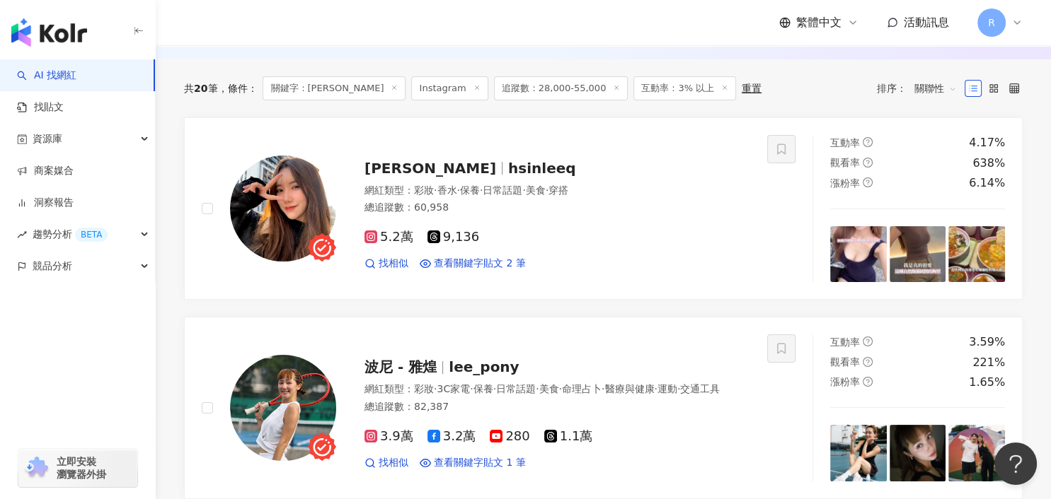
scroll to position [185, 0]
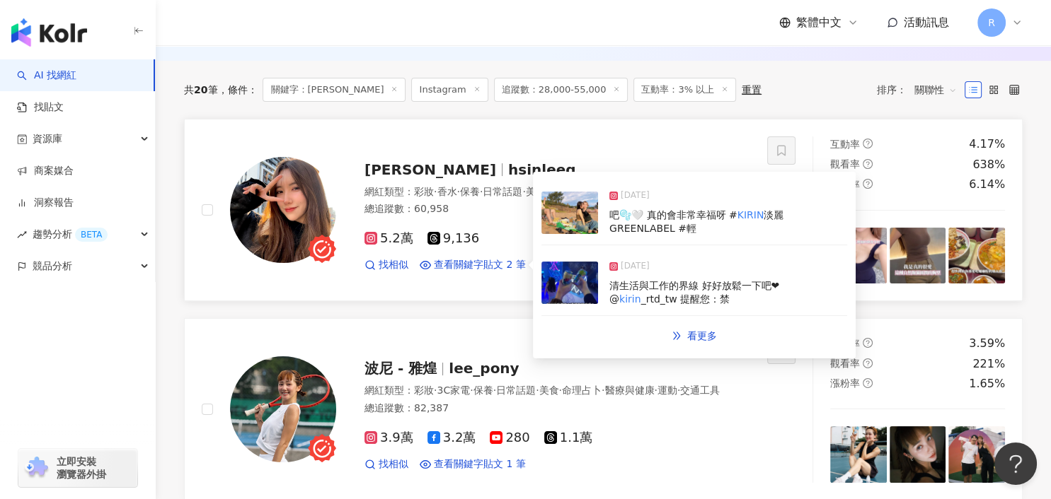
click at [687, 279] on div "清生活與工作的界線 好好放鬆一下吧❤ @ kirin _rtd_tw 提醒您：禁" at bounding box center [728, 293] width 238 height 28
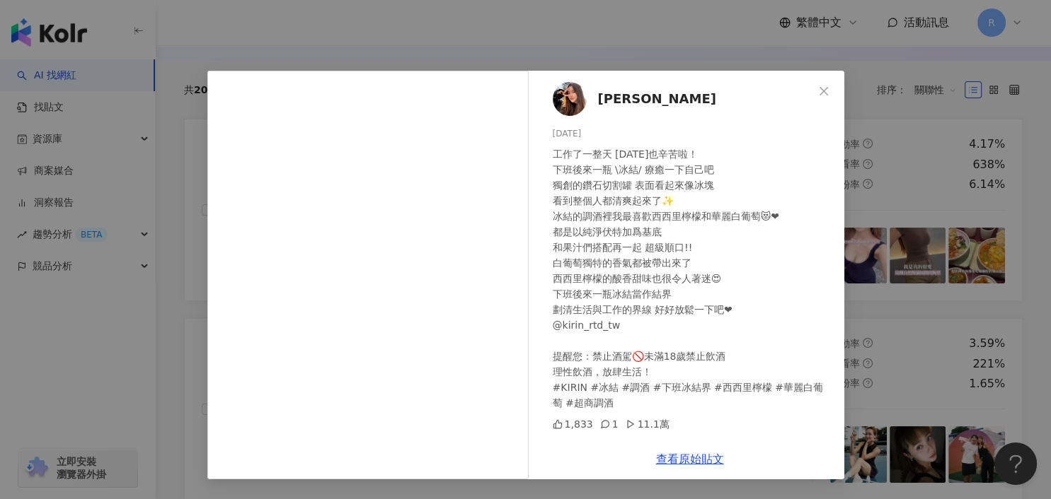
click at [870, 238] on div "李欣 2025/1/2 工作了一整天 今天也辛苦啦！ 下班後來一瓶 \冰結/ 療癒一下自己吧 獨創的鑽石切割罐 表面看起來像冰塊 看到整個人都清爽起來了✨ 冰…" at bounding box center [525, 249] width 1051 height 499
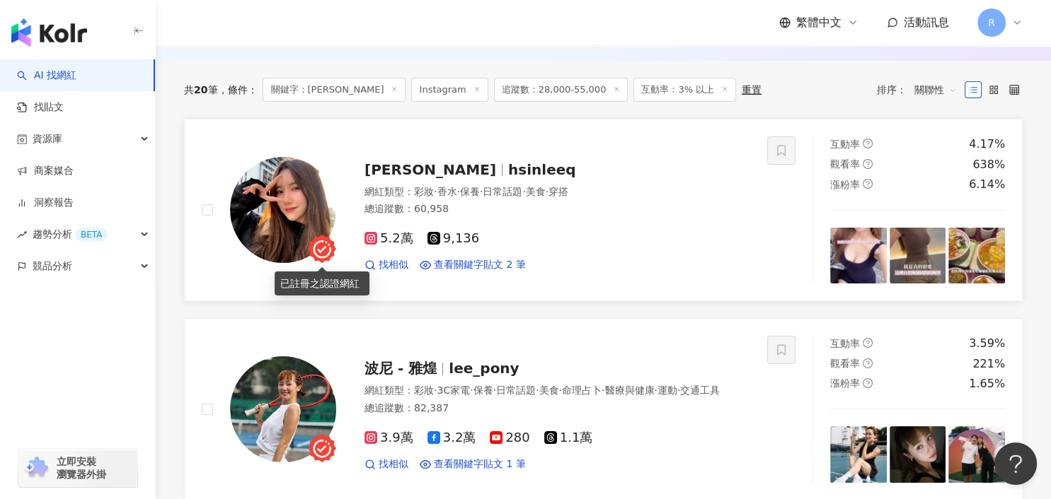
click at [287, 221] on img at bounding box center [283, 210] width 106 height 106
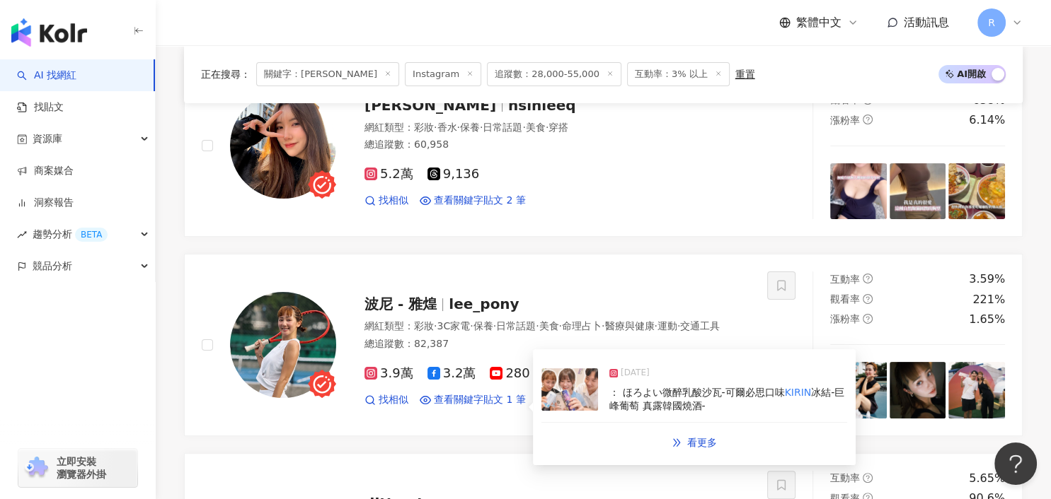
click at [291, 345] on img at bounding box center [283, 345] width 106 height 106
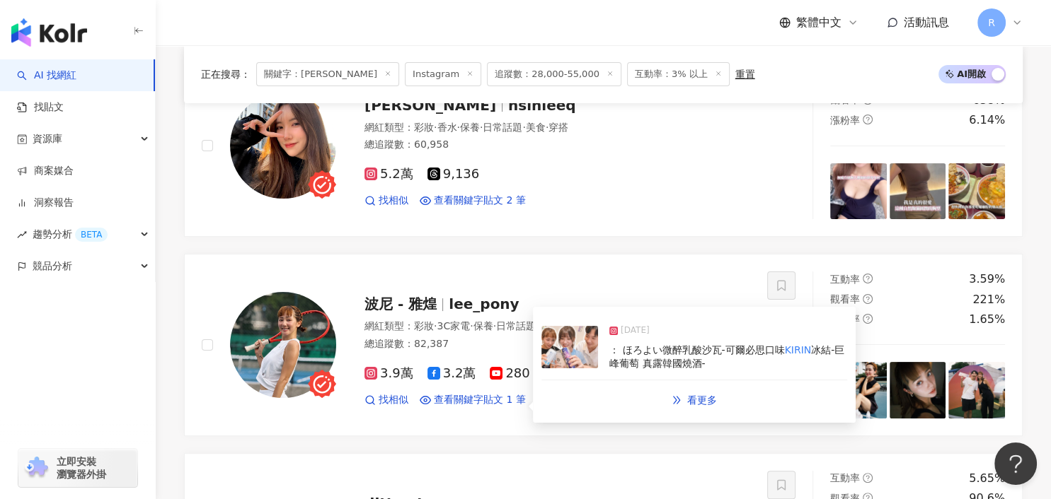
scroll to position [0, 0]
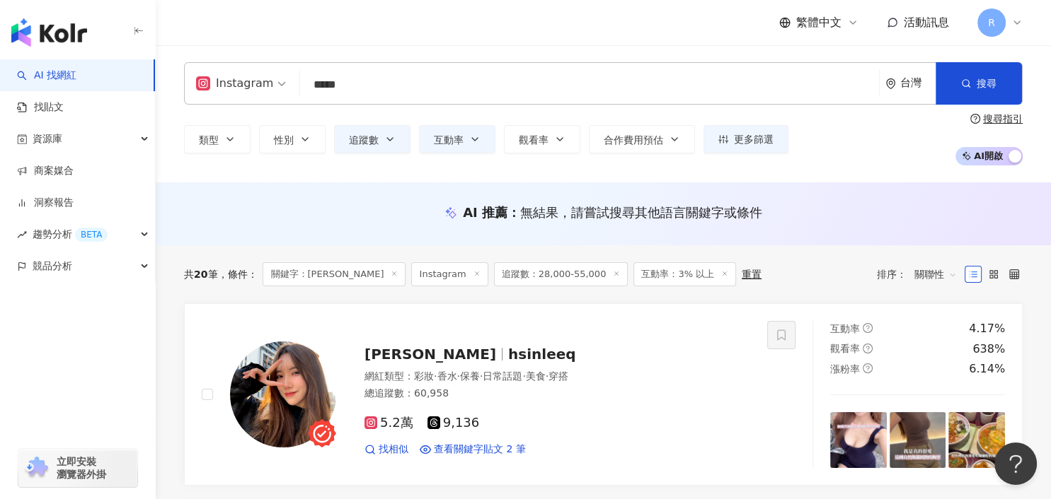
click at [345, 79] on input "*****" at bounding box center [589, 84] width 567 height 27
drag, startPoint x: 354, startPoint y: 83, endPoint x: 295, endPoint y: 81, distance: 59.4
click at [294, 81] on div "Instagram ***** 台灣 搜尋 3cee7c27-6e88-43b9-9639-5c1b4fa84883 KIRIN 1,456 追蹤者 Kiri…" at bounding box center [603, 83] width 838 height 42
type input "***"
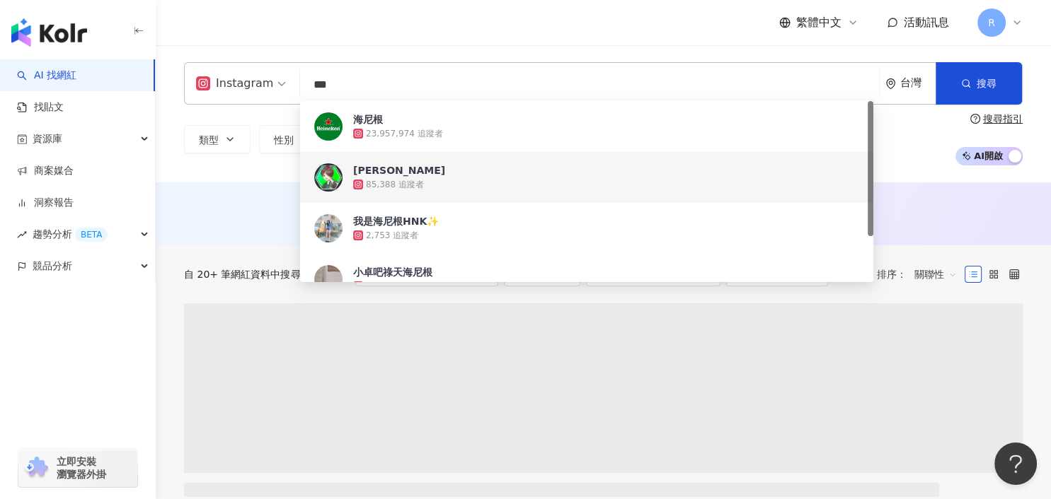
click at [224, 174] on div "Instagram *** 台灣 搜尋 8bc794a1-27b3-433b-9f27-37ede29c0db8 7dcc297a-434f-4cdd-8c3…" at bounding box center [603, 113] width 895 height 137
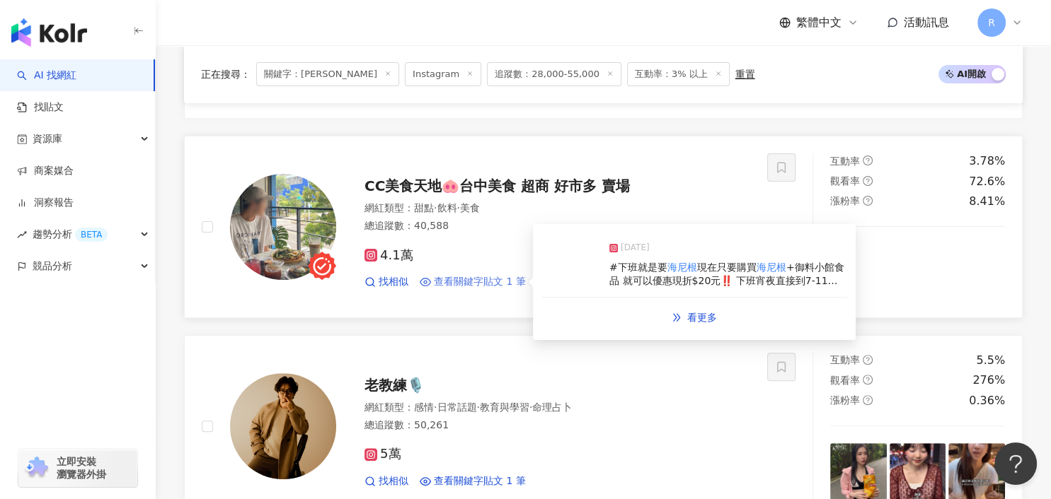
scroll to position [727, 0]
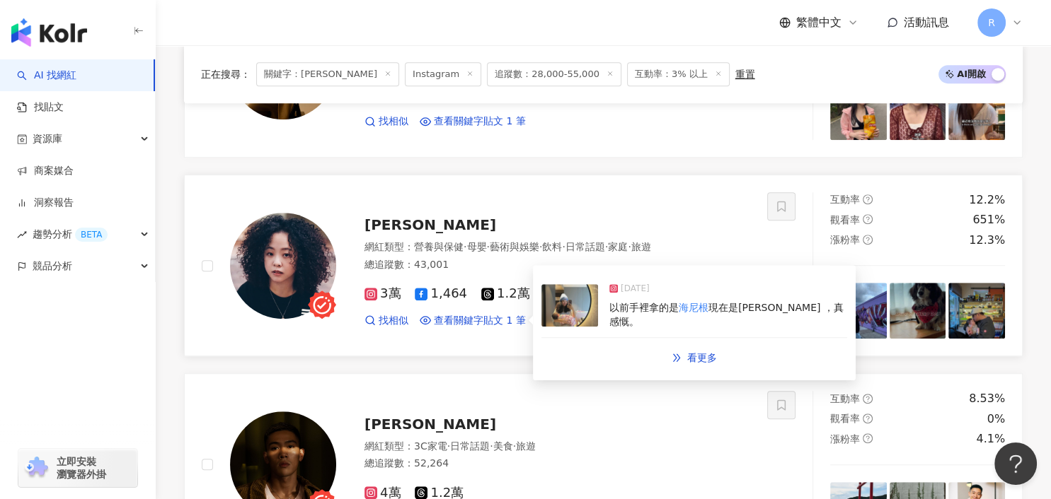
click at [673, 311] on span "以前手裡拿的是" at bounding box center [643, 307] width 69 height 11
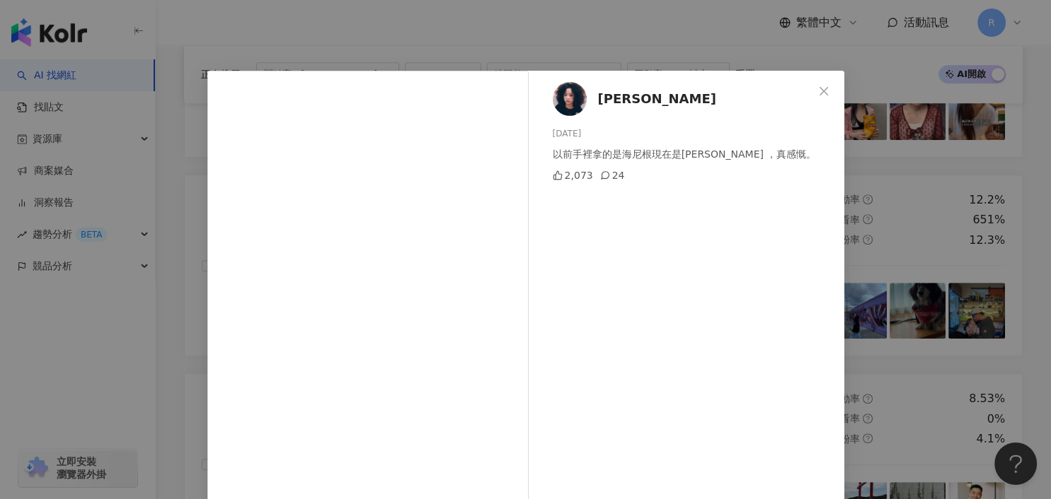
click at [855, 248] on div "陳南西 2024/9/14 以前手裡拿的是海尼根現在是彭大海 ，真感慨。 2,073 24 查看原始貼文" at bounding box center [525, 249] width 1051 height 499
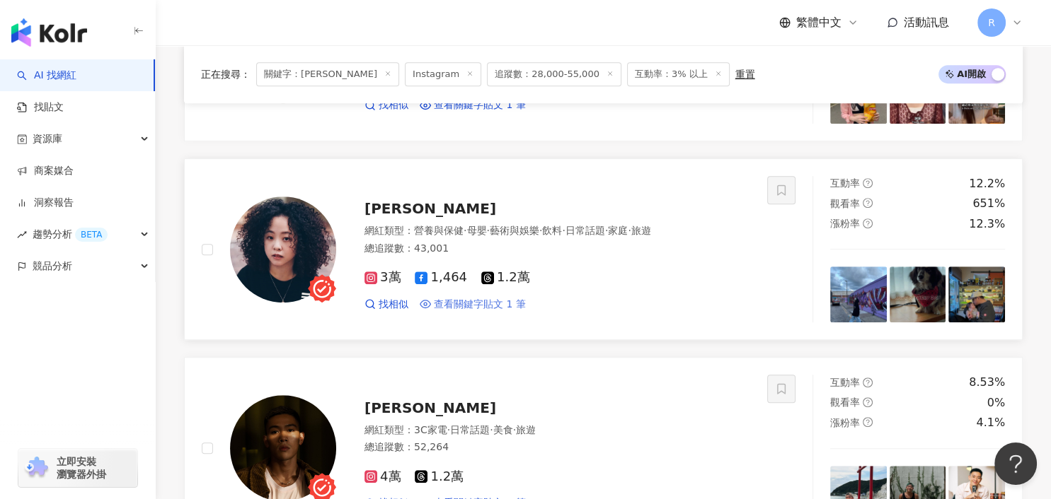
scroll to position [938, 0]
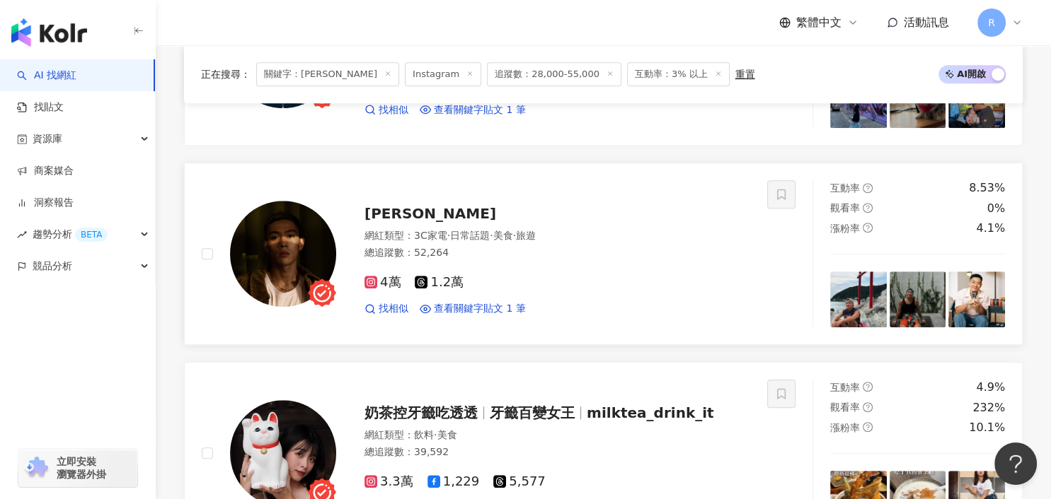
click at [306, 257] on img at bounding box center [283, 254] width 106 height 106
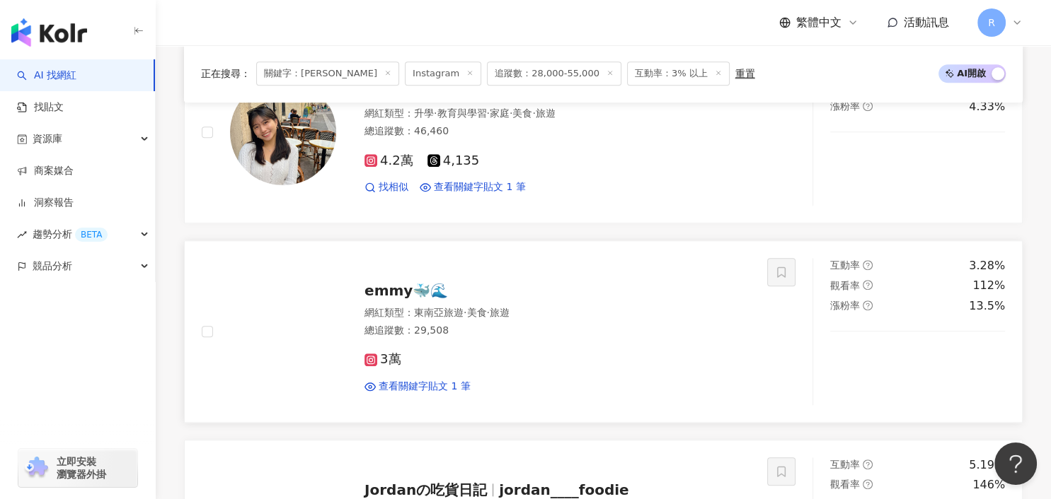
scroll to position [1563, 0]
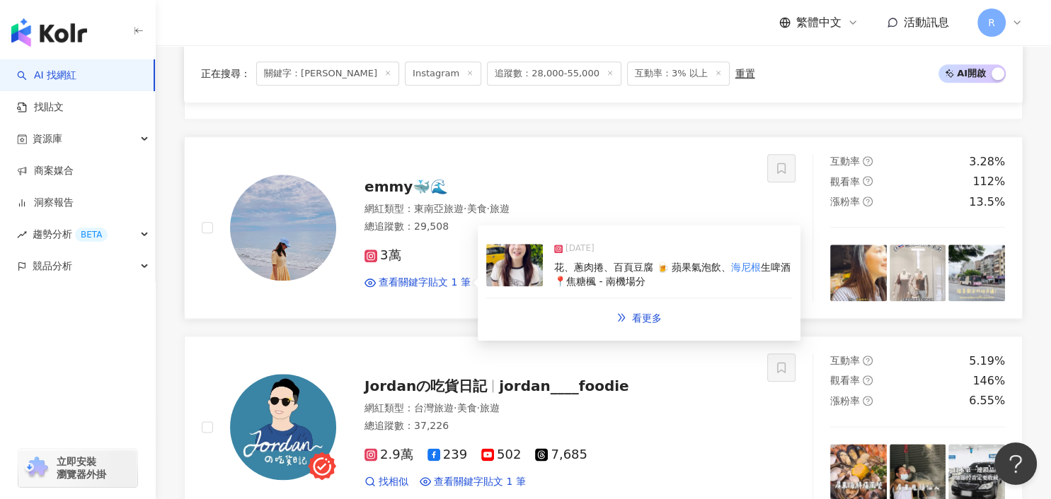
click at [657, 274] on div "花、蔥肉捲、百頁豆腐 🍺 蘋果氣泡飲、 海尼根 生啤酒 📍焦糖楓 - 南機場分" at bounding box center [673, 275] width 238 height 28
click at [296, 225] on div "View post on Instagram" at bounding box center [368, 202] width 321 height 262
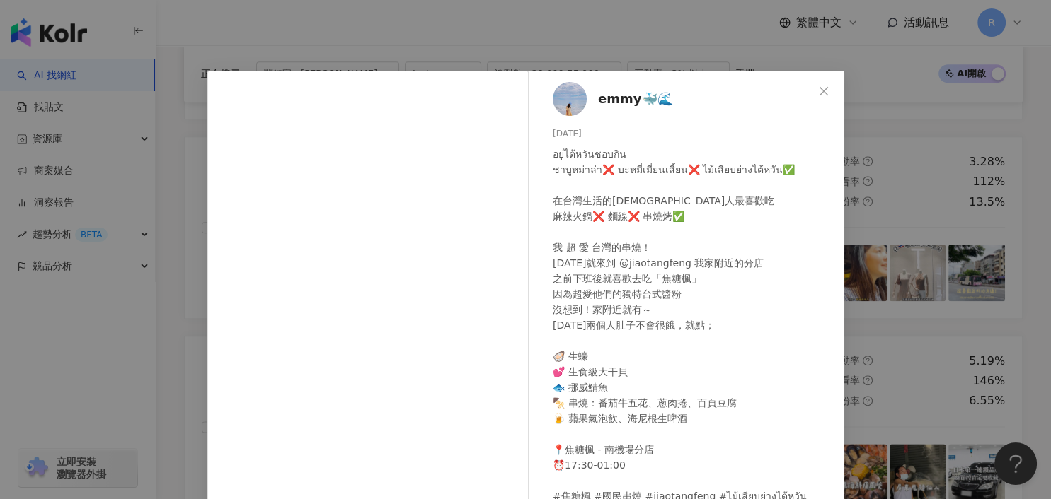
click at [821, 93] on icon "close" at bounding box center [823, 90] width 8 height 8
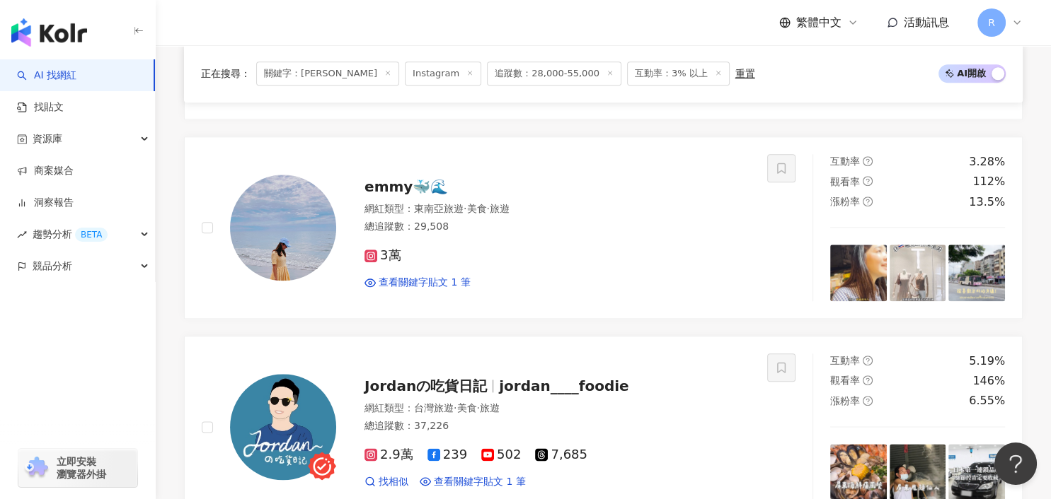
click at [645, 393] on div "ultrataiwan 網紅類型 ： 無 總追蹤數 ： 56,625 4.4萬 1.3萬 找相似 查看關鍵字貼文 1 筆 互動率 9.65% 觀看率 0% 漲…" at bounding box center [603, 239] width 838 height 2997
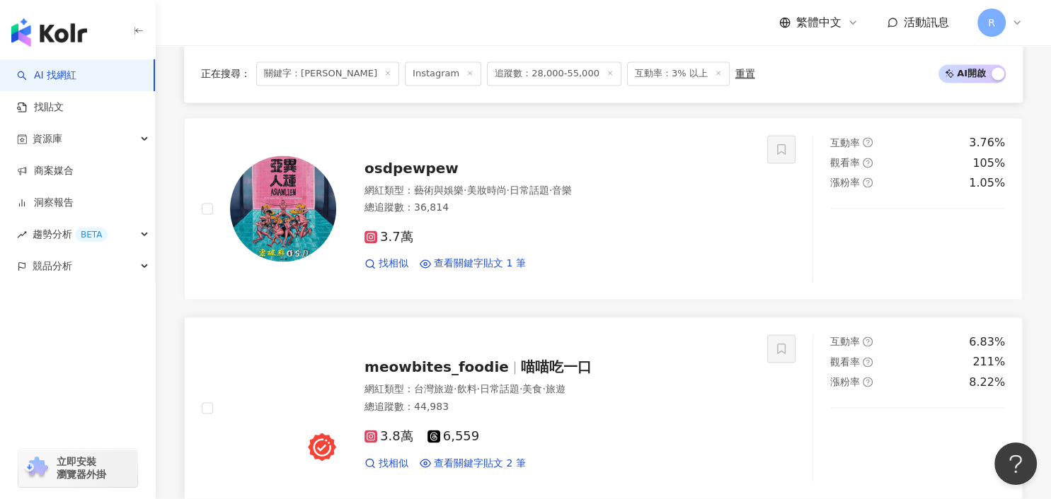
scroll to position [2242, 0]
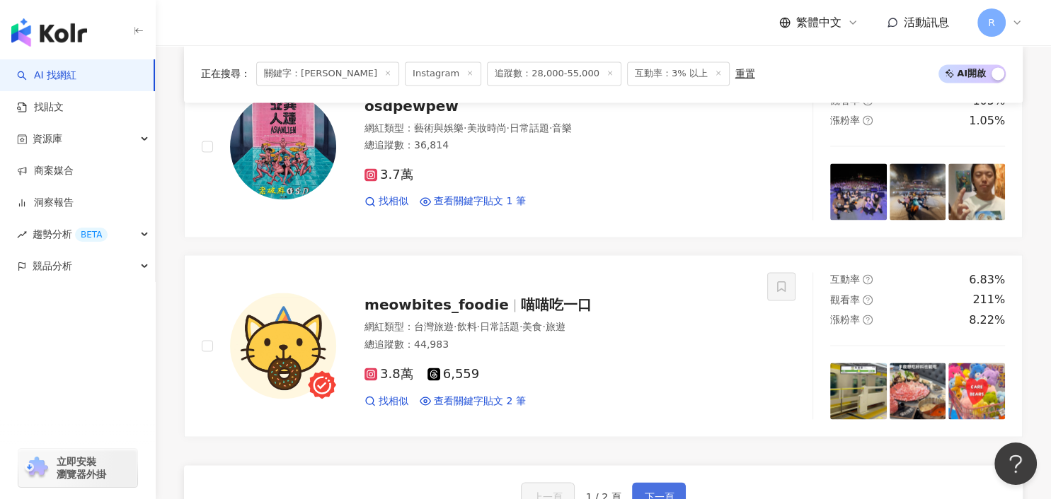
click at [644, 485] on button "下一頁" at bounding box center [659, 496] width 54 height 28
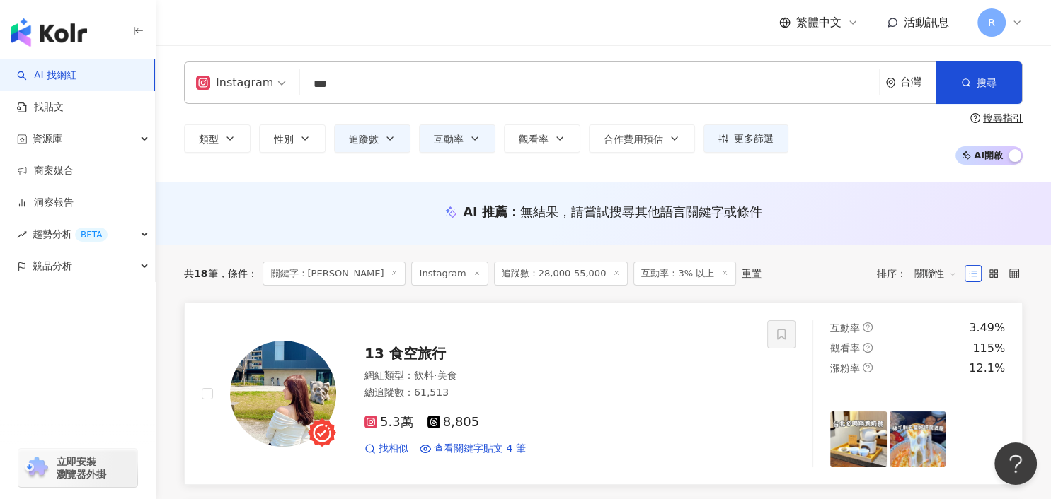
scroll to position [0, 0]
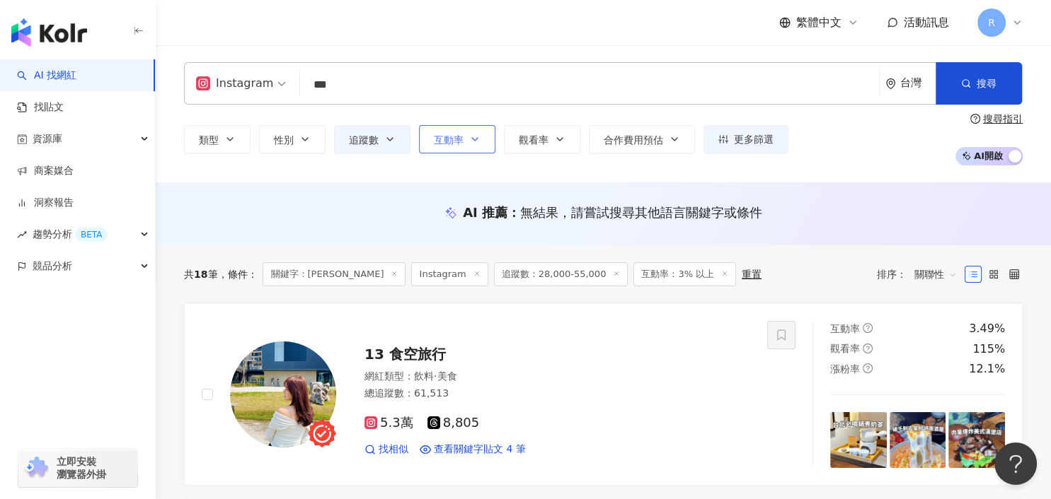
click at [434, 139] on span "互動率" at bounding box center [449, 139] width 30 height 11
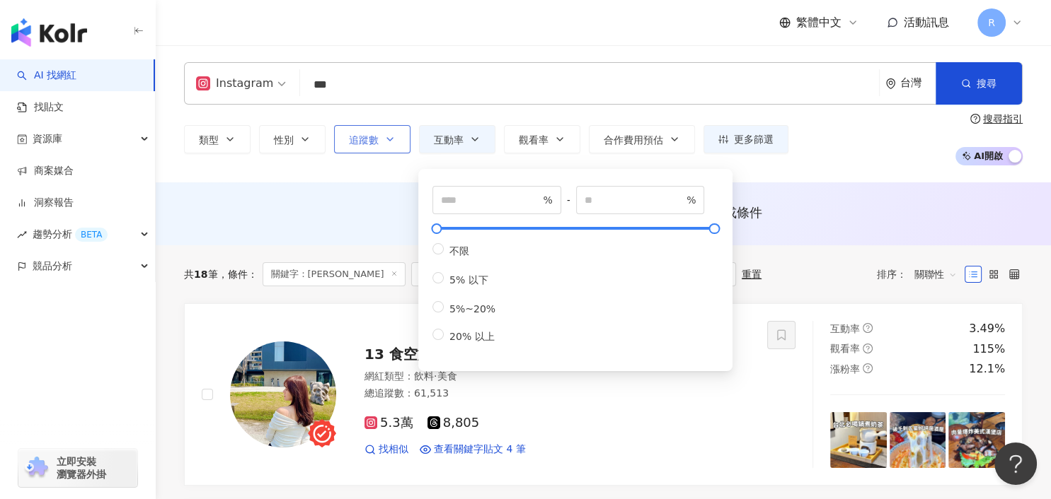
drag, startPoint x: 374, startPoint y: 136, endPoint x: 383, endPoint y: 139, distance: 9.9
click at [374, 136] on span "追蹤數" at bounding box center [364, 139] width 30 height 11
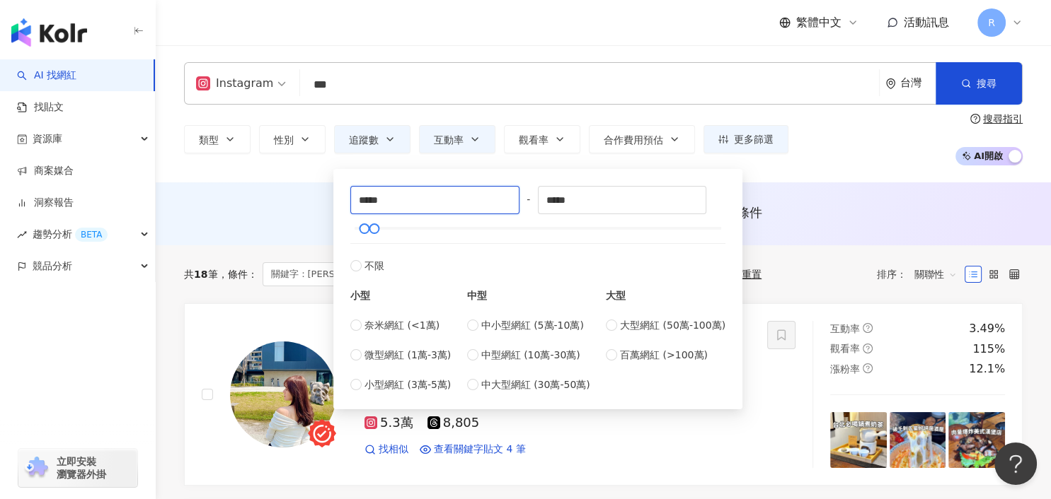
drag, startPoint x: 410, startPoint y: 203, endPoint x: 318, endPoint y: 204, distance: 92.0
type input "*****"
drag, startPoint x: 598, startPoint y: 200, endPoint x: 514, endPoint y: 200, distance: 84.2
click at [513, 200] on div "***** - ***** 不限 小型 奈米網紅 (<1萬) 微型網紅 (1萬-3萬) 小型網紅 (3萬-5萬) 中型 中小型網紅 (5萬-10萬) 中型網紅…" at bounding box center [537, 289] width 375 height 207
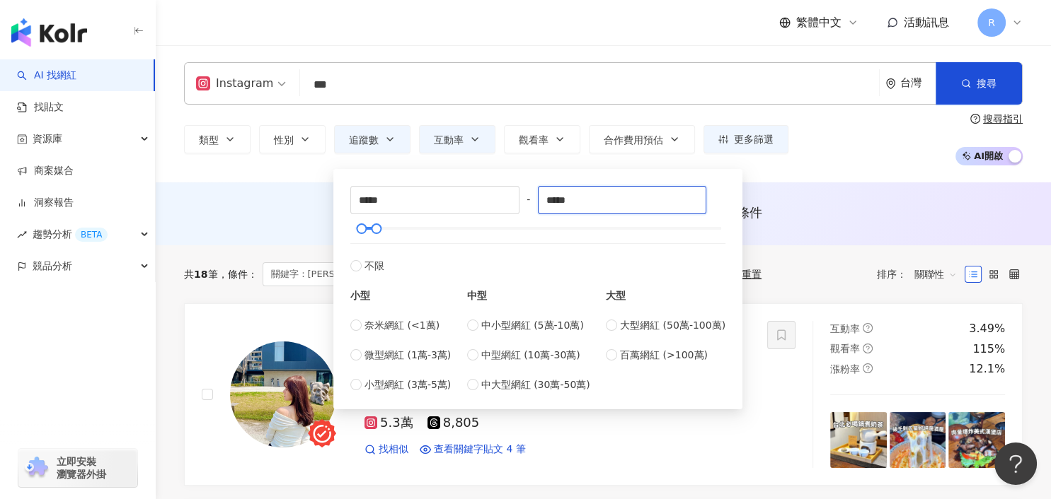
type input "*****"
click at [823, 143] on div "類型 性別 追蹤數 互動率 觀看率 合作費用預估 更多篩選 ***** - ***** 不限 小型 奈米網紅 (<1萬) 微型網紅 (1萬-3萬) 小型網紅 …" at bounding box center [603, 139] width 838 height 52
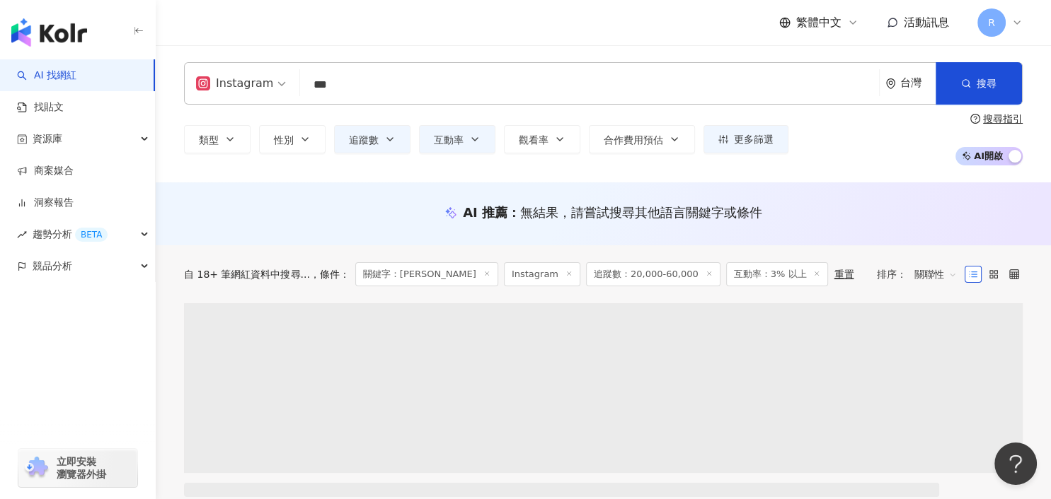
click at [449, 88] on input "***" at bounding box center [589, 84] width 567 height 27
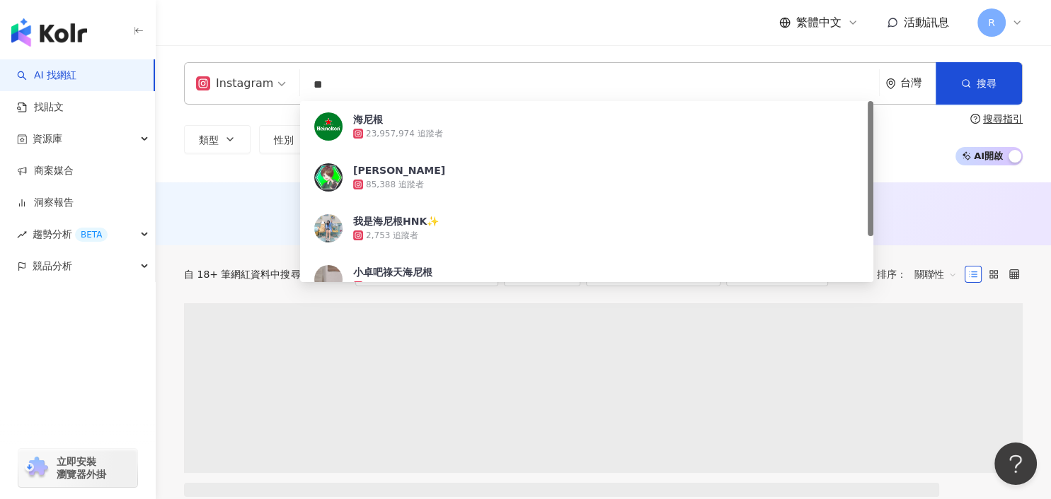
type input "*"
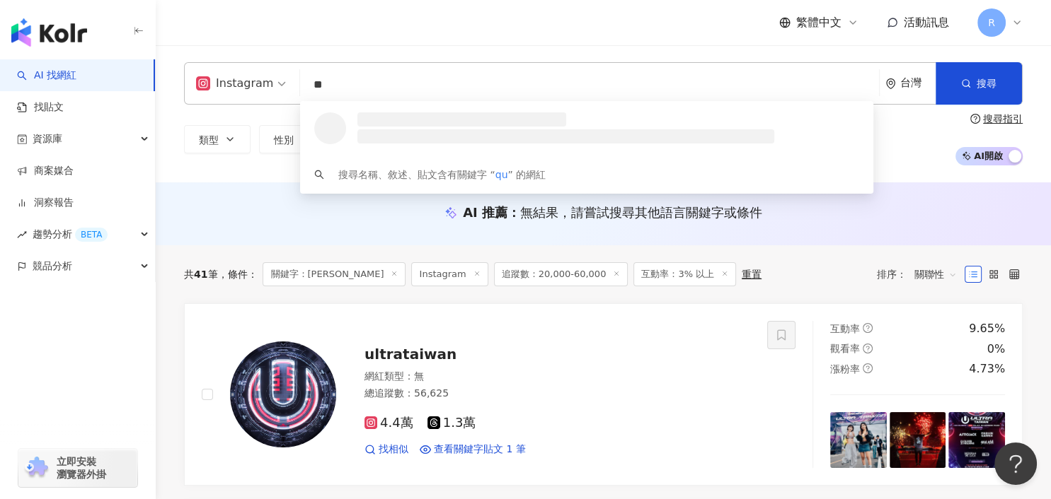
type input "*"
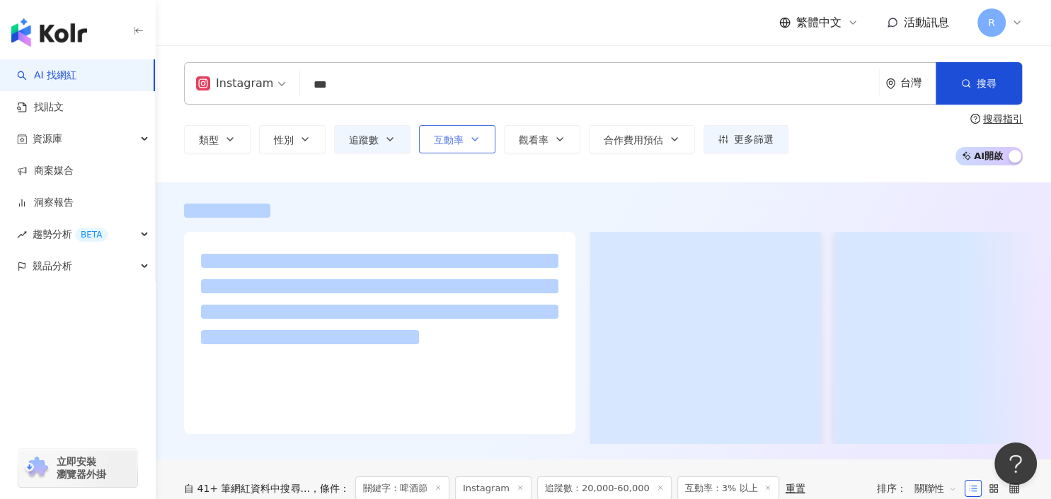
click at [444, 149] on button "互動率" at bounding box center [457, 139] width 76 height 28
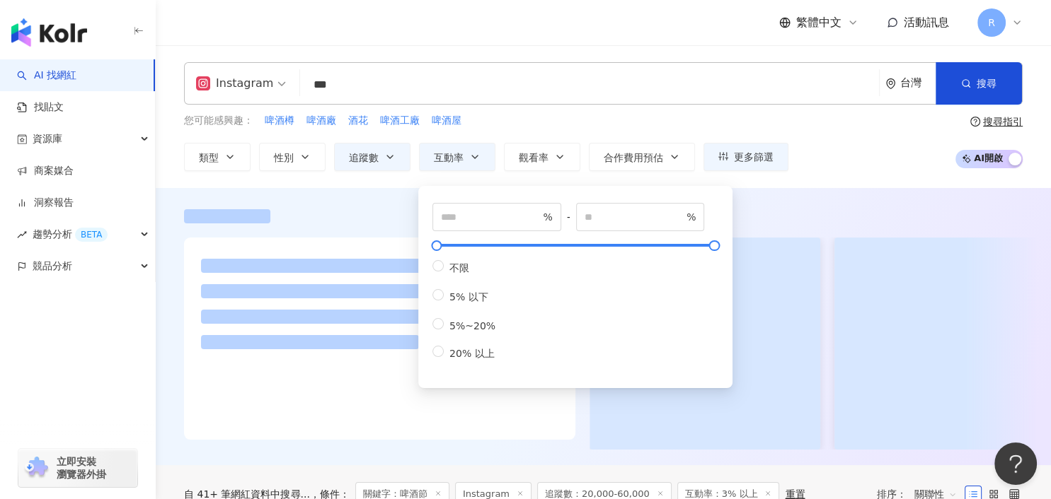
click at [598, 123] on div "您可能感興趣： 啤酒樽 啤酒廠 酒花 啤酒工廠 啤酒屋" at bounding box center [486, 121] width 604 height 16
click at [608, 120] on div "您可能感興趣： 啤酒樽 啤酒廠 酒花 啤酒工廠 啤酒屋" at bounding box center [486, 121] width 604 height 16
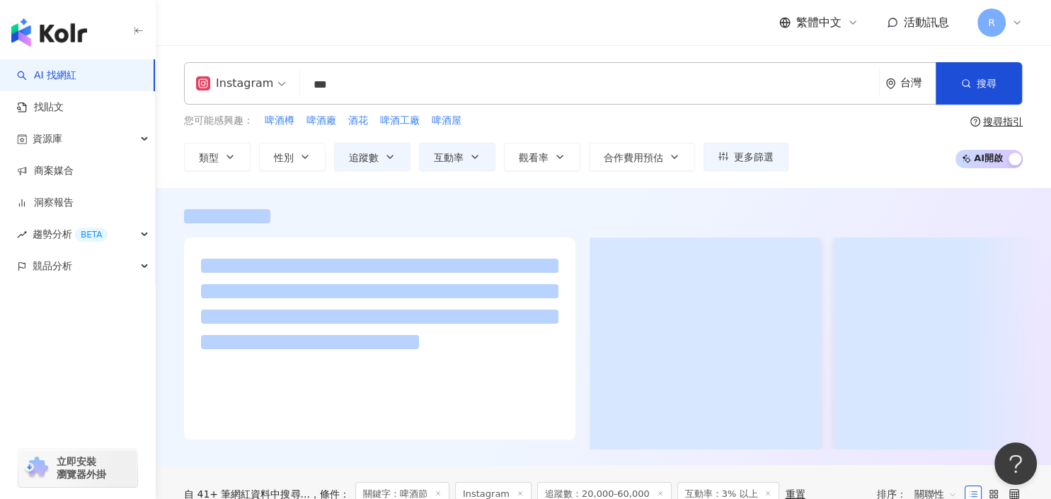
click at [561, 26] on div "繁體中文 活動訊息 R" at bounding box center [603, 22] width 838 height 45
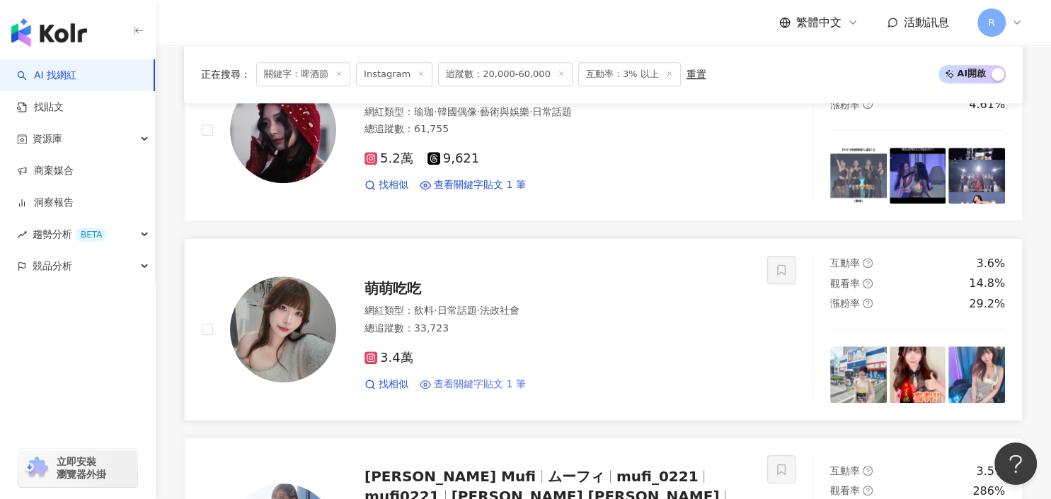
scroll to position [1049, 0]
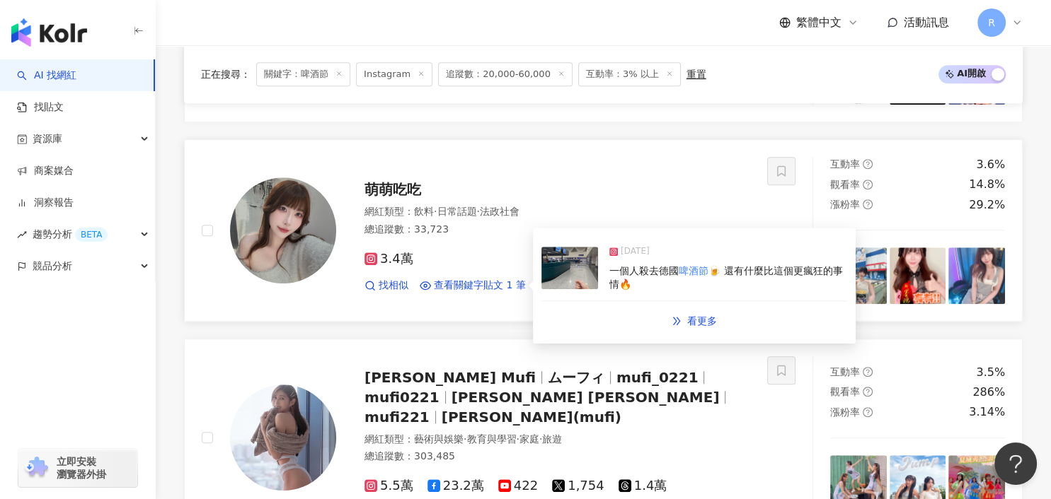
click at [781, 283] on div "一個人殺去德國 啤酒節 🍺 還有什麼比這個更瘋狂的事情🔥" at bounding box center [728, 279] width 238 height 28
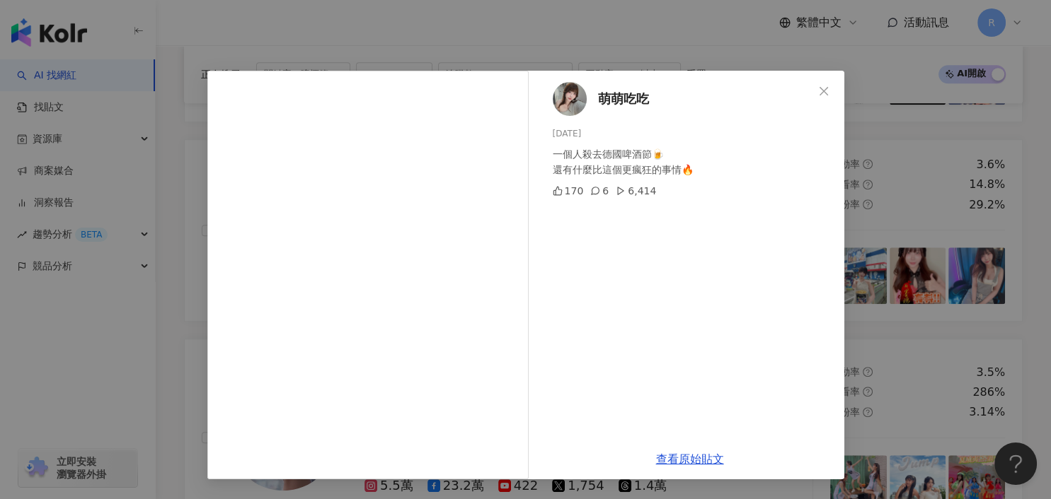
click at [894, 311] on div "萌萌吃吃 2024/10/6 一個人殺去德國啤酒節🍺 還有什麼比這個更瘋狂的事情🔥 170 6 6,414 查看原始貼文" at bounding box center [525, 249] width 1051 height 499
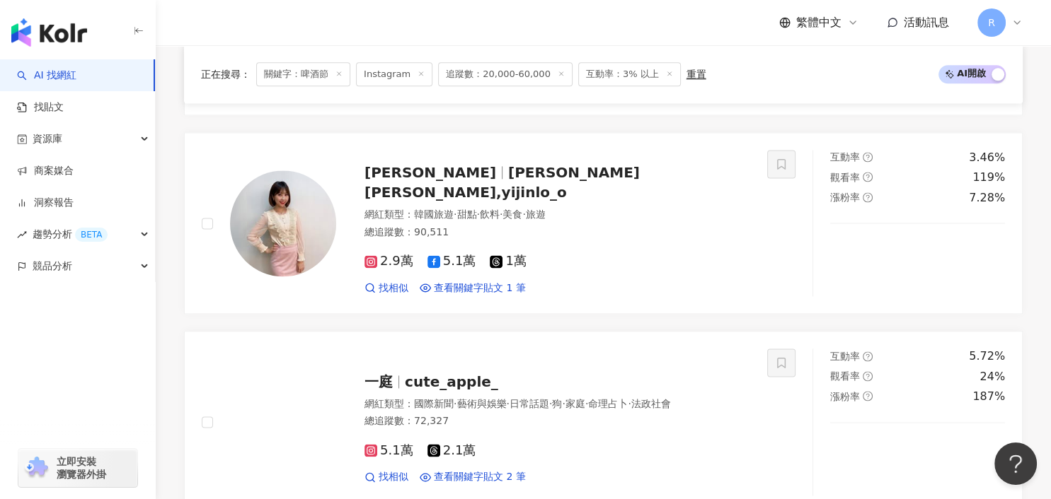
scroll to position [2088, 0]
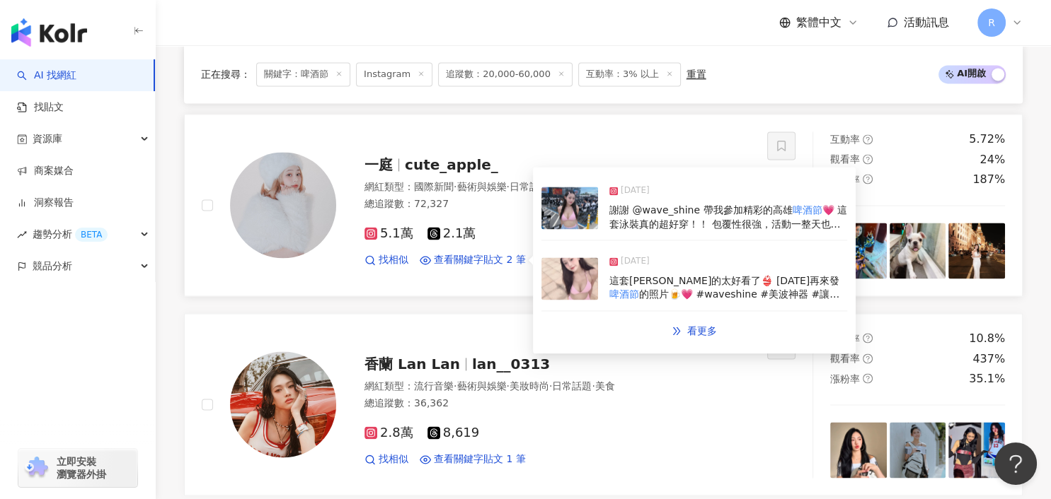
click at [712, 204] on div "謝謝 @wave_shine 帶我參加精彩的高雄 啤酒節 💗 這套泳裝真的超好穿！！ 包覆性很強，活動一整天也超安心😻 大推給跟我一樣喜歡亮眼又舒適款式的你們…" at bounding box center [728, 218] width 238 height 28
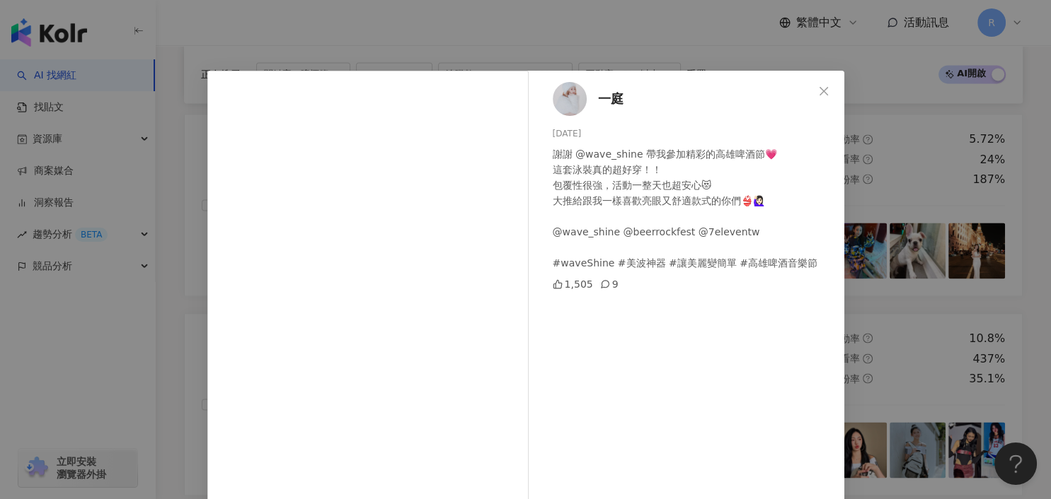
click at [885, 233] on div "一庭 2025/7/7 謝謝 @wave_shine 帶我參加精彩的高雄啤酒節💗 這套泳裝真的超好穿！！ 包覆性很強，活動一整天也超安心😻 大推給跟我一樣喜歡…" at bounding box center [525, 249] width 1051 height 499
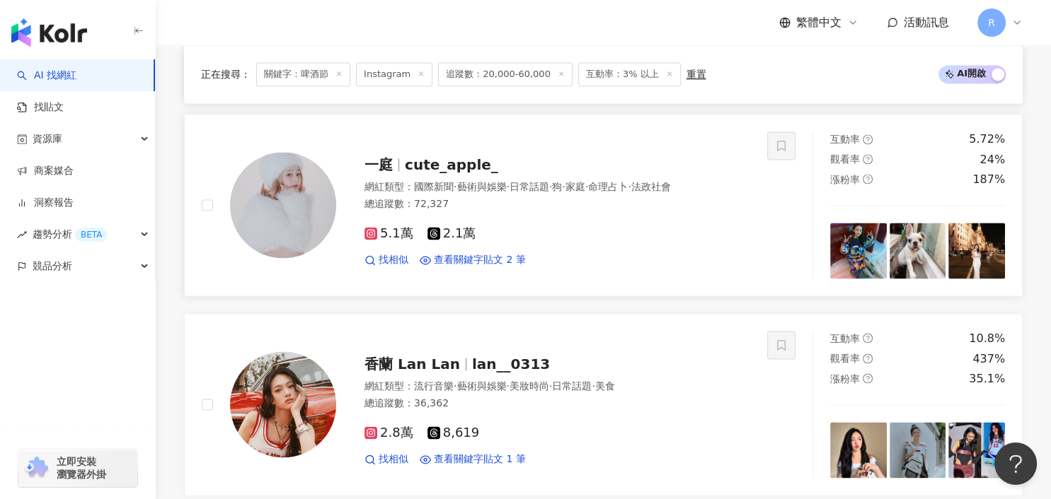
click at [877, 236] on img at bounding box center [858, 251] width 57 height 57
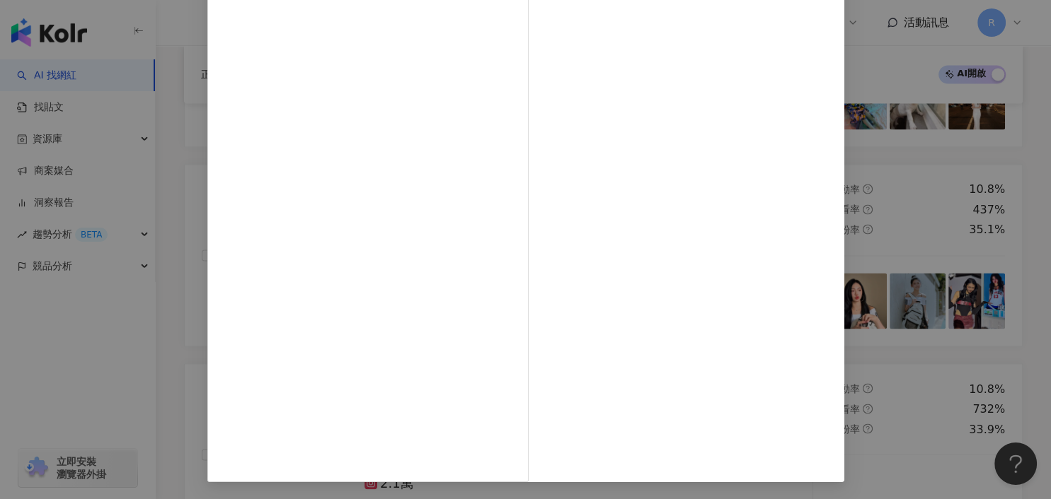
scroll to position [2281, 0]
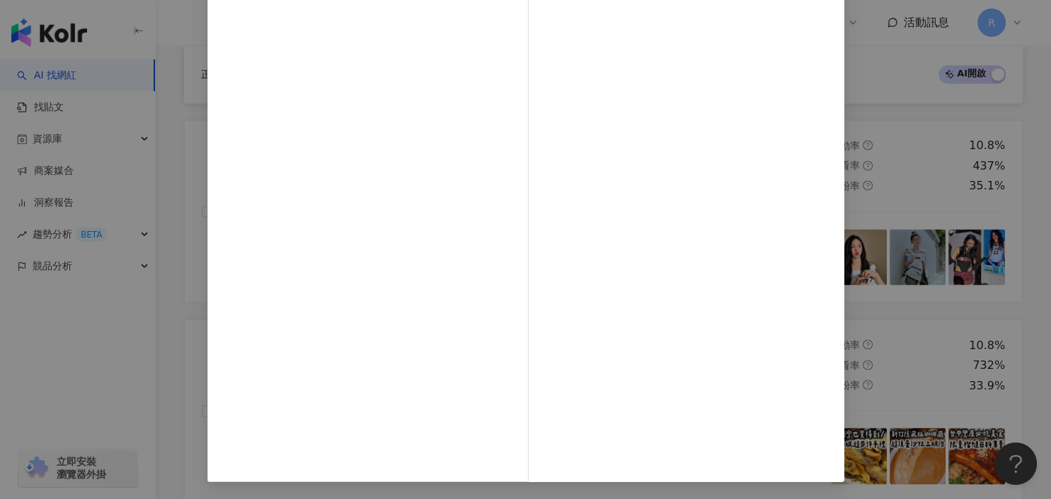
click at [879, 250] on div "查看原始貼文" at bounding box center [525, 249] width 1051 height 499
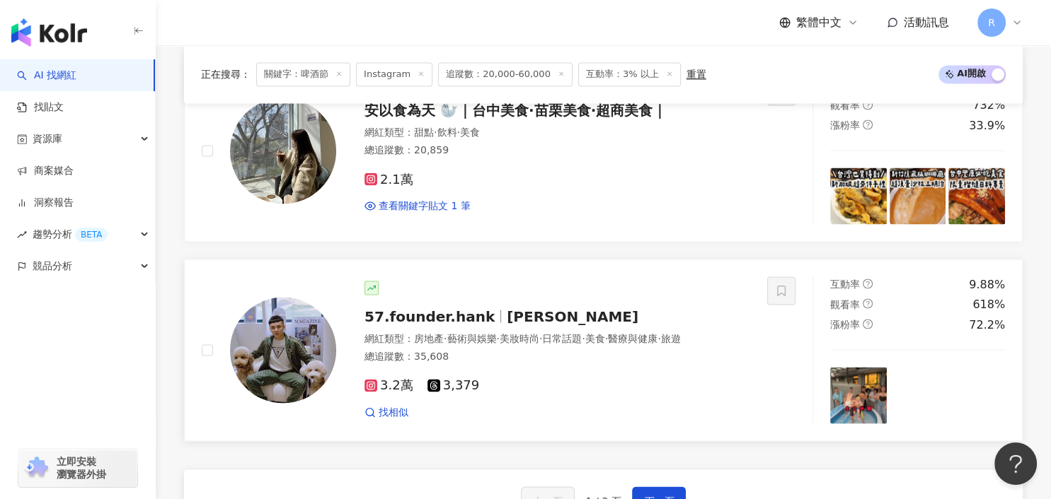
scroll to position [2587, 0]
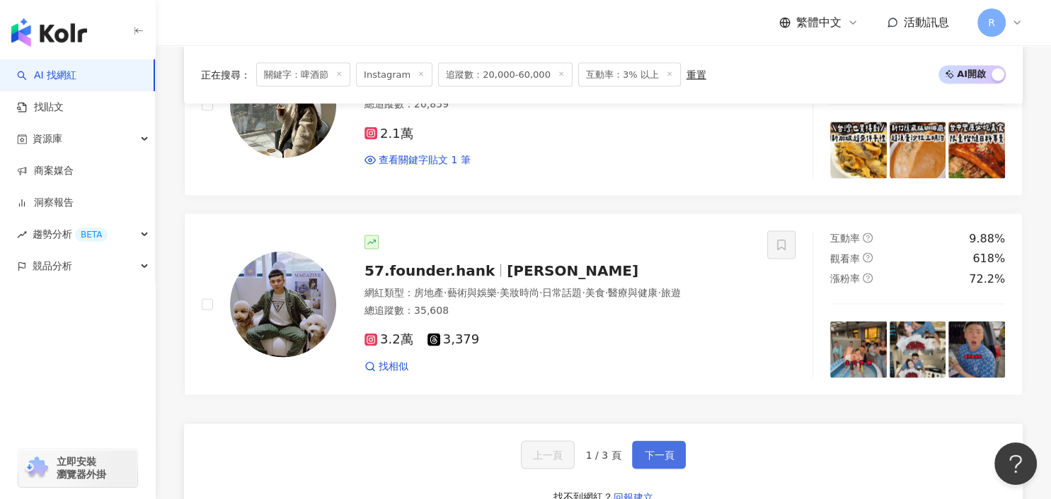
click at [640, 441] on button "下一頁" at bounding box center [659, 455] width 54 height 28
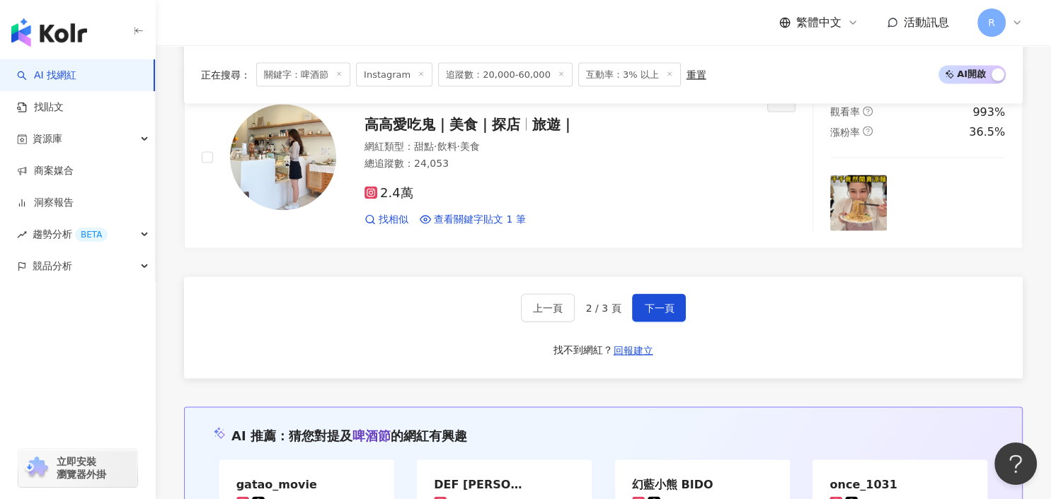
scroll to position [2818, 0]
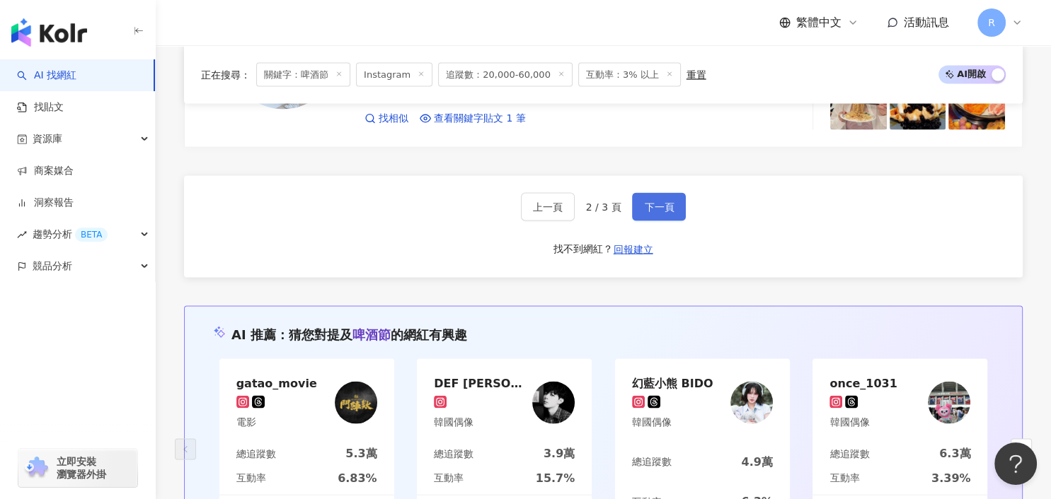
click at [664, 205] on button "下一頁" at bounding box center [659, 207] width 54 height 28
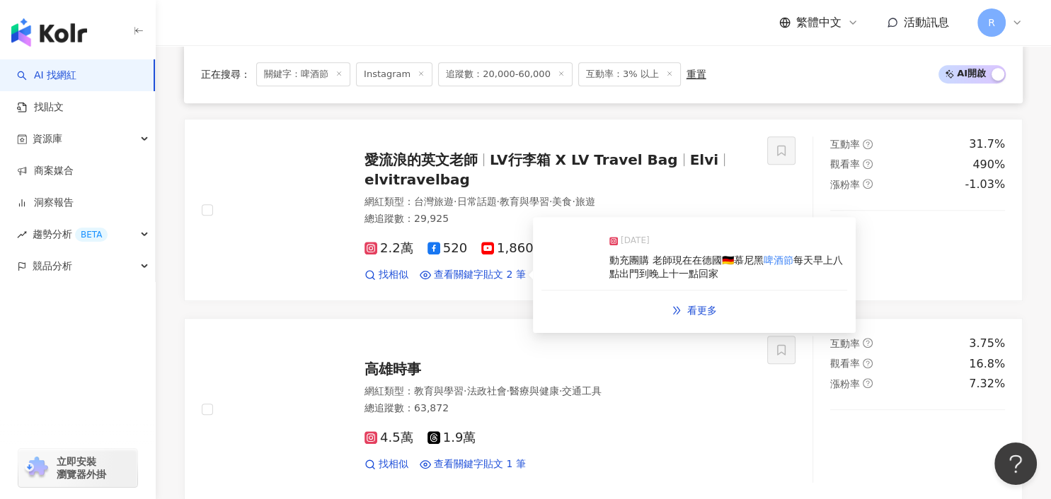
scroll to position [490, 0]
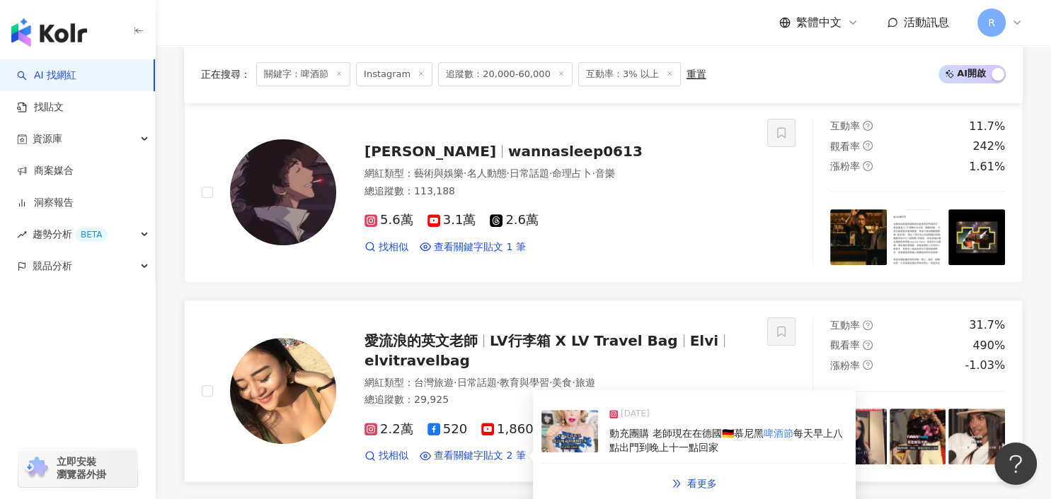
click at [660, 446] on div "動充團購 老師現在在德國🇩🇪慕尼黑 啤酒節 每天早上八點出門到晚上十一點回家" at bounding box center [728, 441] width 238 height 28
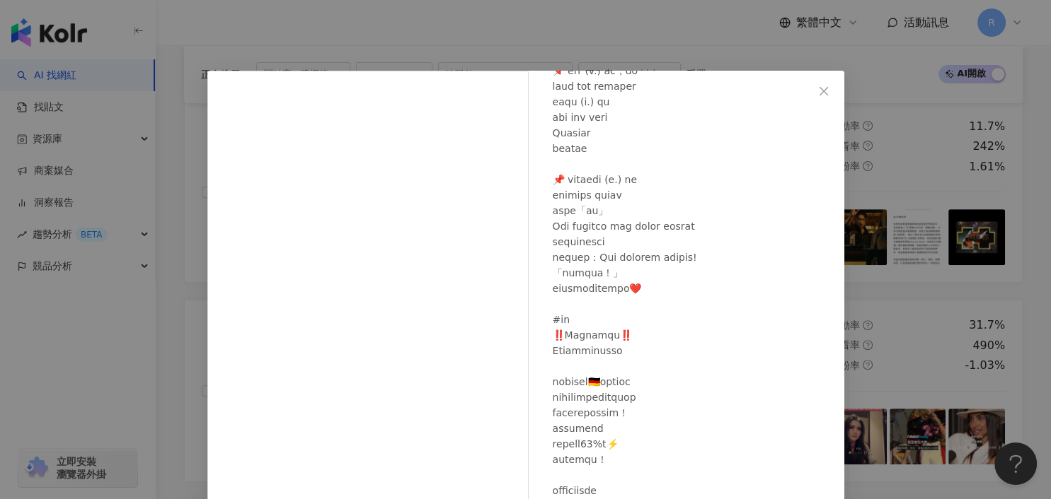
scroll to position [707, 0]
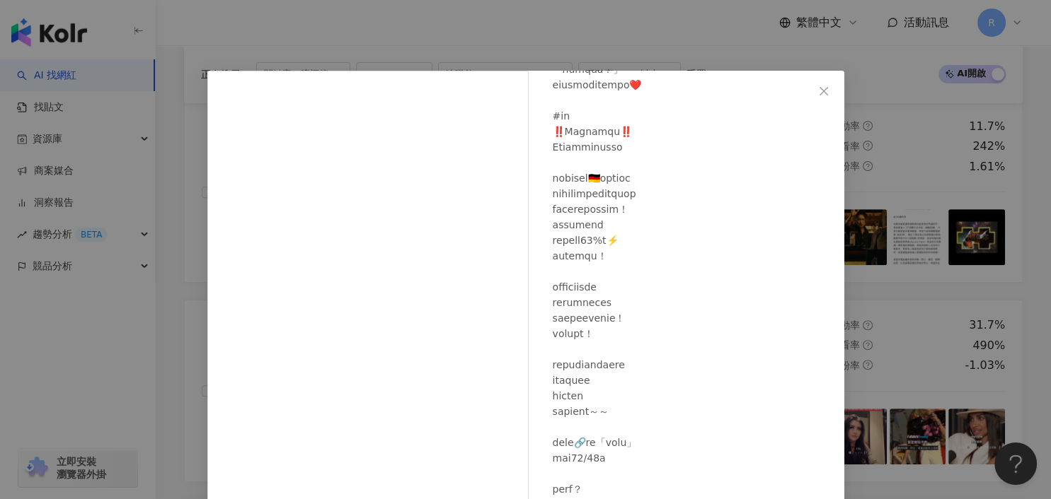
click at [880, 366] on div "愛流浪的英文老師 2024/10/10 隱藏 11 8,747 查看原始貼文" at bounding box center [525, 249] width 1051 height 499
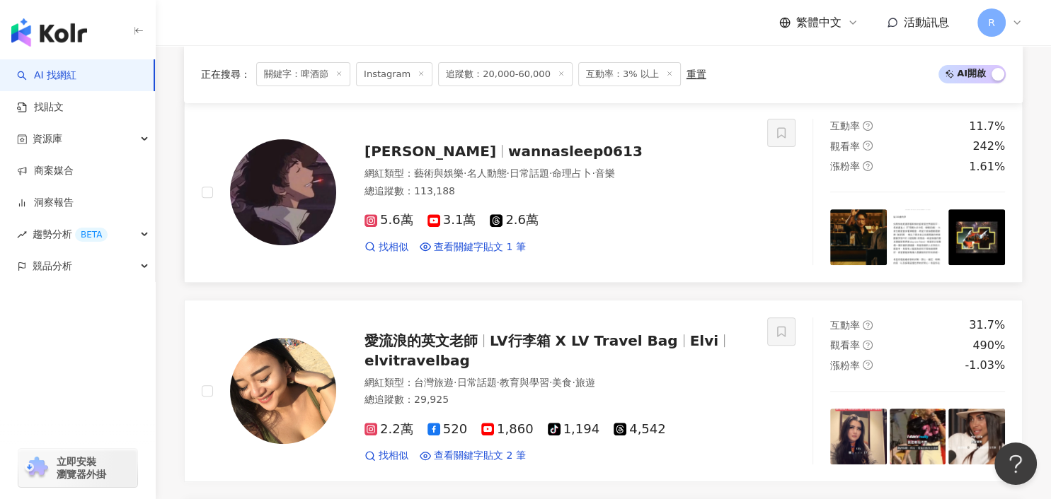
scroll to position [392, 0]
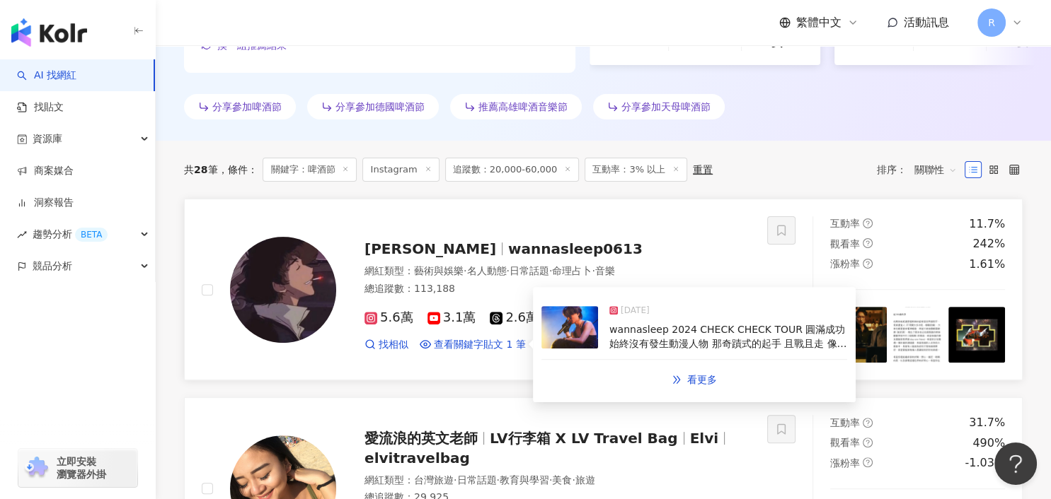
click at [724, 335] on span "wannasleep 2024 CHECK CHECK TOUR 圓滿成功 始終沒有發生動漫人物 那奇蹟式的起手 且戰且走 像逼你適得其所 逃竄的殘兵伺機而動…" at bounding box center [728, 454] width 238 height 261
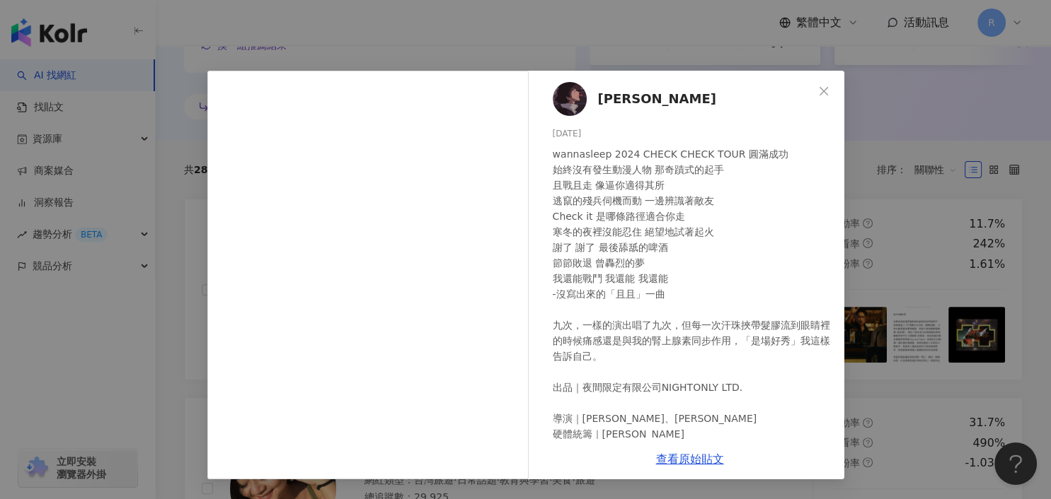
click at [975, 312] on div "李奕賢 2024/9/9 6,630 25 查看原始貼文" at bounding box center [525, 249] width 1051 height 499
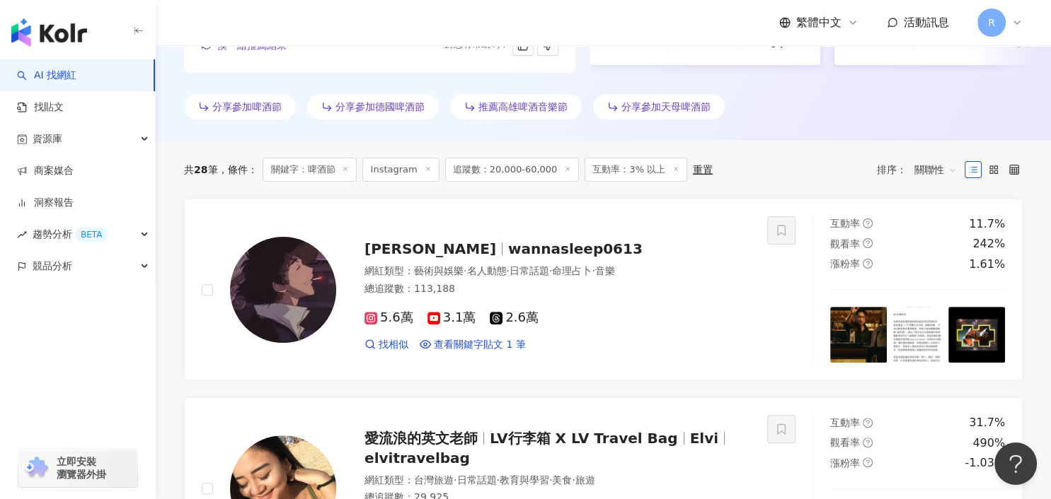
scroll to position [0, 0]
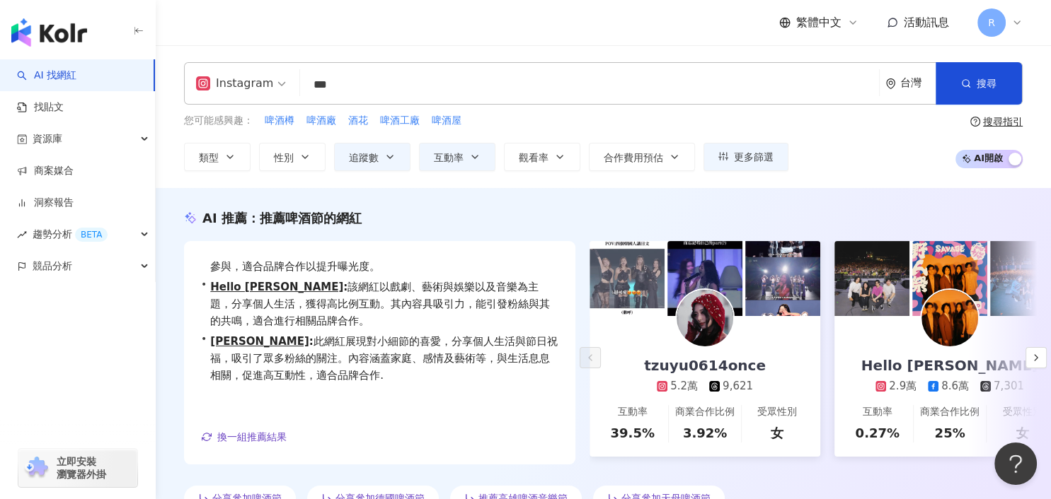
click at [444, 91] on input "***" at bounding box center [589, 84] width 567 height 27
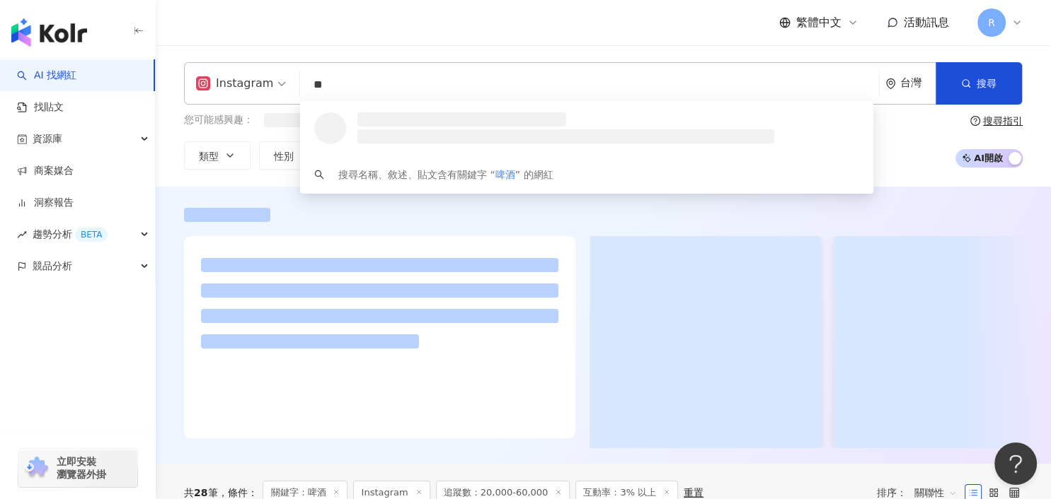
click at [484, 35] on div "繁體中文 活動訊息 R" at bounding box center [603, 22] width 838 height 45
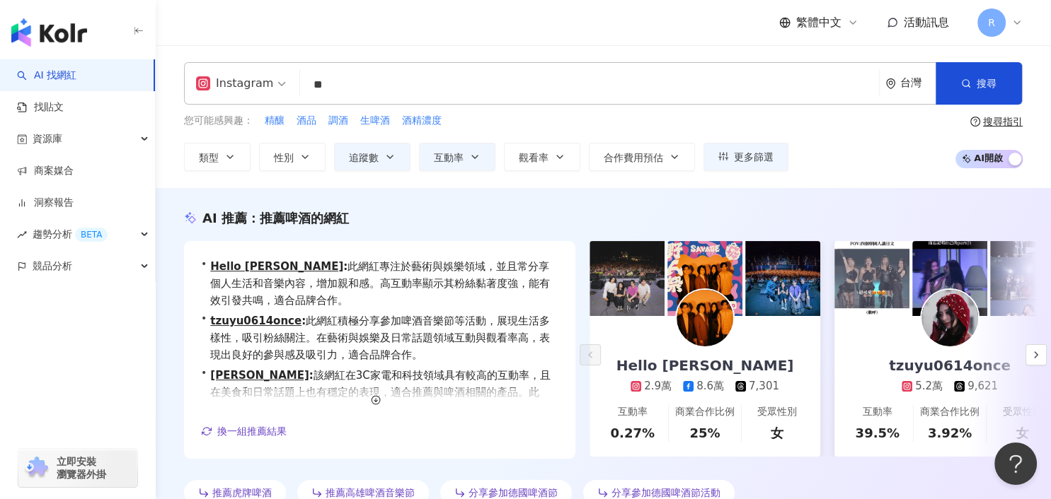
click at [411, 86] on input "**" at bounding box center [589, 84] width 567 height 27
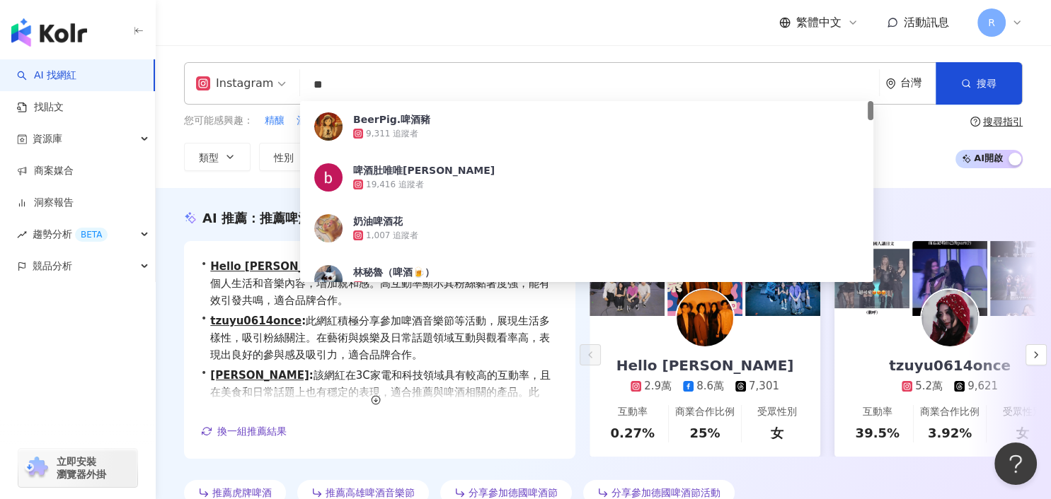
drag, startPoint x: 393, startPoint y: 84, endPoint x: 292, endPoint y: 83, distance: 100.5
click at [294, 83] on div "Instagram ** 台灣 搜尋 6e9e50b3-466a-4fce-a82c-6d28c93a59ad 𝗕𝗲𝗲𝗿𝗣𝗶𝗴.啤酒豬 9,311 追蹤者 啤…" at bounding box center [603, 83] width 838 height 42
paste input "******"
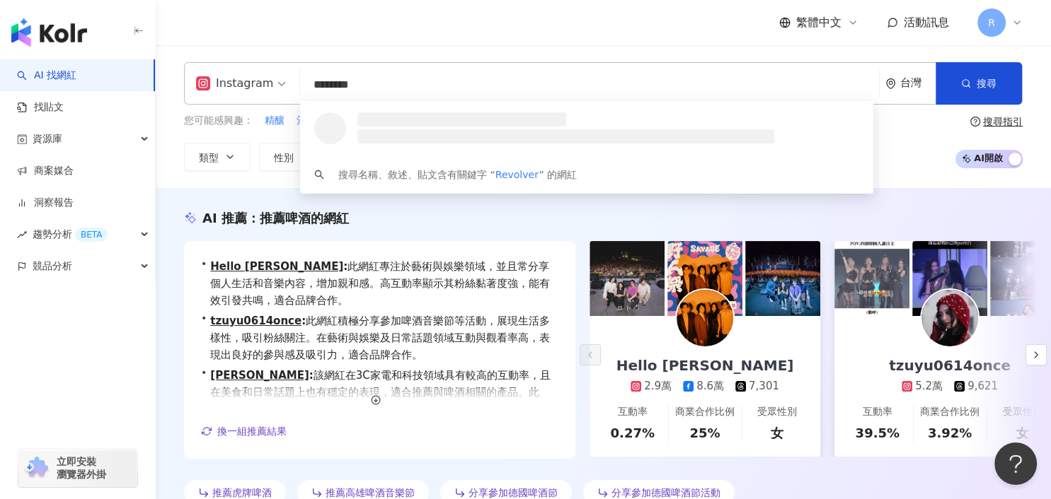
click at [478, 24] on div "繁體中文 活動訊息 R" at bounding box center [603, 22] width 838 height 45
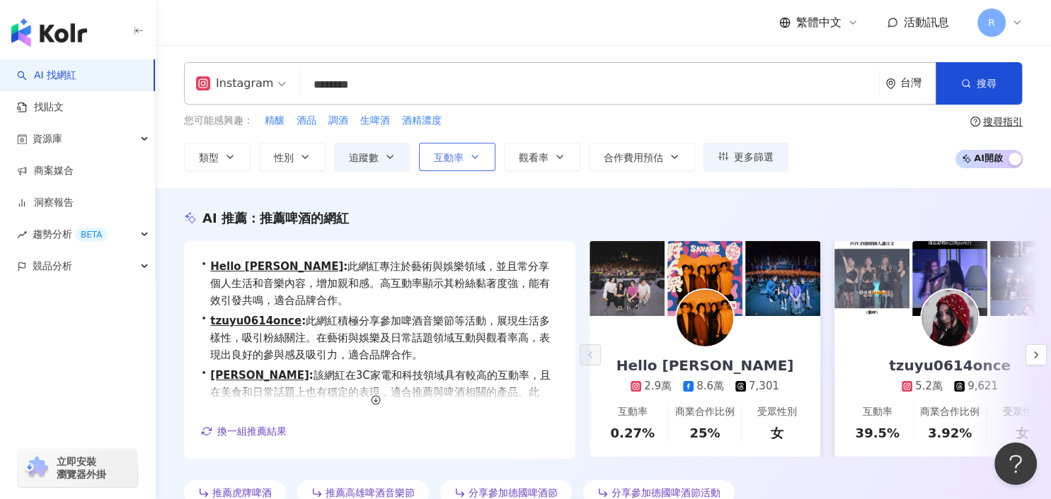
click at [438, 158] on span "互動率" at bounding box center [449, 157] width 30 height 11
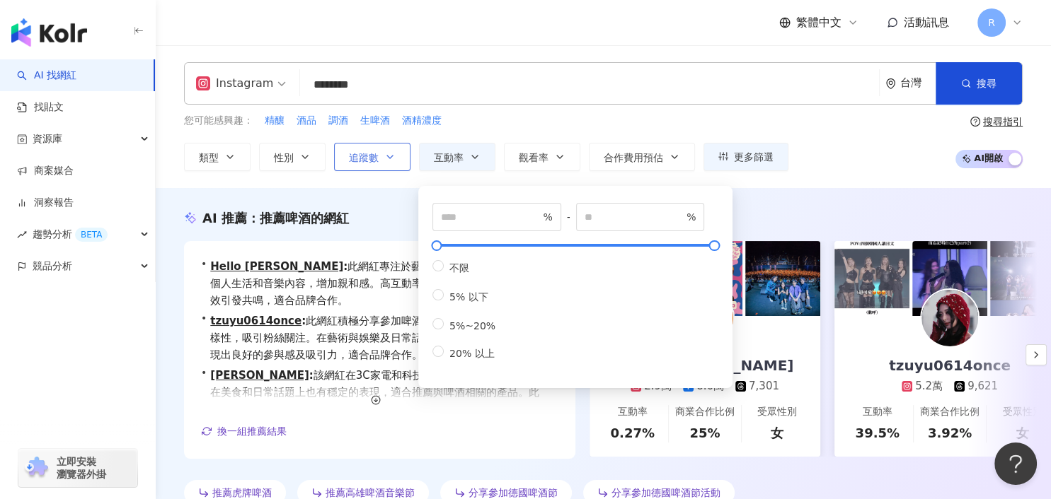
click at [383, 166] on button "追蹤數" at bounding box center [372, 157] width 76 height 28
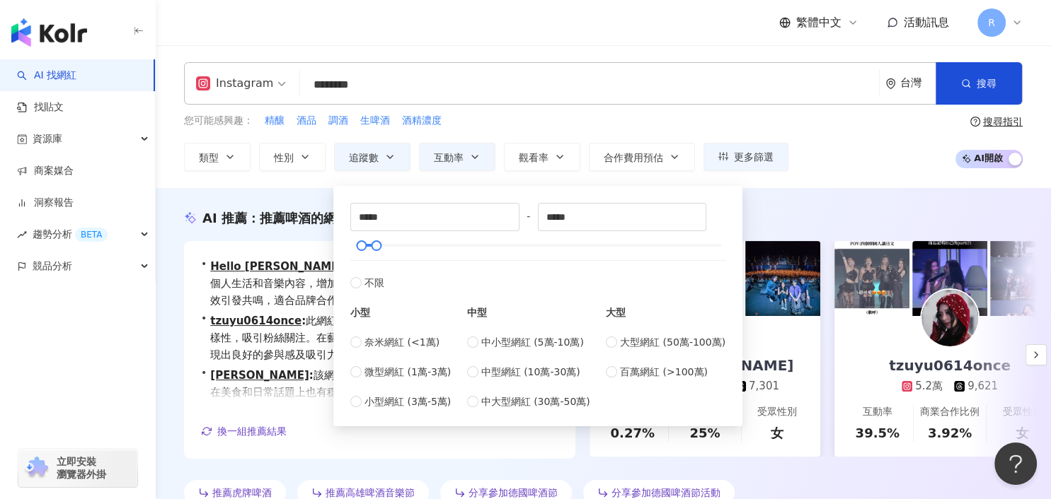
click at [538, 120] on div "您可能感興趣： 精釀 酒品 調酒 生啤酒 酒精濃度" at bounding box center [486, 121] width 604 height 16
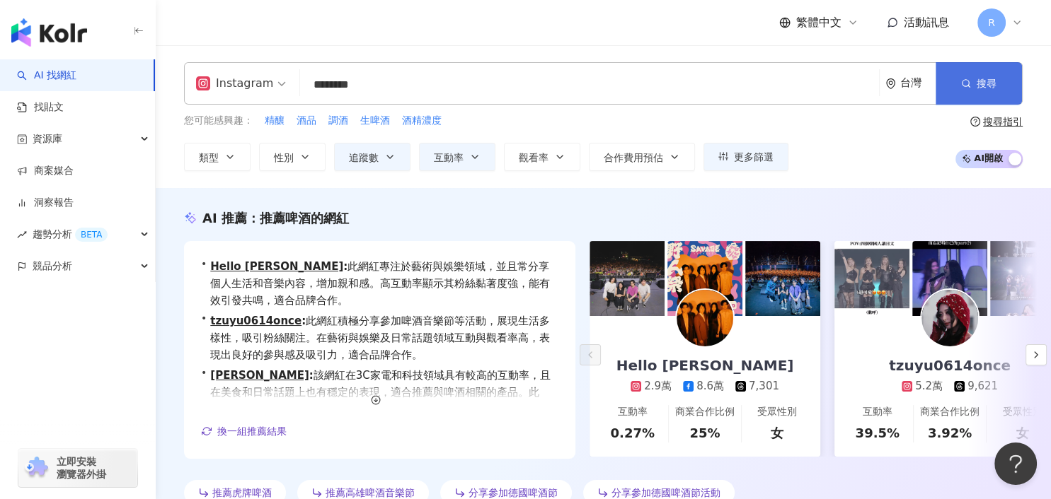
click at [984, 88] on span "搜尋" at bounding box center [986, 83] width 20 height 11
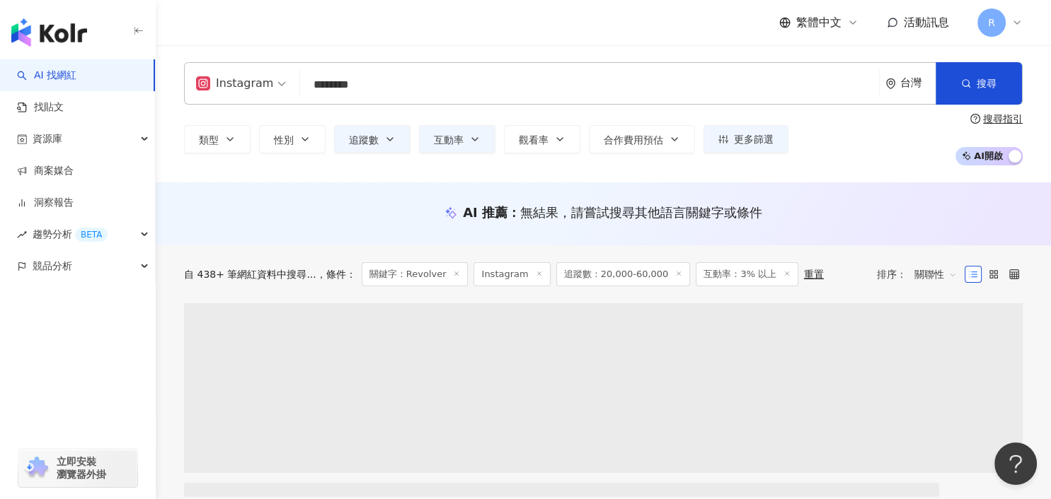
click at [380, 157] on div "類型 性別 追蹤數 互動率 觀看率 合作費用預估 更多篩選 ***** - ***** 不限 小型 奈米網紅 (<1萬) 微型網紅 (1萬-3萬) 小型網紅 …" at bounding box center [603, 139] width 838 height 52
click at [381, 144] on button "追蹤數" at bounding box center [372, 139] width 76 height 28
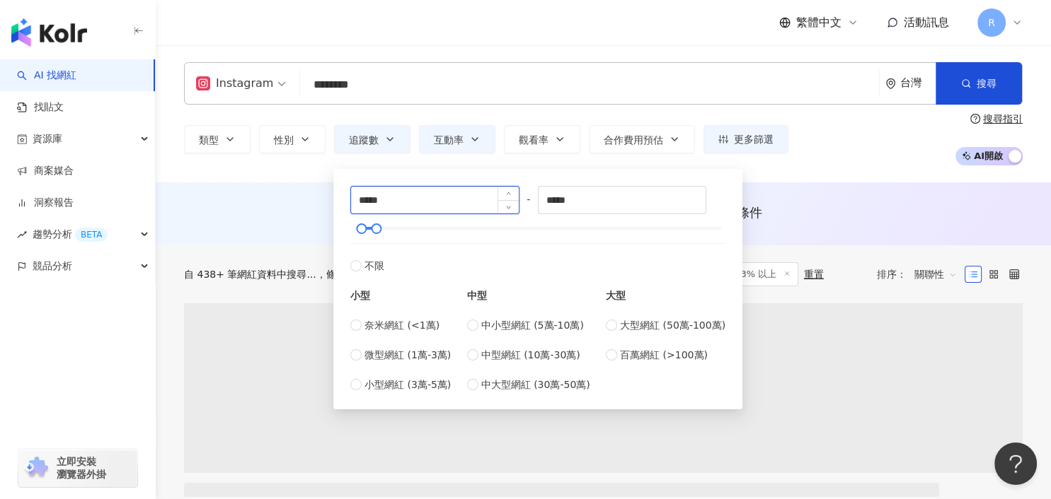
click at [342, 201] on div "***** - ***** 不限 小型 奈米網紅 (<1萬) 微型網紅 (1萬-3萬) 小型網紅 (3萬-5萬) 中型 中小型網紅 (5萬-10萬) 中型網紅…" at bounding box center [538, 290] width 392 height 224
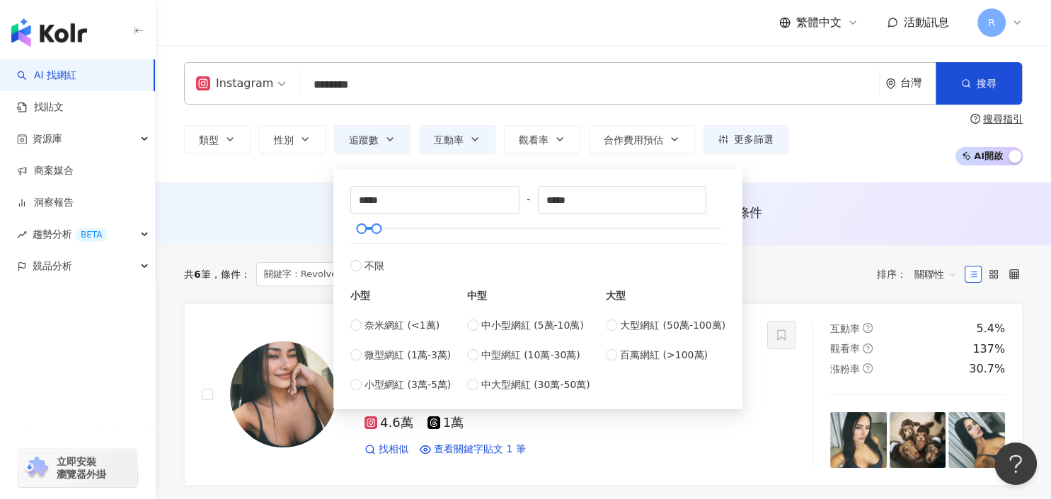
click at [268, 171] on div "Instagram ******** 台灣 搜尋 loading 搜尋名稱、敘述、貼文含有關鍵字 “ Revolver ” 的網紅 類型 性別 追蹤數 互動率…" at bounding box center [603, 113] width 895 height 137
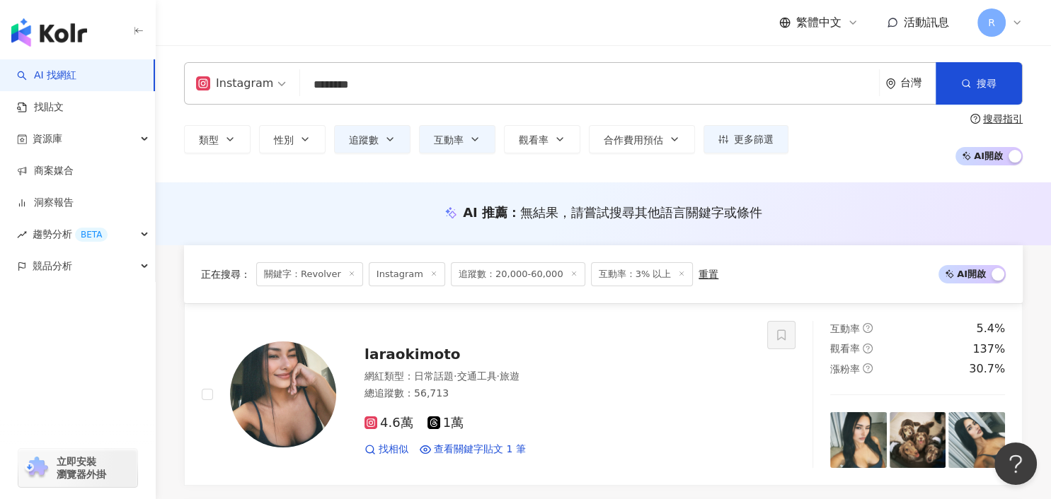
scroll to position [207, 0]
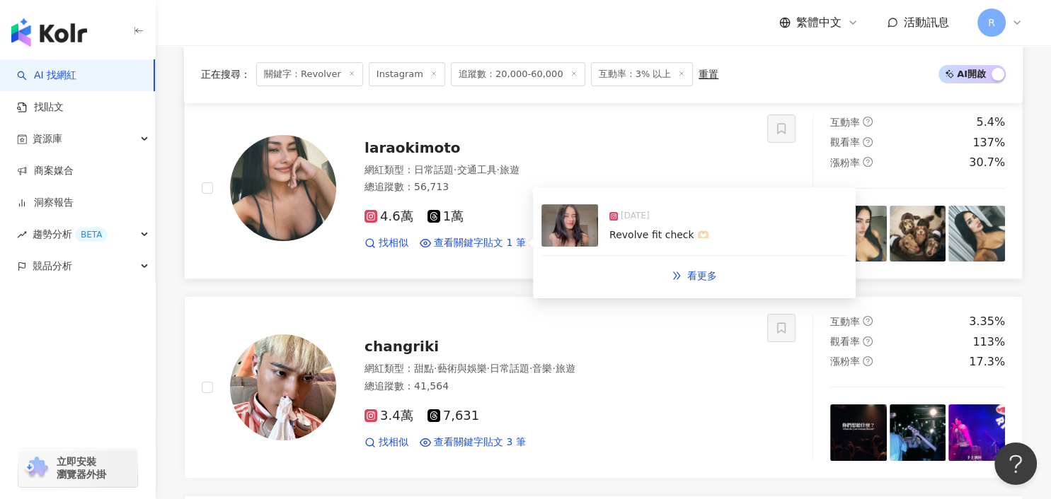
click at [621, 240] on div "Revolve fit check 🫶🏻" at bounding box center [659, 236] width 100 height 14
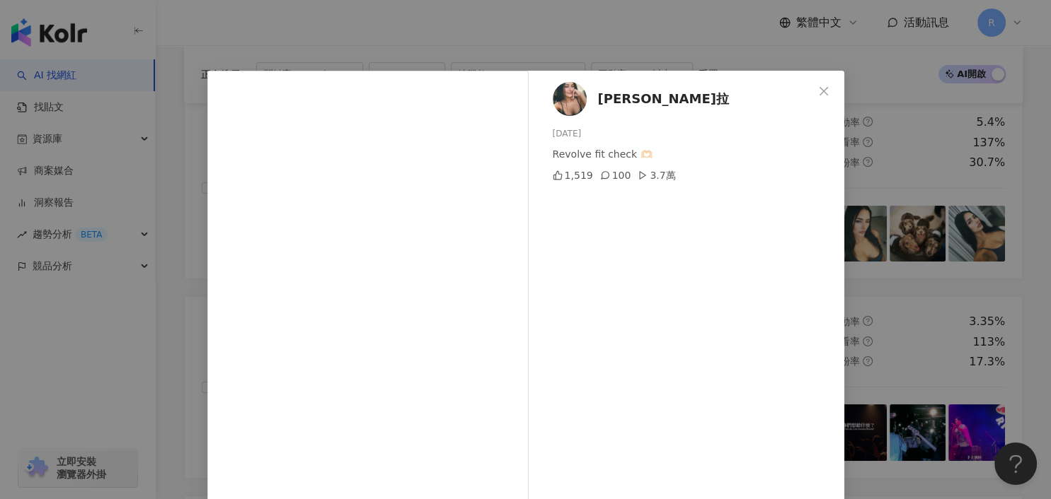
click at [913, 256] on div "Lara Okimoto 莱拉 2025/3/26 Revolve fit check 🫶🏻 1,519 100 3.7萬 查看原始貼文" at bounding box center [525, 249] width 1051 height 499
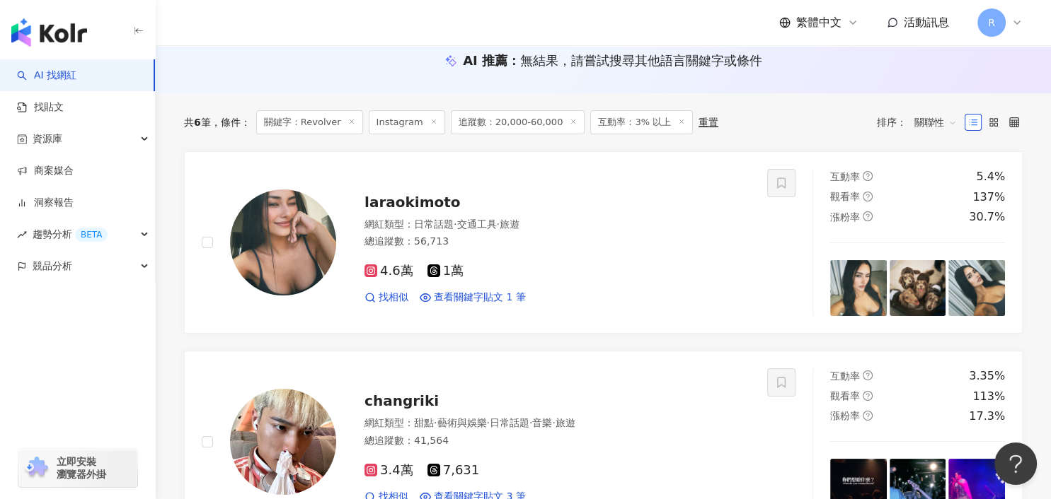
scroll to position [0, 0]
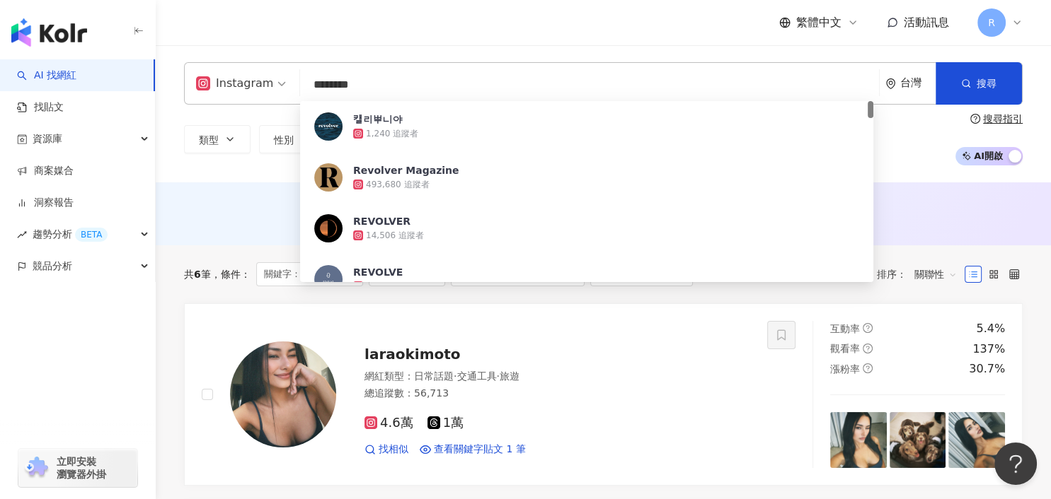
drag, startPoint x: 391, startPoint y: 87, endPoint x: 310, endPoint y: 81, distance: 81.6
click at [310, 81] on input "********" at bounding box center [589, 84] width 567 height 27
paste input "**"
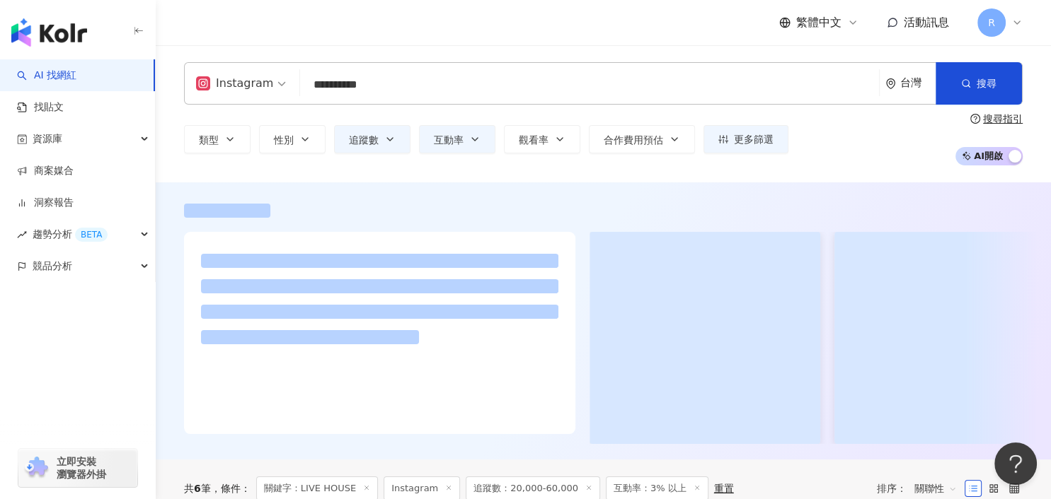
type input "**********"
click at [388, 40] on div "繁體中文 活動訊息 R" at bounding box center [603, 22] width 838 height 45
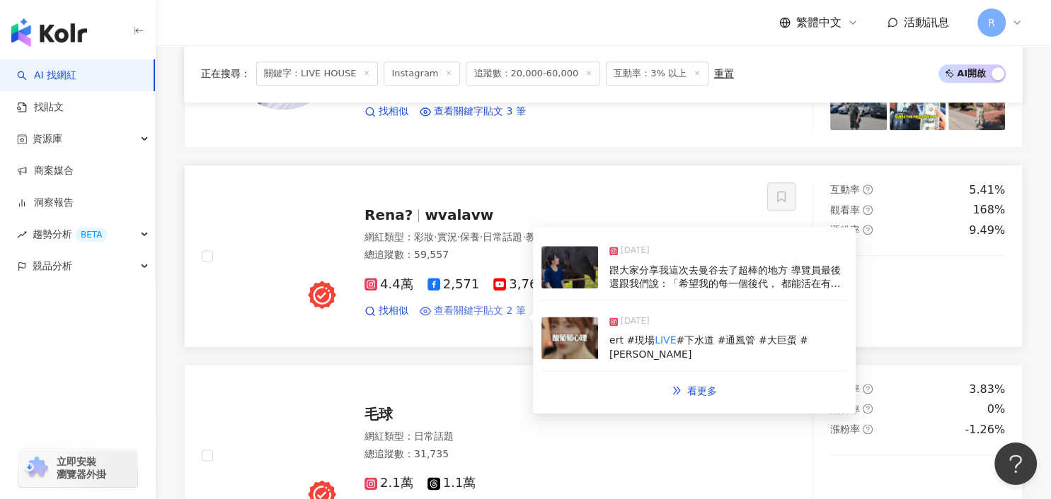
scroll to position [1721, 0]
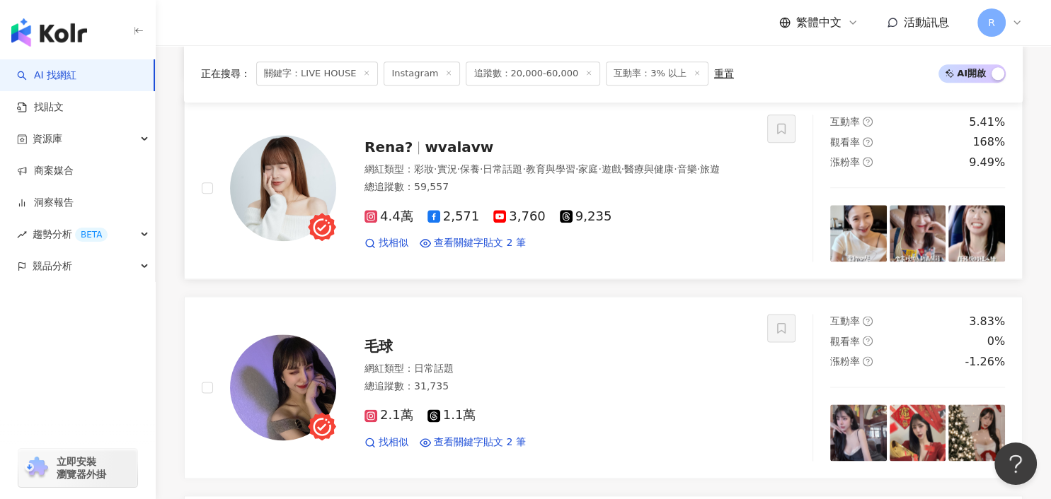
click at [292, 167] on img at bounding box center [283, 188] width 106 height 106
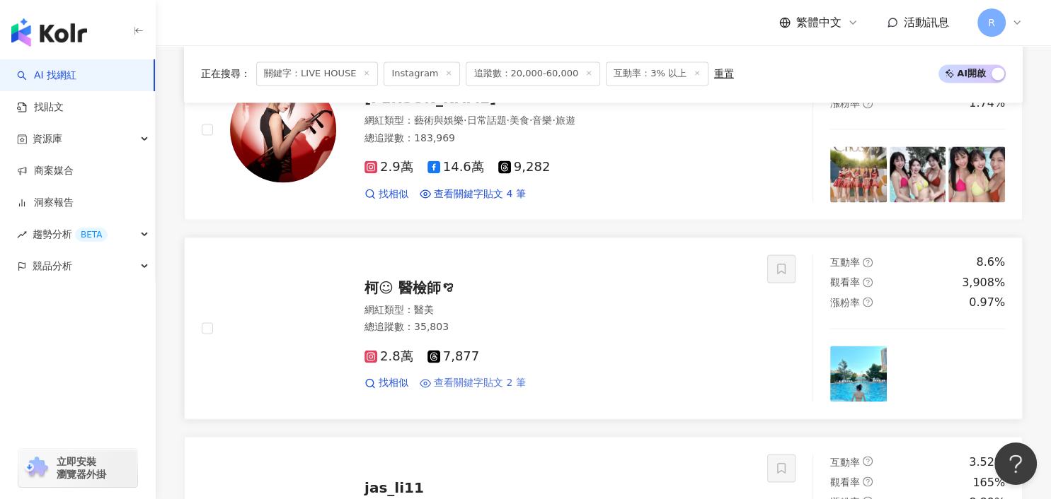
scroll to position [2208, 0]
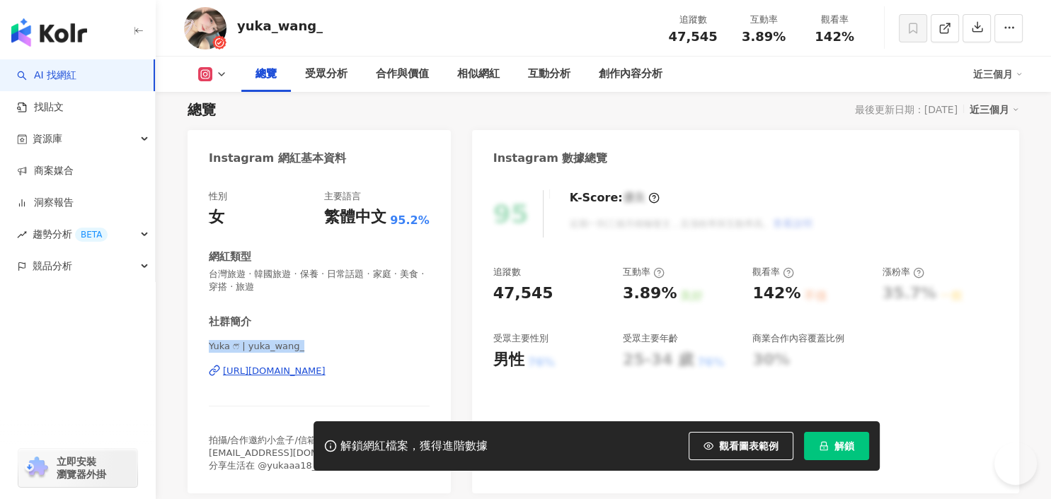
drag, startPoint x: 265, startPoint y: 348, endPoint x: 304, endPoint y: 348, distance: 38.9
click at [304, 348] on div "性別 女 主要語言 繁體中文 95.2% 網紅類型 台灣旅遊 · 韓國旅遊 · 保養 · 日常話題 · 家庭 · 美食 · 穿搭 · 旅遊 社群簡介 Yuka…" at bounding box center [318, 335] width 263 height 318
click at [289, 349] on span "Yuka ෆ⃛ | yuka_wang_" at bounding box center [319, 346] width 221 height 13
drag, startPoint x: 250, startPoint y: 349, endPoint x: 307, endPoint y: 349, distance: 57.3
click at [307, 349] on span "Yuka ෆ⃛ | yuka_wang_" at bounding box center [319, 346] width 221 height 13
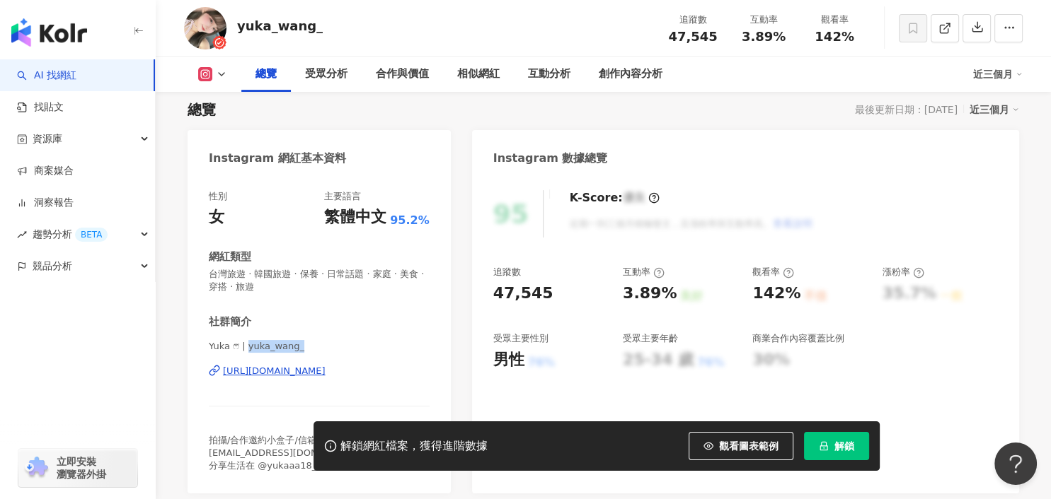
copy span "yuka_wang_"
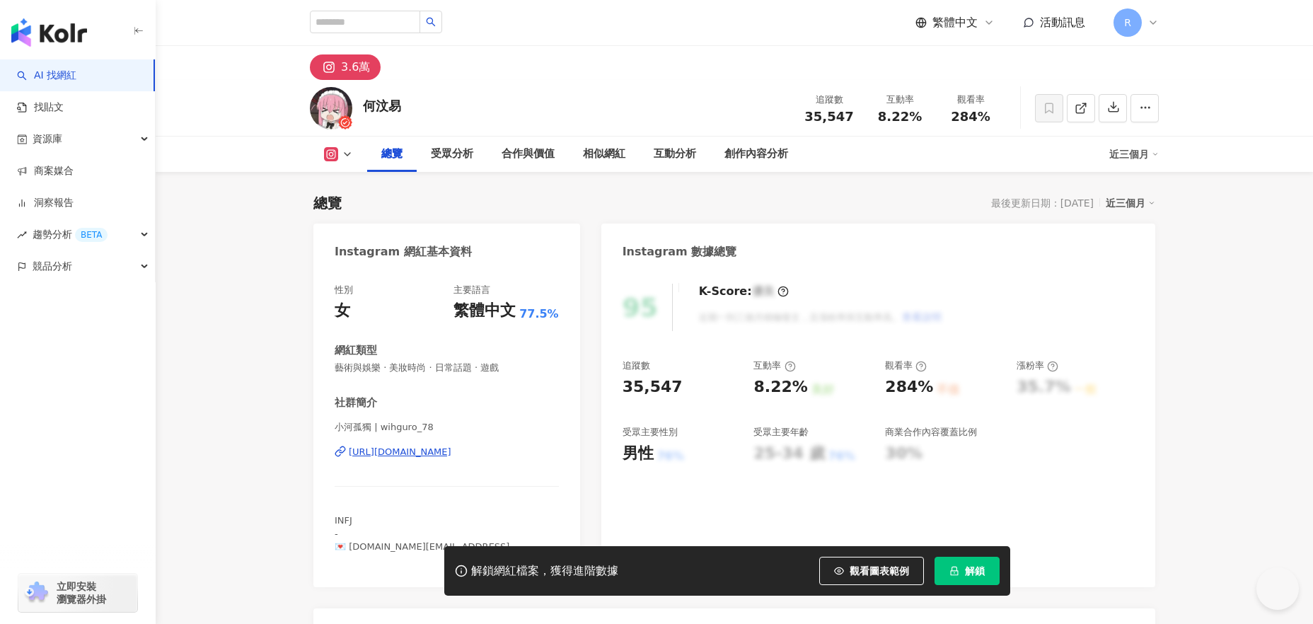
click at [335, 421] on span "小河孤獨 | wihguro_78" at bounding box center [447, 427] width 224 height 13
drag, startPoint x: 315, startPoint y: 266, endPoint x: 405, endPoint y: 491, distance: 242.3
click at [335, 421] on span "小河孤獨 | wihguro_78" at bounding box center [447, 427] width 224 height 13
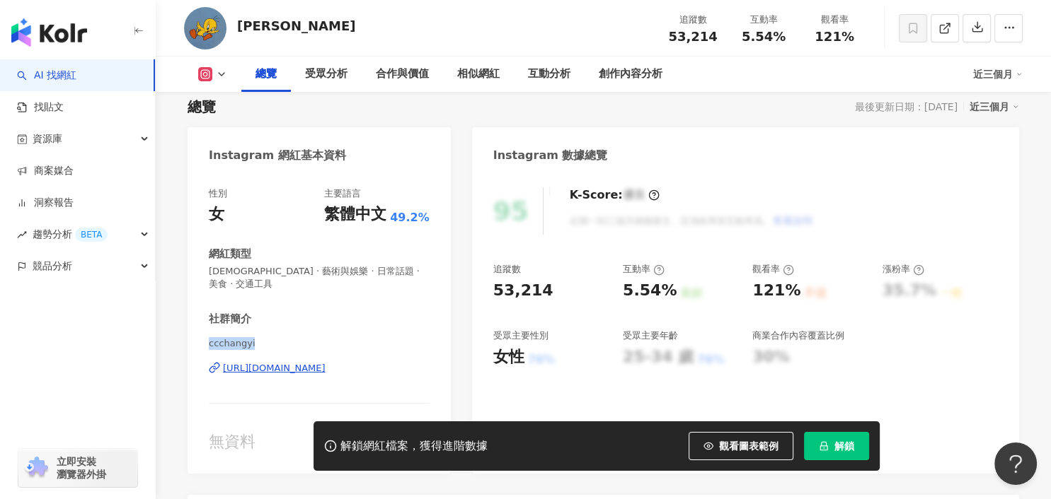
drag, startPoint x: 210, startPoint y: 331, endPoint x: 274, endPoint y: 335, distance: 63.8
click at [274, 337] on span "ccchangyi" at bounding box center [319, 343] width 221 height 13
copy span "ccchangyi"
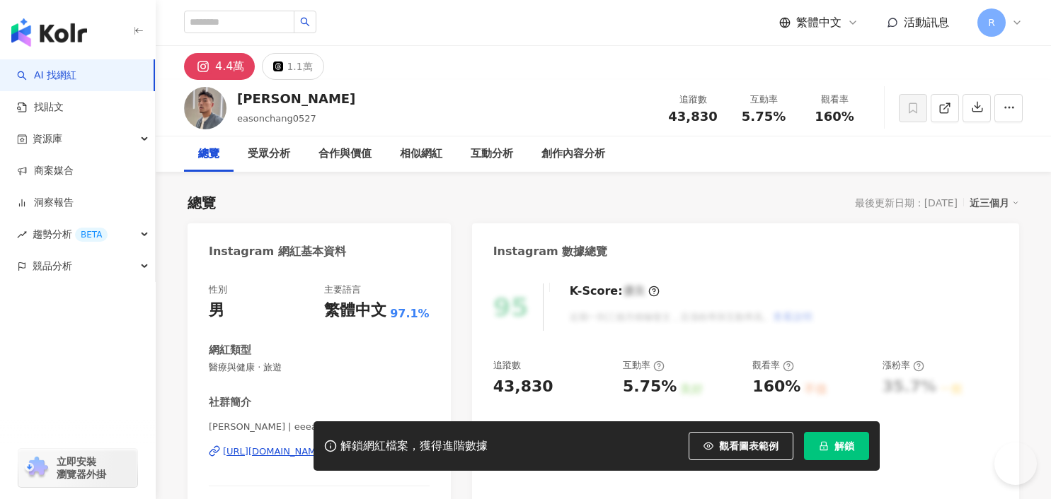
click at [374, 421] on span "[PERSON_NAME] | eeeasonchang0527" at bounding box center [319, 427] width 221 height 13
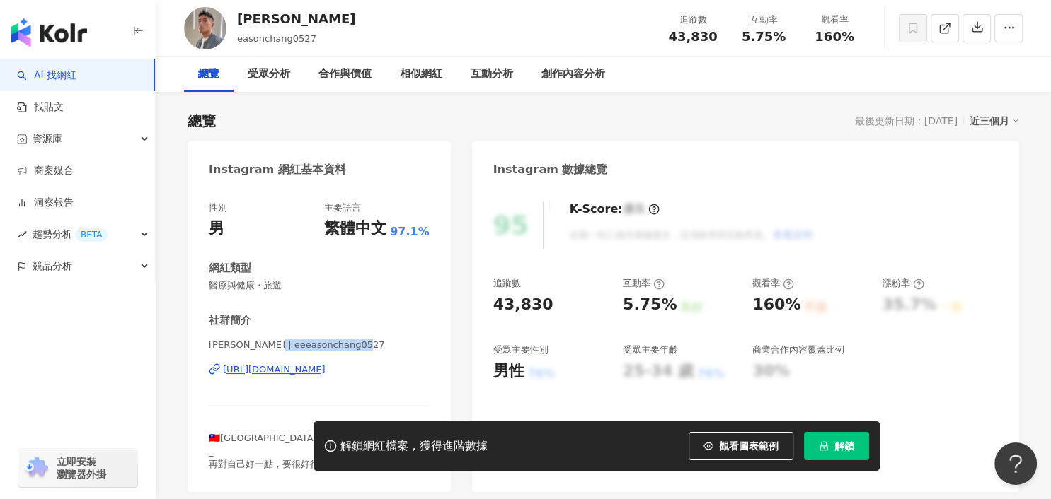
scroll to position [82, 0]
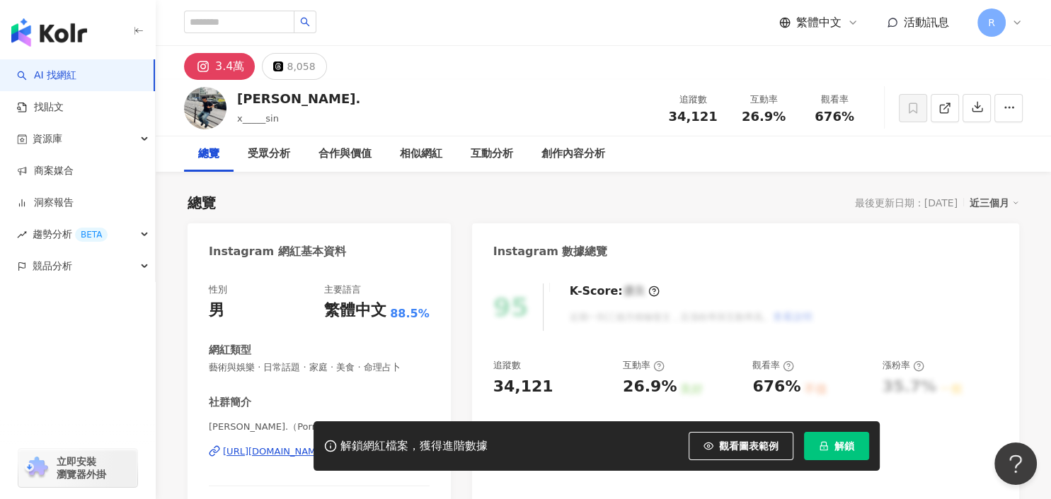
scroll to position [102, 0]
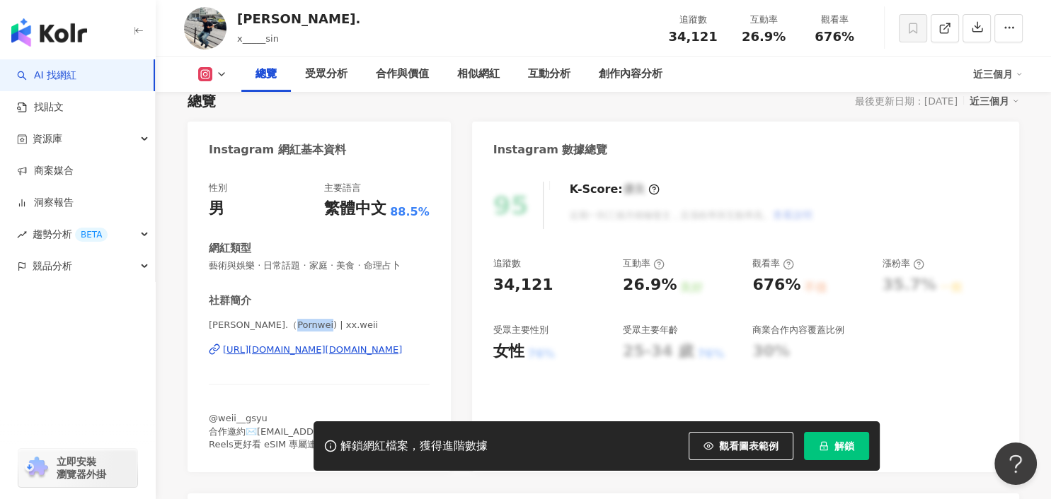
drag, startPoint x: 316, startPoint y: 326, endPoint x: 337, endPoint y: 326, distance: 21.2
click at [337, 326] on span "[PERSON_NAME].（Pornwei) | xx.weii" at bounding box center [319, 325] width 221 height 13
copy span "xx.weii"
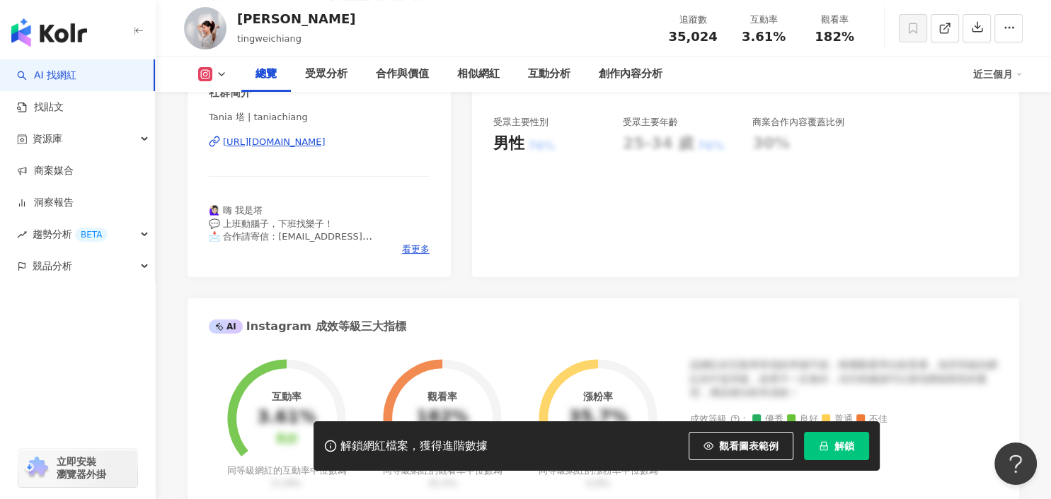
scroll to position [241, 0]
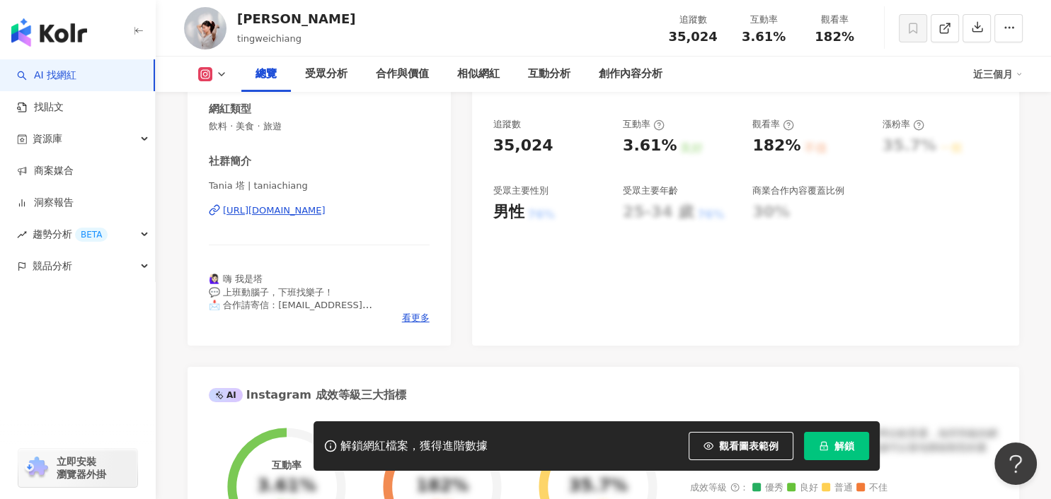
click at [267, 187] on span "Tania 塔 | taniachiang" at bounding box center [319, 186] width 221 height 13
drag, startPoint x: 250, startPoint y: 187, endPoint x: 317, endPoint y: 189, distance: 66.5
click at [317, 189] on span "Tania 塔 | taniachiang" at bounding box center [319, 186] width 221 height 13
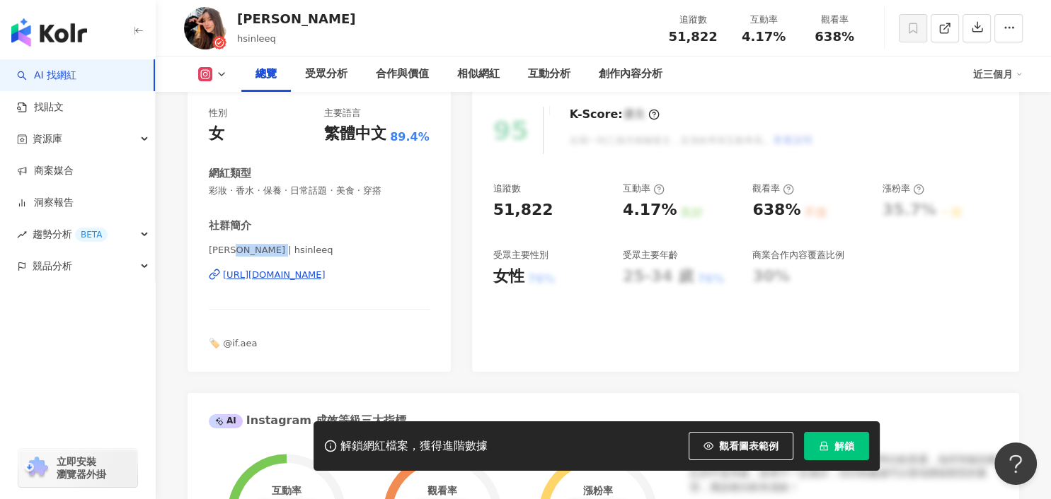
drag, startPoint x: 237, startPoint y: 251, endPoint x: 318, endPoint y: 254, distance: 80.7
click at [318, 254] on span "[PERSON_NAME] | hsinleeq" at bounding box center [319, 250] width 221 height 13
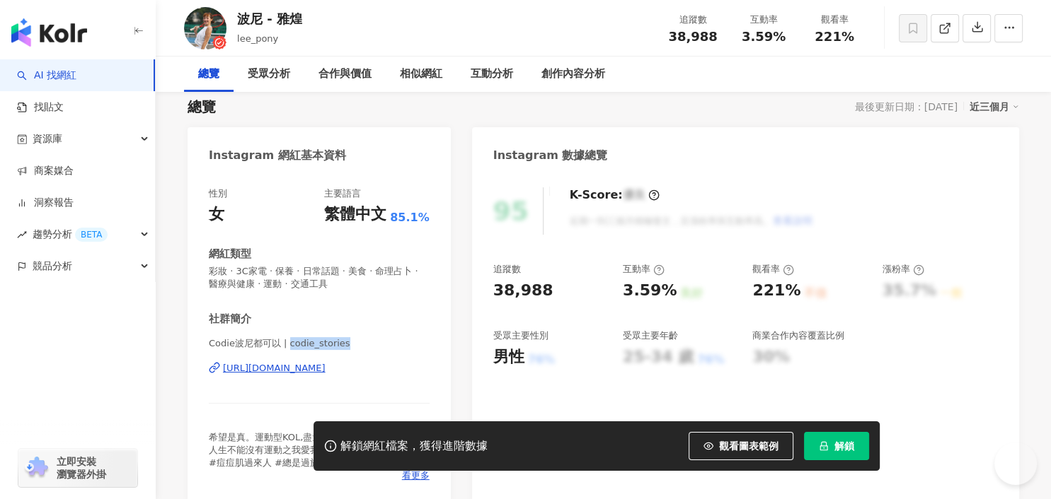
drag, startPoint x: 287, startPoint y: 342, endPoint x: 361, endPoint y: 342, distance: 73.6
click at [361, 342] on span "Codie波尼都可以 | codie_stories" at bounding box center [319, 343] width 221 height 13
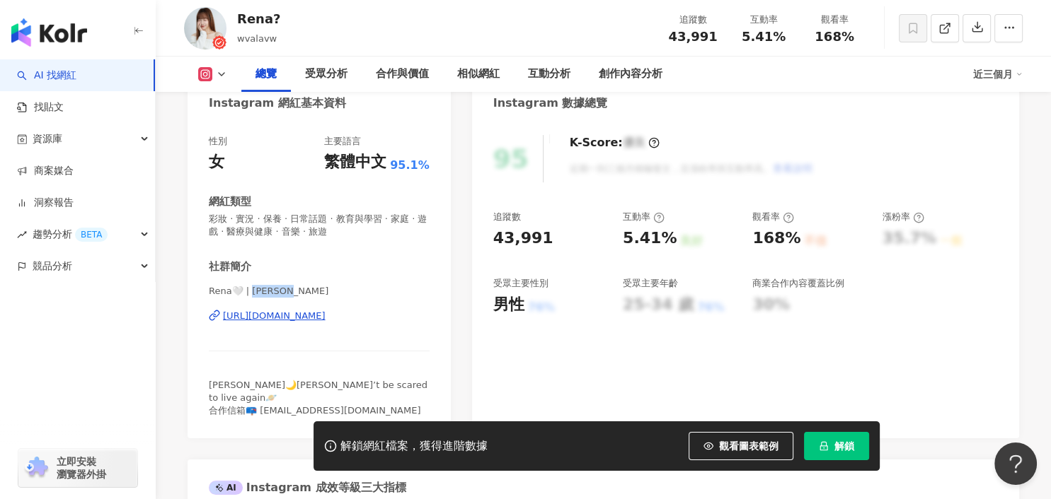
drag, startPoint x: 250, startPoint y: 292, endPoint x: 297, endPoint y: 294, distance: 47.4
click at [297, 294] on span "Rena🤍 | wvalavw" at bounding box center [319, 291] width 221 height 13
copy span "valavw"
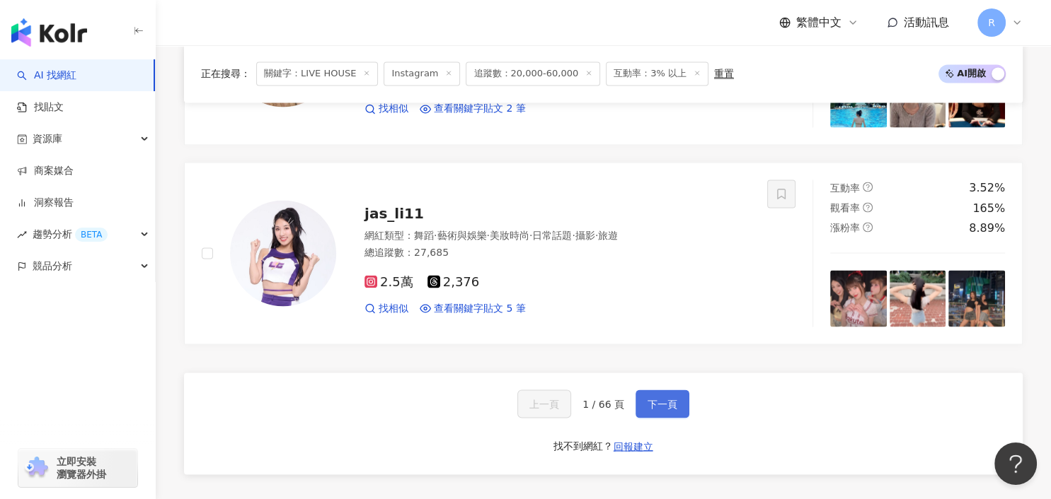
click at [660, 398] on span "下一頁" at bounding box center [662, 403] width 30 height 11
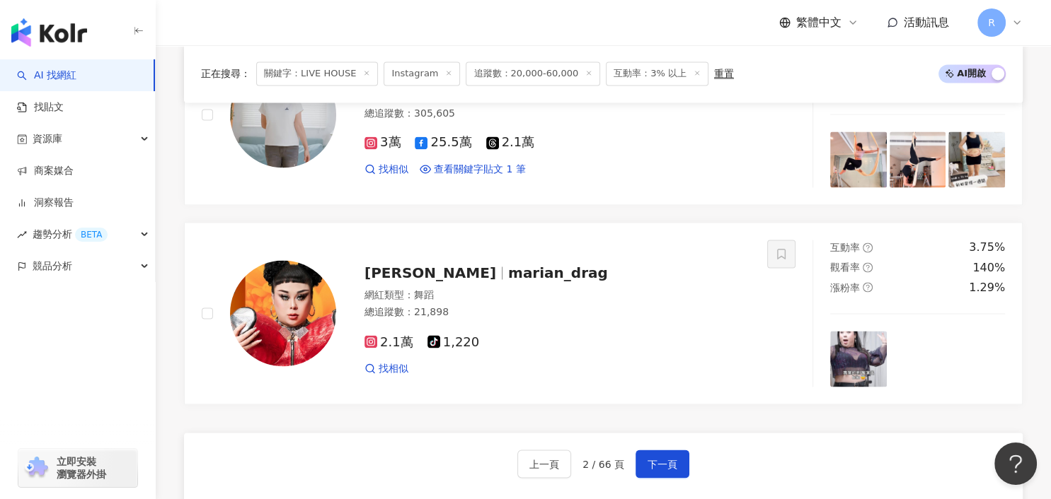
scroll to position [2448, 0]
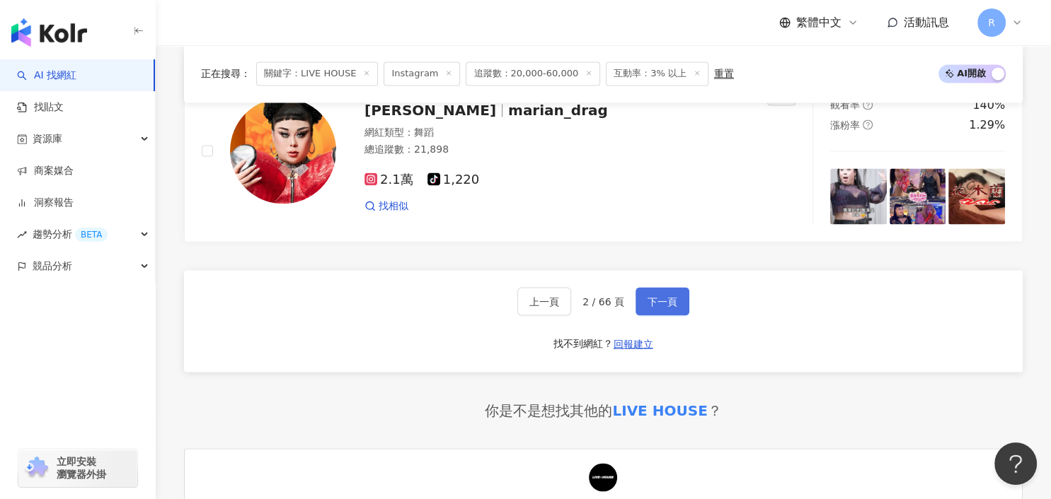
click at [649, 296] on span "下一頁" at bounding box center [662, 301] width 30 height 11
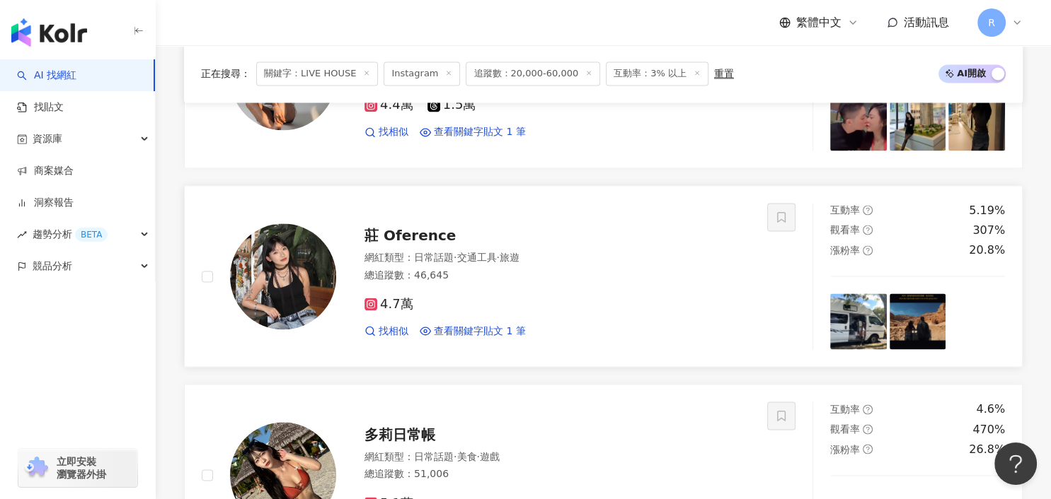
scroll to position [2011, 0]
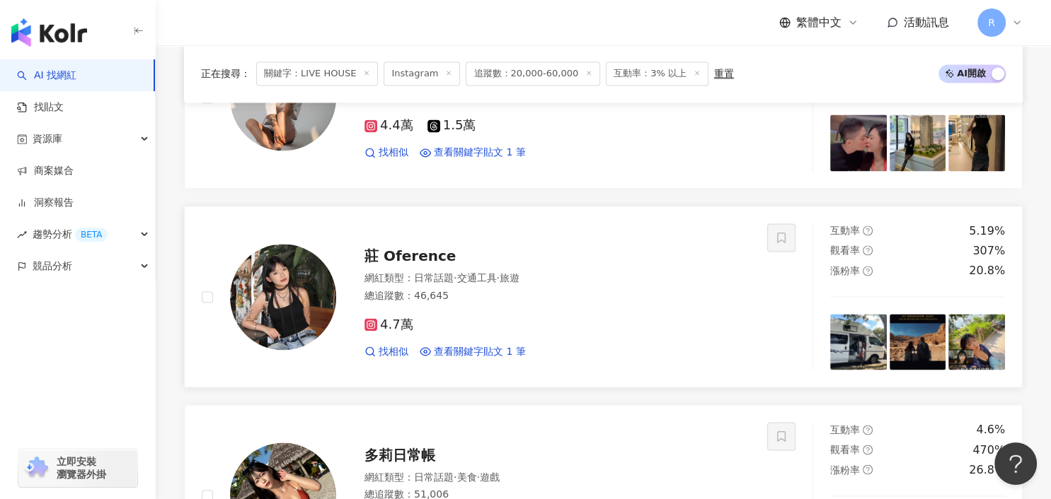
click at [316, 254] on img at bounding box center [283, 297] width 106 height 106
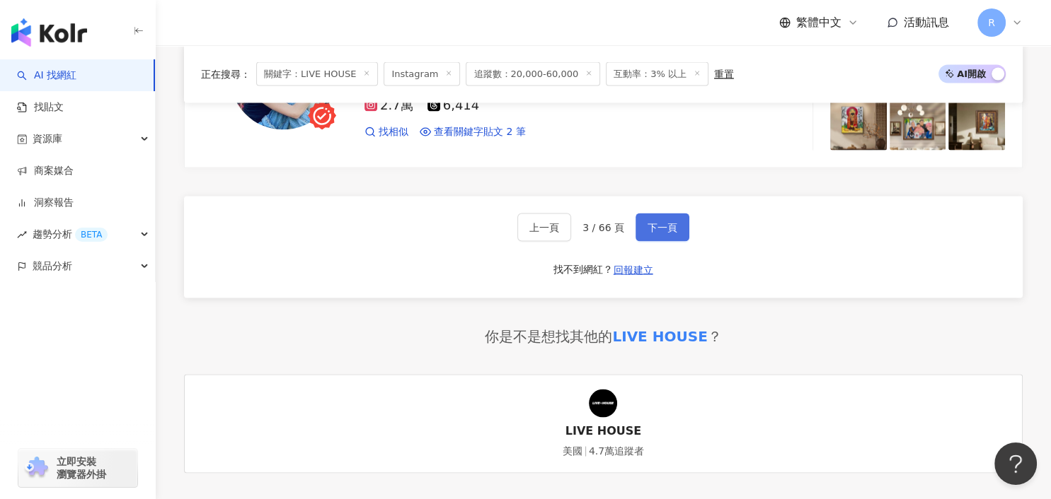
scroll to position [2628, 0]
click at [657, 226] on span "下一頁" at bounding box center [662, 229] width 30 height 11
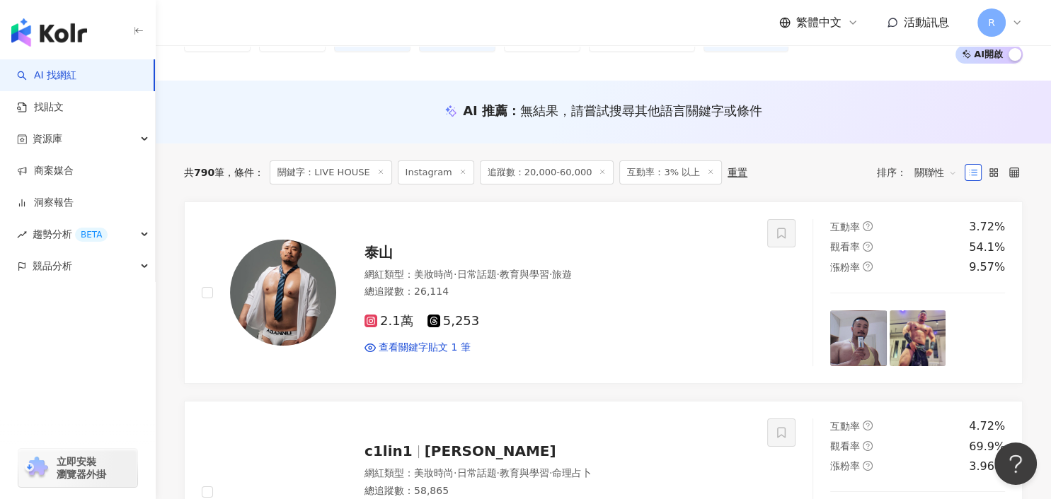
scroll to position [0, 0]
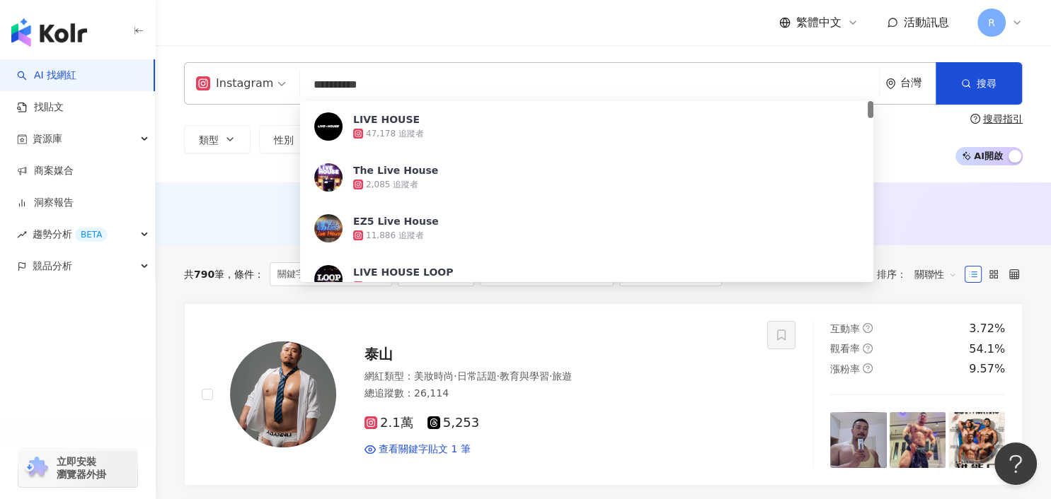
drag, startPoint x: 424, startPoint y: 83, endPoint x: 270, endPoint y: 80, distance: 155.0
click at [270, 80] on div "**********" at bounding box center [603, 83] width 838 height 42
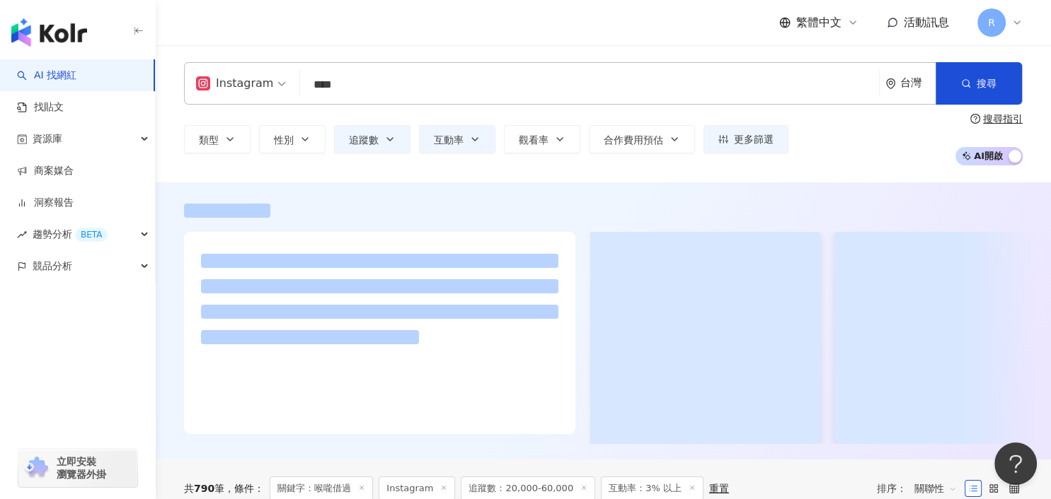
type input "****"
click at [366, 50] on div "Instagram 喉嚨借過 **** 台灣 搜尋 6bb47d18-2f3e-4554-a380-34ab1715e147 LIVE HOUSE 47,17…" at bounding box center [603, 113] width 895 height 137
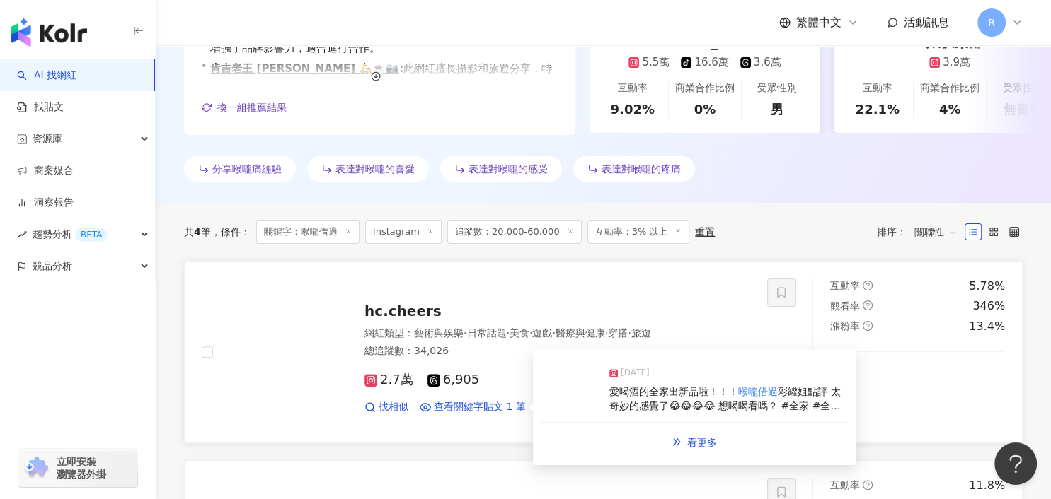
scroll to position [335, 0]
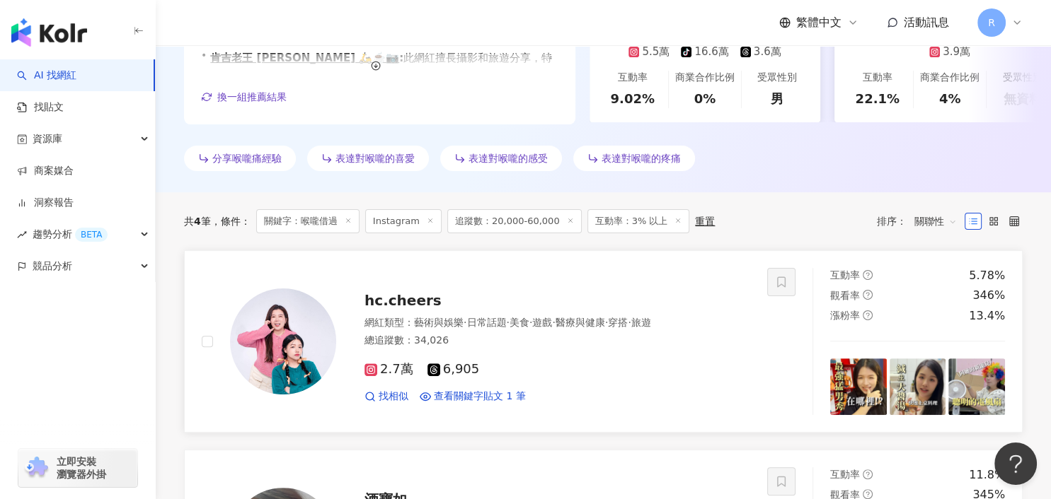
click at [277, 375] on img at bounding box center [283, 342] width 106 height 106
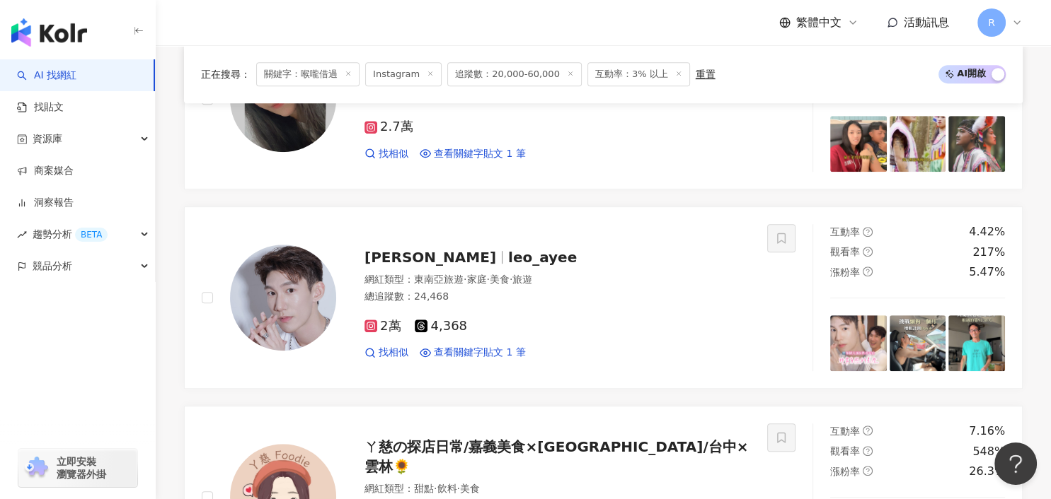
scroll to position [1124, 0]
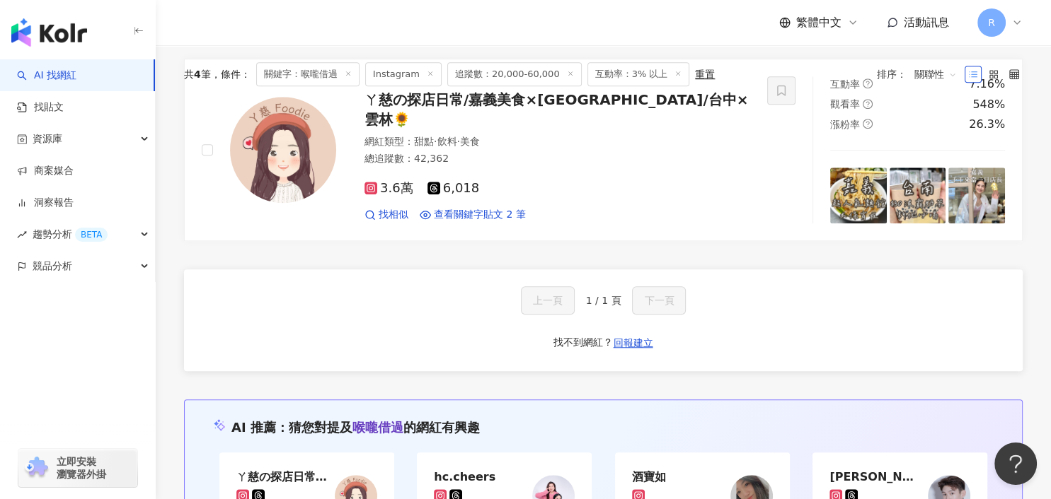
scroll to position [0, 0]
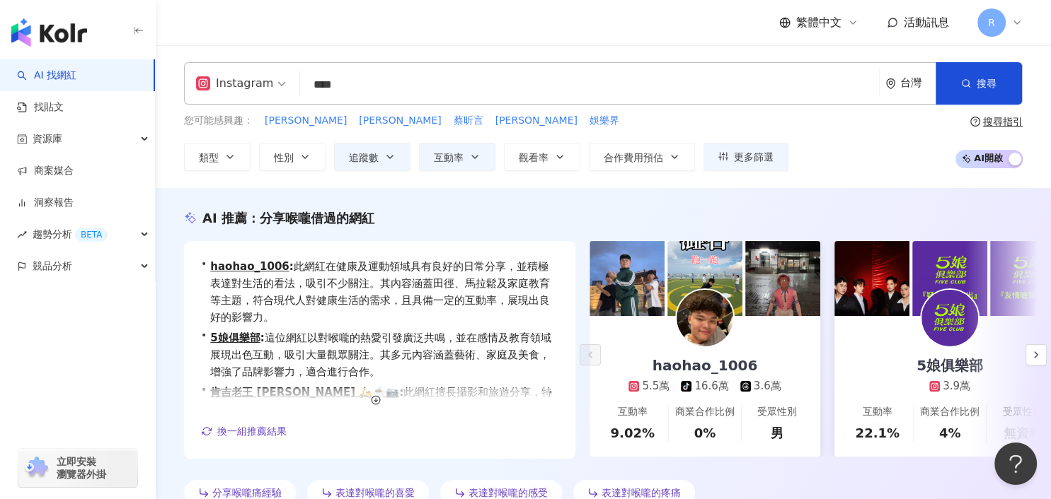
click at [267, 86] on div "Instagram **** 台灣 搜尋 keyword 搜尋名稱、敘述、貼文含有關鍵字 “ 喉嚨借過 ” 的網紅" at bounding box center [603, 83] width 838 height 42
click at [381, 90] on input "search" at bounding box center [589, 84] width 567 height 27
click at [387, 88] on input "search" at bounding box center [589, 84] width 567 height 27
paste input "**"
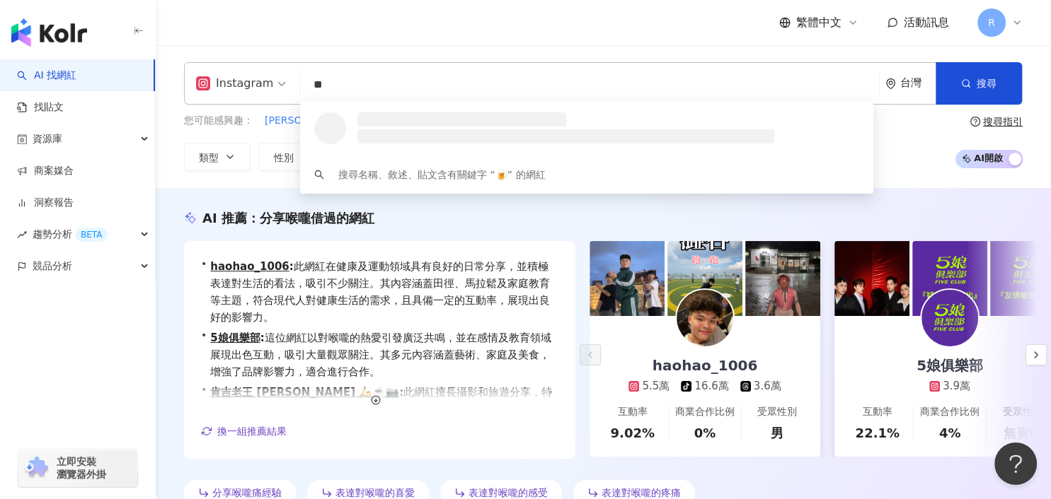
type input "**"
click at [432, 47] on div "Instagram ** 台灣 搜尋 loading 搜尋名稱、敘述、貼文含有關鍵字 “ 🍺 ” 的網紅 您可能感興趣： 徐璇 郭昱晴 蔡昕言 Zoe衛柔伊 …" at bounding box center [603, 116] width 895 height 143
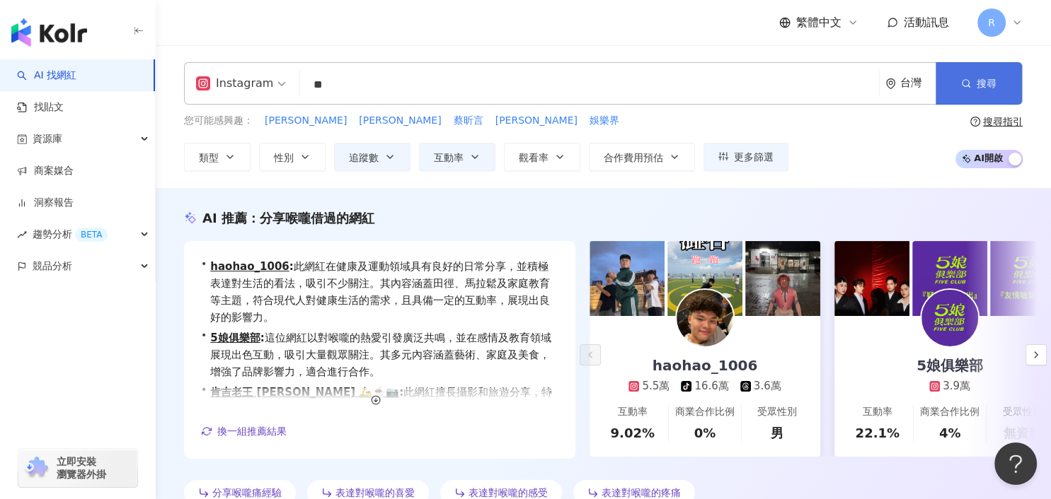
click at [1000, 71] on button "搜尋" at bounding box center [978, 83] width 86 height 42
click at [988, 86] on span "搜尋" at bounding box center [986, 83] width 20 height 11
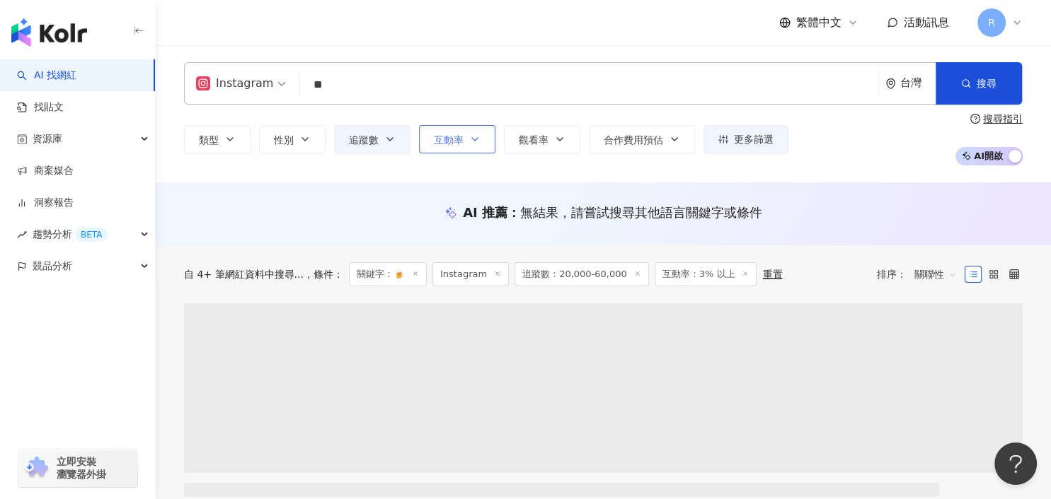
click at [477, 144] on icon "button" at bounding box center [474, 139] width 11 height 11
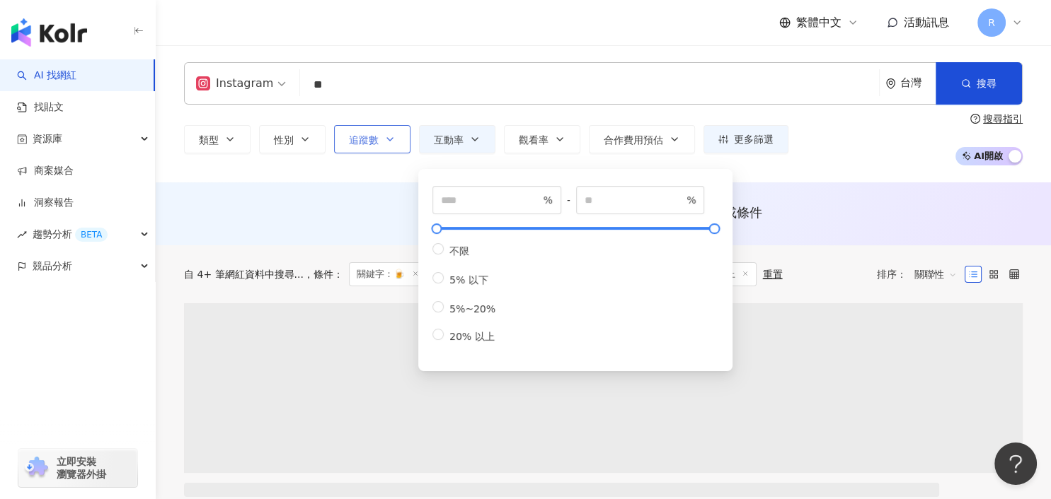
click at [515, 40] on div "繁體中文 活動訊息 R" at bounding box center [603, 22] width 838 height 45
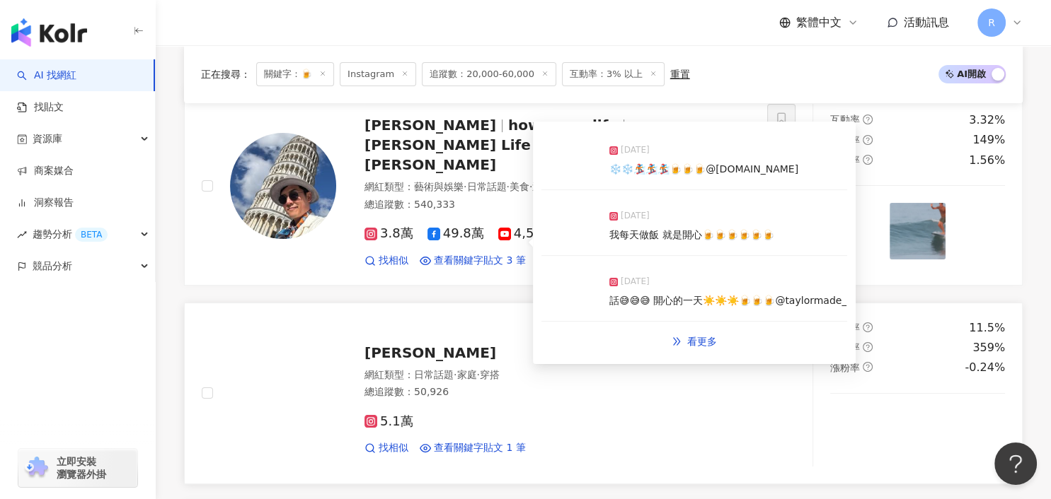
scroll to position [373, 0]
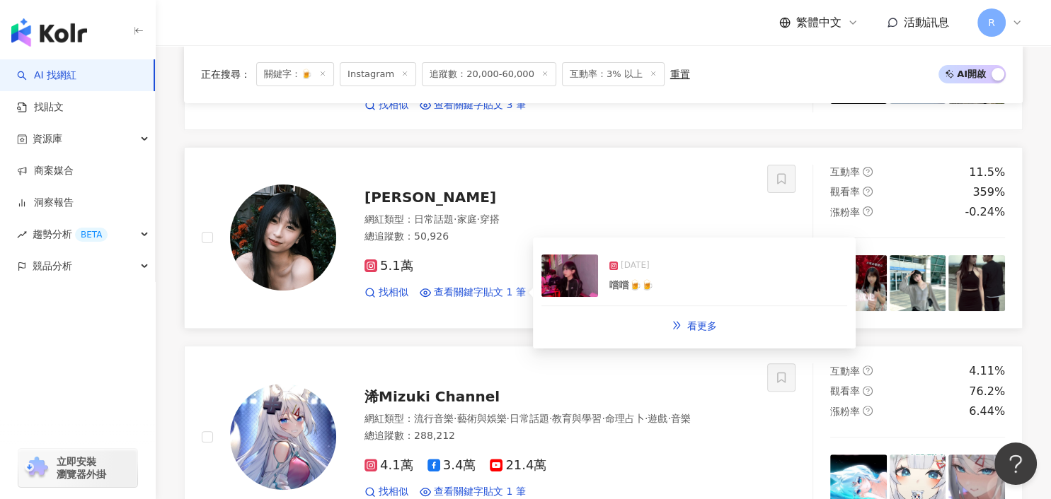
click at [625, 279] on span "嚐嚐" at bounding box center [619, 284] width 20 height 11
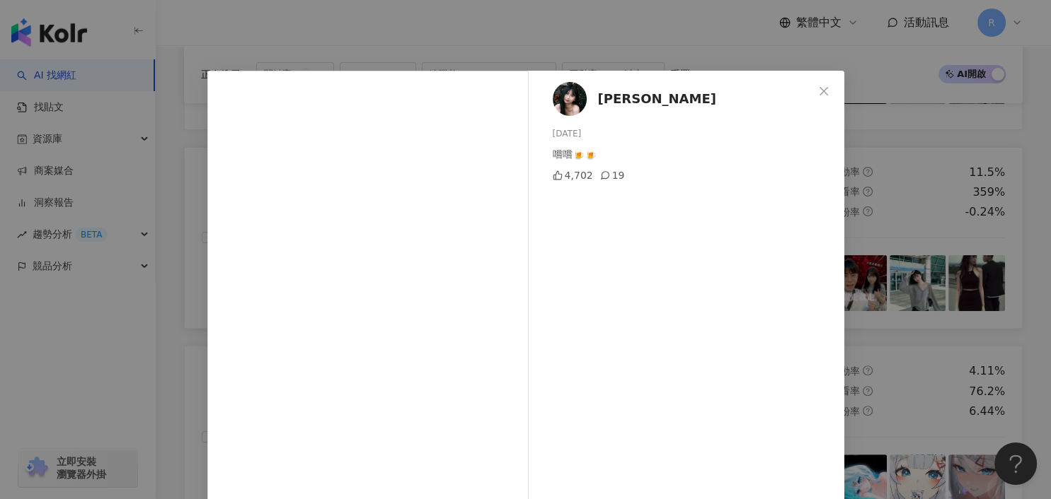
click at [975, 277] on div "小劉 2024/9/21 嚐嚐🍺🍺 4,702 19 查看原始貼文" at bounding box center [525, 249] width 1051 height 499
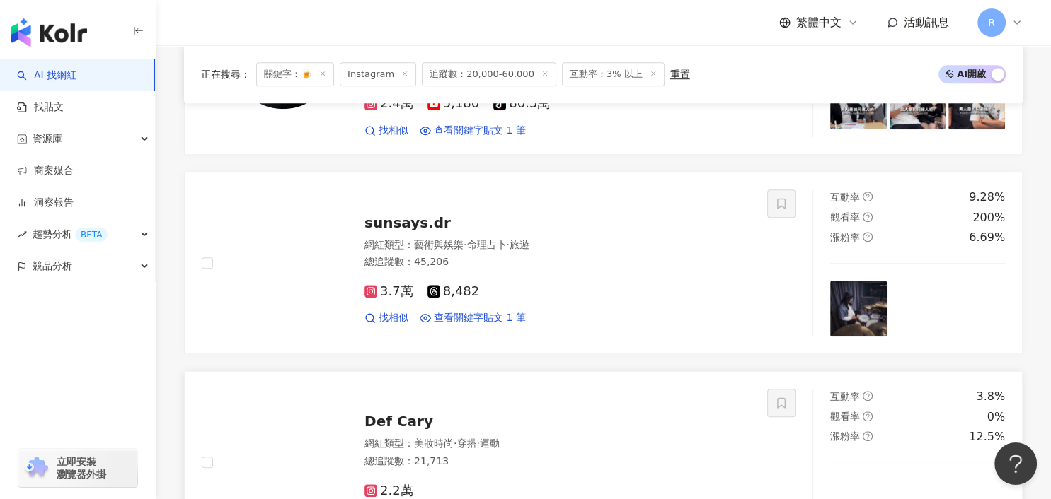
scroll to position [997, 0]
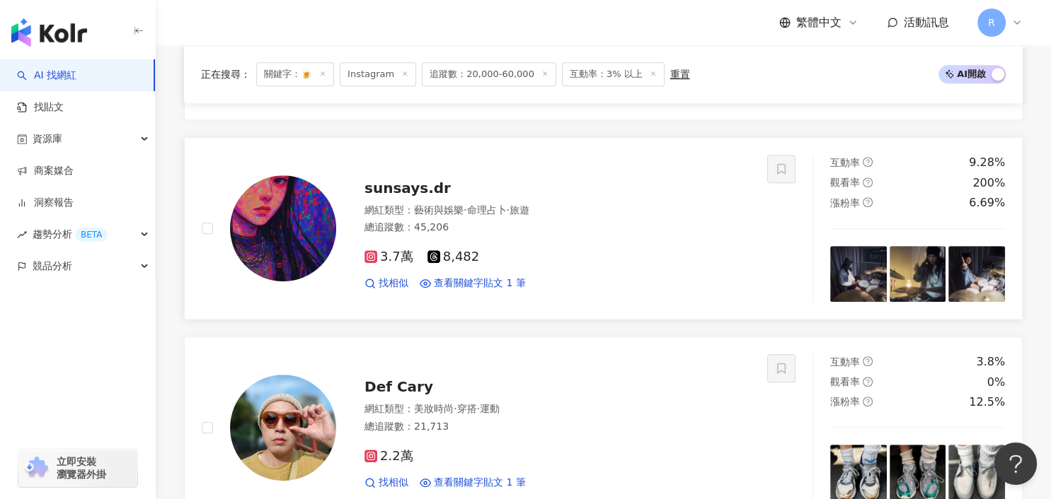
click at [312, 204] on img at bounding box center [283, 228] width 106 height 106
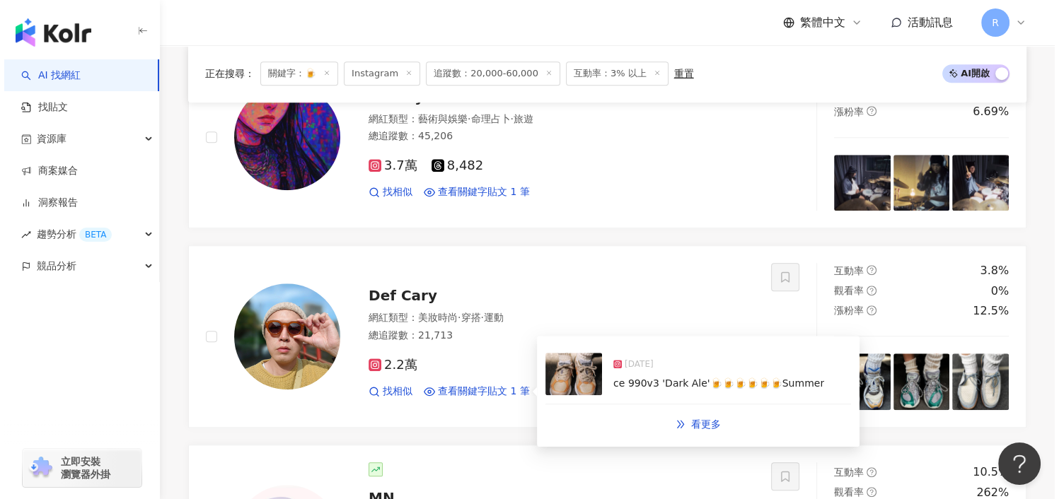
scroll to position [1576, 0]
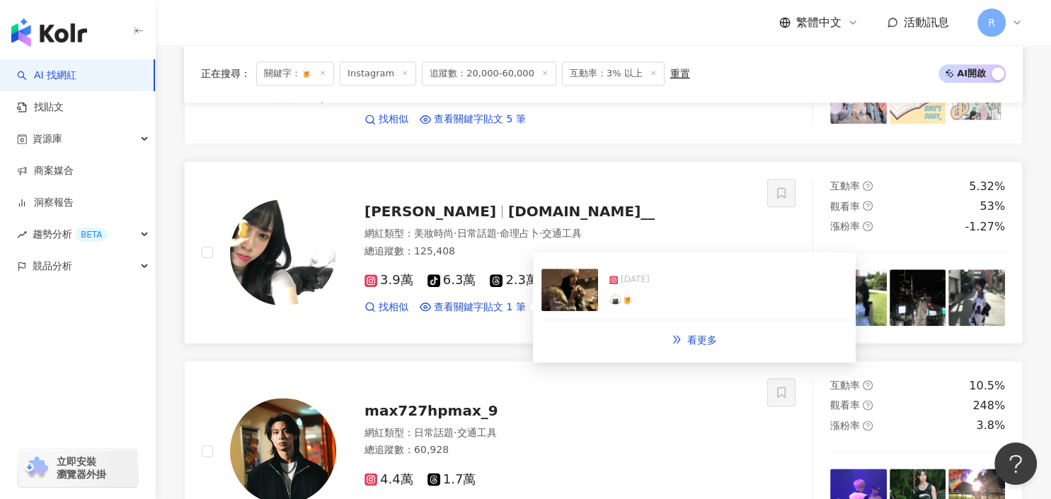
click at [929, 270] on img at bounding box center [917, 298] width 57 height 57
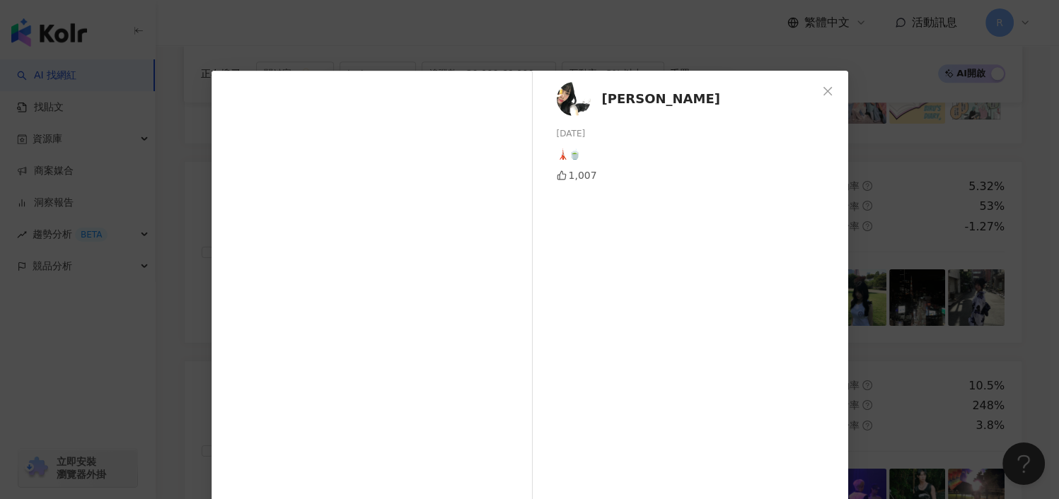
click at [906, 283] on div "小xin 2025/8/11 🗼🍵 1,007 查看原始貼文" at bounding box center [529, 249] width 1059 height 499
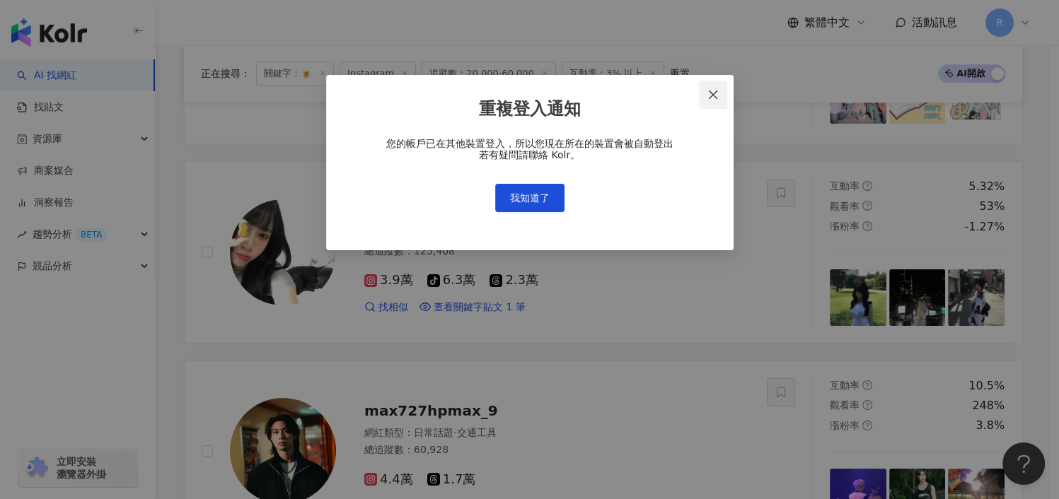
click at [721, 94] on span "Close" at bounding box center [713, 94] width 28 height 11
